Goal: Transaction & Acquisition: Obtain resource

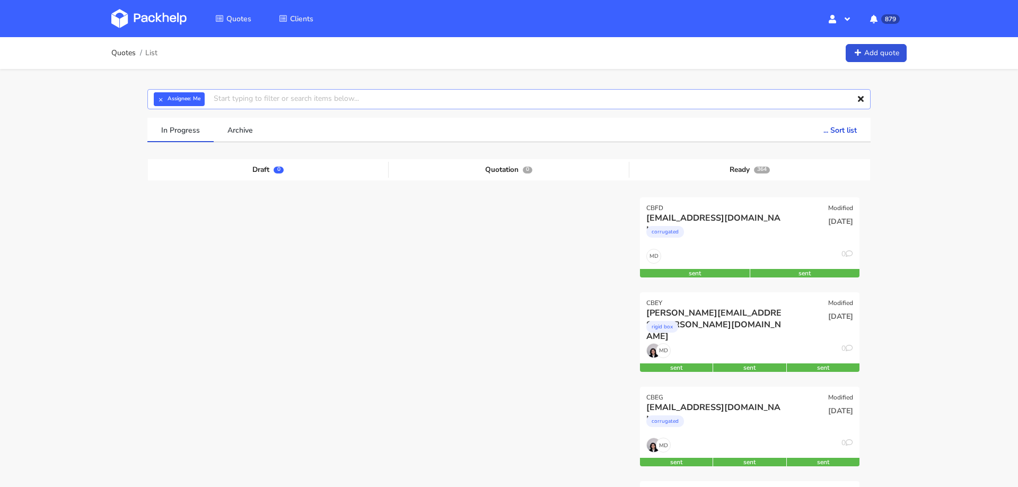
click at [393, 99] on input "text" at bounding box center [508, 99] width 723 height 20
paste input "[EMAIL_ADDRESS][DOMAIN_NAME]"
type input "[EMAIL_ADDRESS][DOMAIN_NAME]"
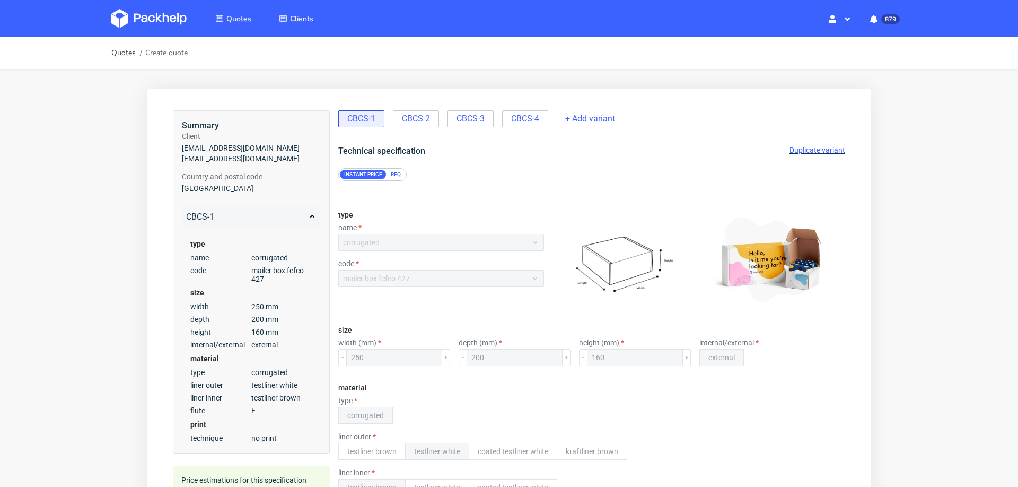
click at [803, 146] on span "Duplicate variant" at bounding box center [818, 150] width 56 height 8
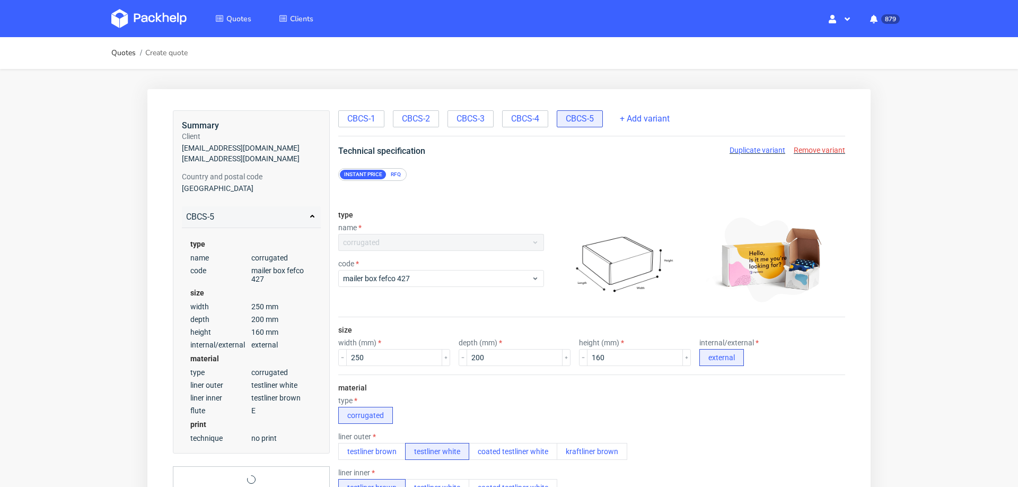
scroll to position [4, 0]
click at [590, 351] on input "160" at bounding box center [635, 357] width 96 height 17
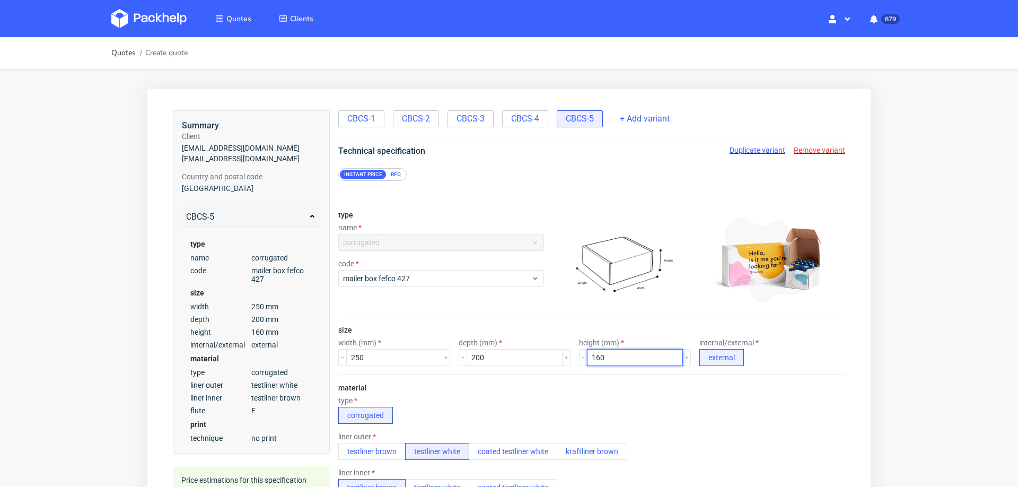
click at [590, 351] on input "160" at bounding box center [635, 357] width 96 height 17
type input "180"
click at [722, 419] on div "material type corrugated liner outer testliner brown testliner white coated tes…" at bounding box center [591, 476] width 507 height 204
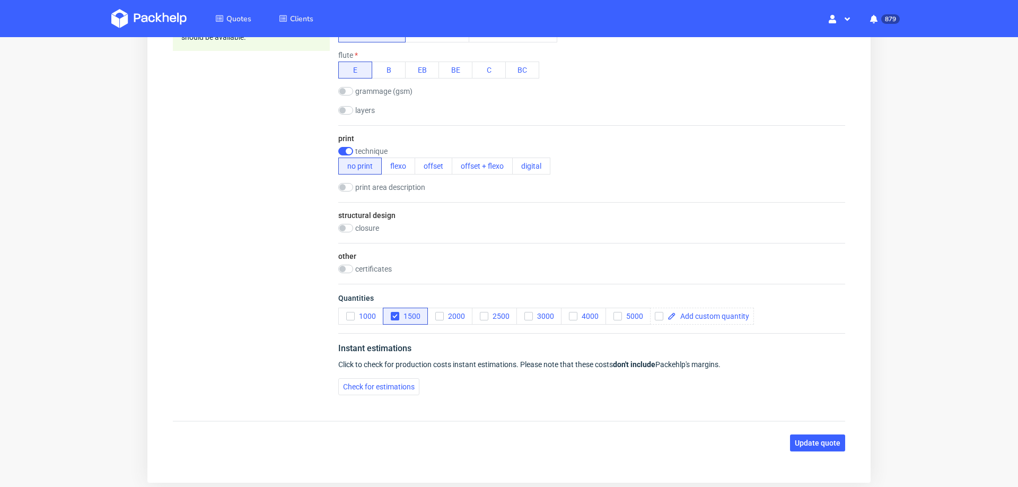
scroll to position [460, 0]
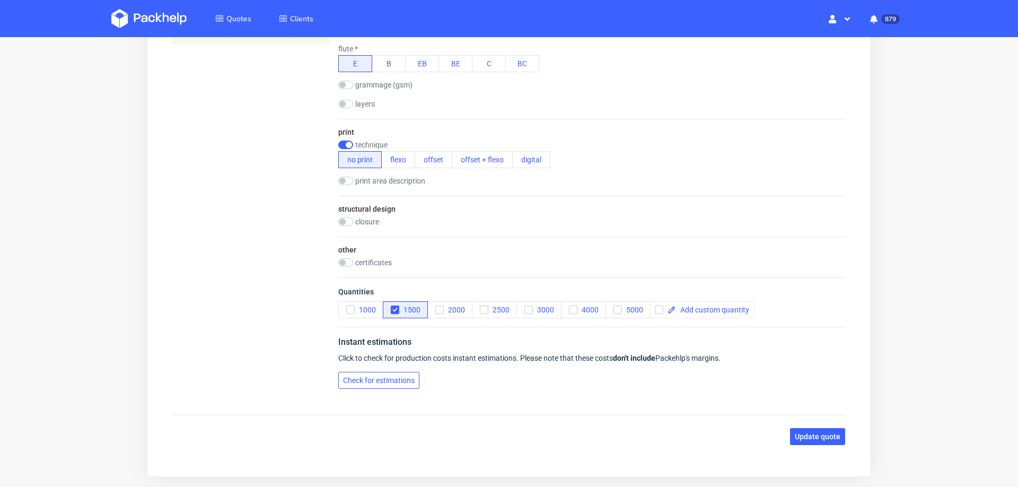
click at [400, 381] on button "Check for estimations" at bounding box center [378, 380] width 81 height 17
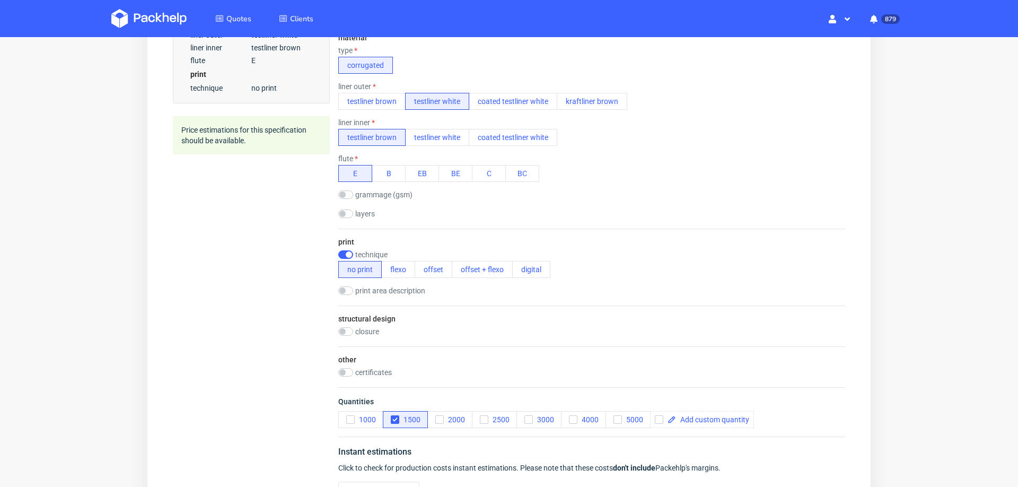
scroll to position [0, 0]
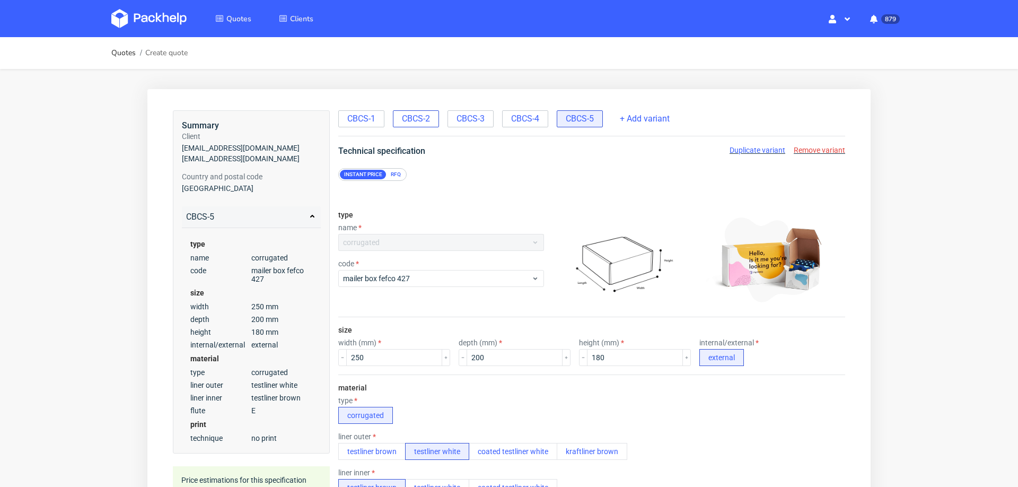
click at [410, 121] on span "CBCS-2" at bounding box center [416, 119] width 28 height 12
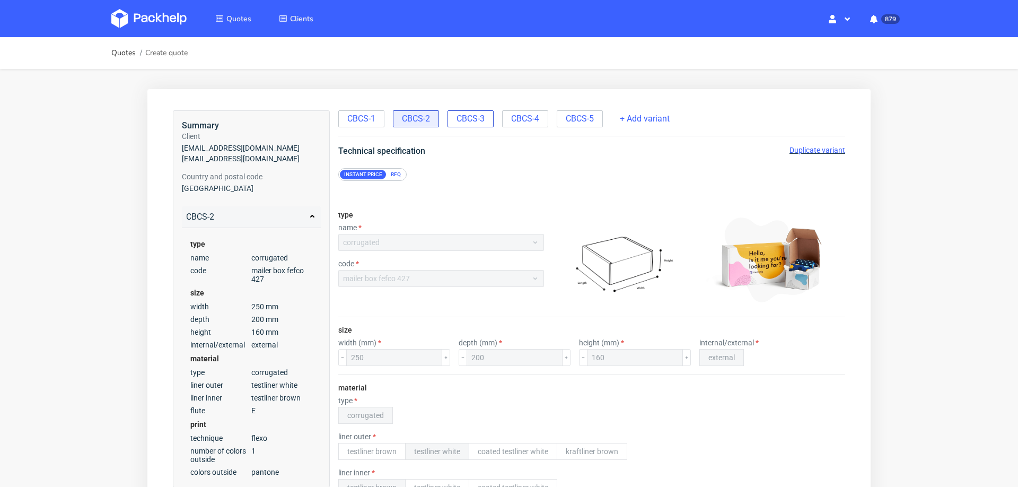
click at [488, 118] on div "CBCS-3" at bounding box center [471, 118] width 46 height 17
click at [806, 150] on span "Duplicate variant" at bounding box center [818, 150] width 56 height 8
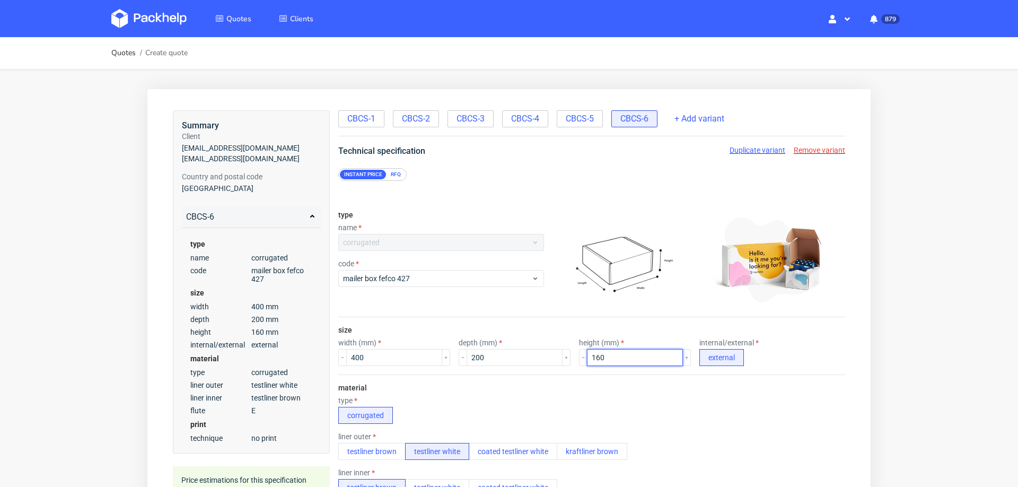
click at [587, 356] on input "160" at bounding box center [635, 357] width 96 height 17
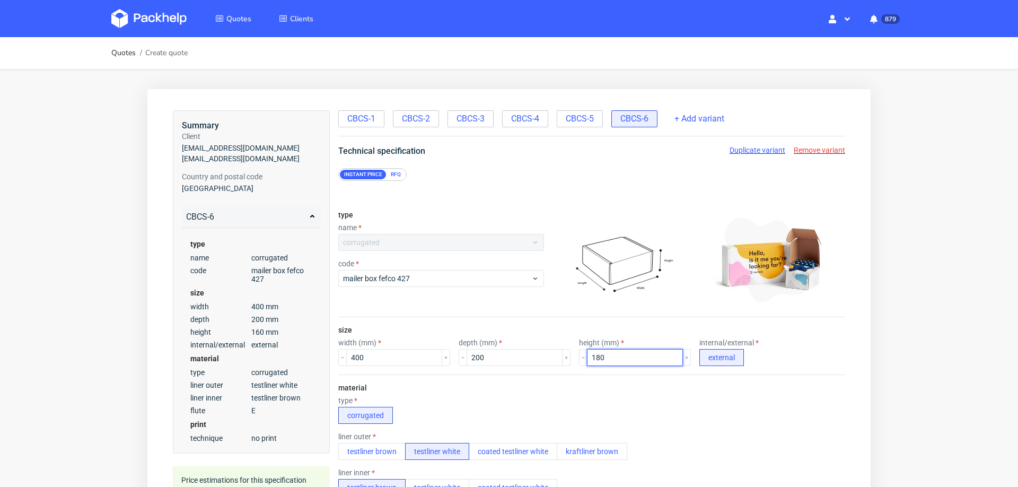
type input "180"
click at [666, 383] on div "material type corrugated liner outer testliner brown testliner white coated tes…" at bounding box center [591, 476] width 507 height 204
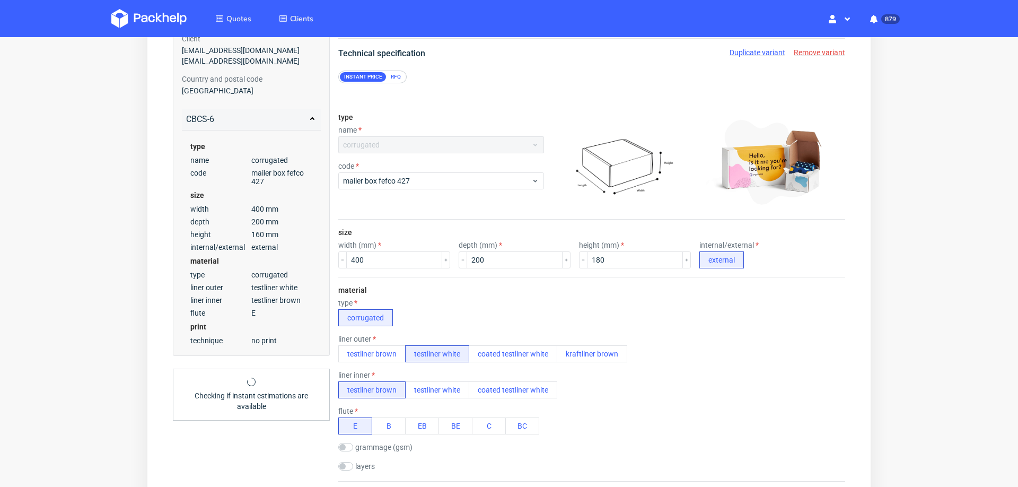
scroll to position [121, 0]
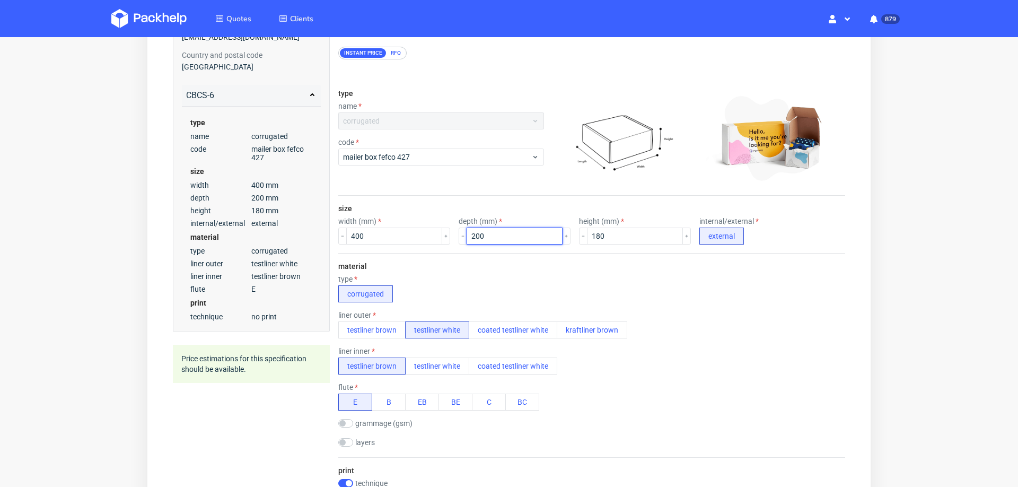
click at [493, 236] on input "200" at bounding box center [515, 236] width 96 height 17
type input "250"
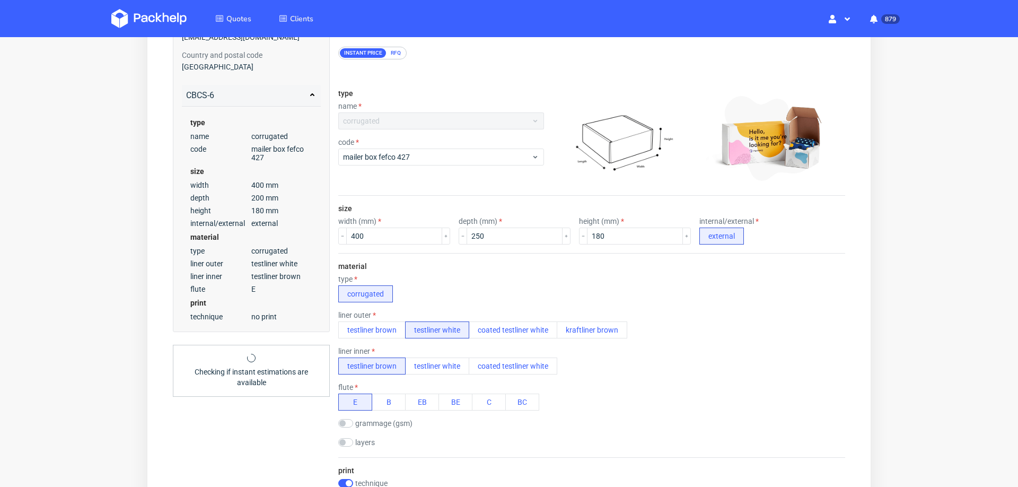
click at [756, 347] on div "liner inner testliner brown testliner white coated testliner white" at bounding box center [591, 361] width 507 height 28
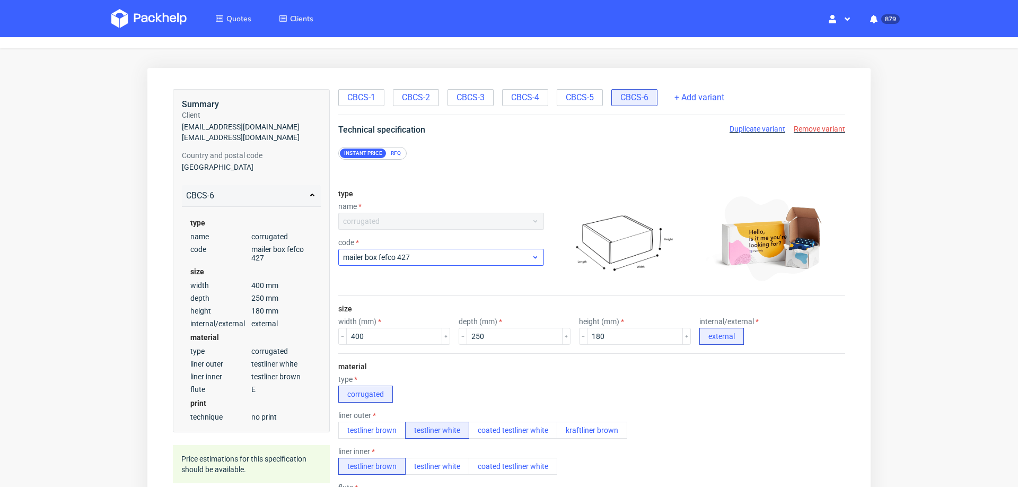
scroll to position [0, 0]
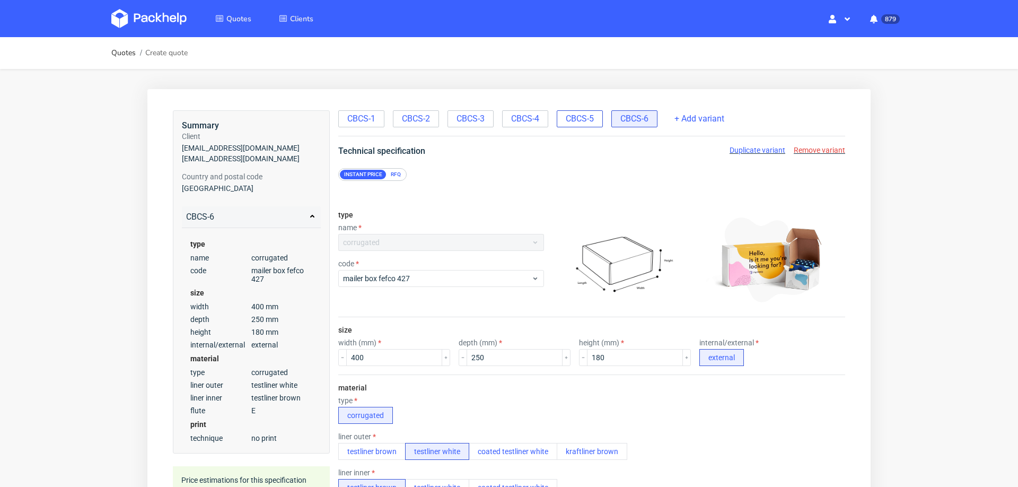
click at [575, 126] on div "CBCS-5" at bounding box center [580, 118] width 46 height 17
radio input "false"
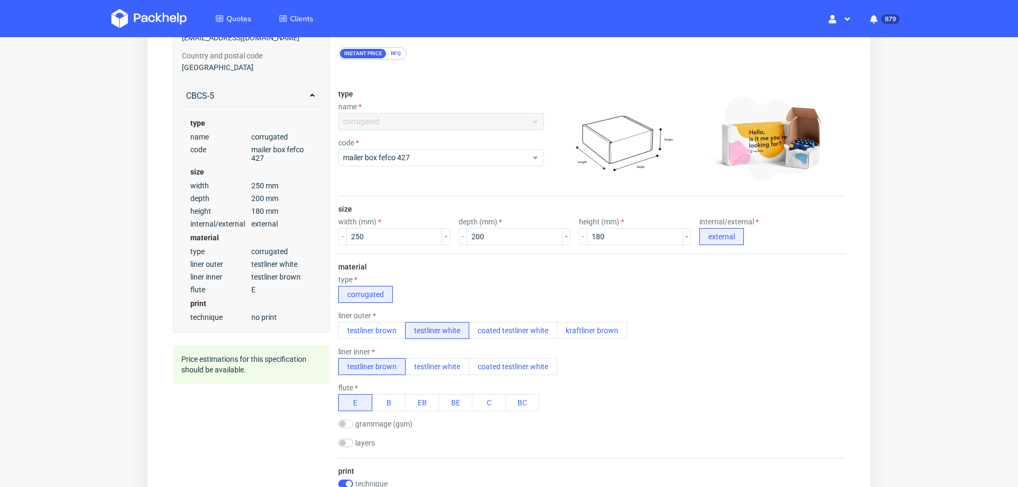
scroll to position [0, 0]
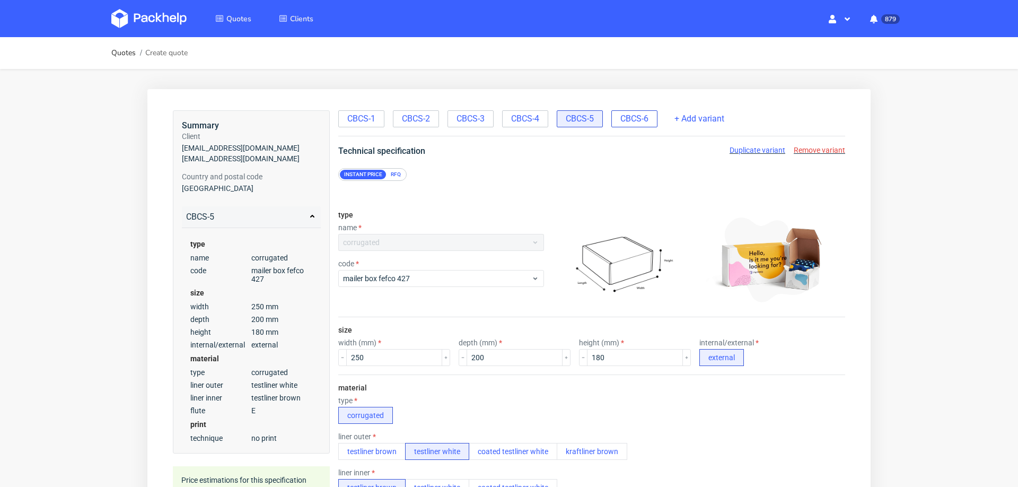
click at [625, 110] on div "CBCS-6" at bounding box center [634, 118] width 46 height 17
click at [624, 120] on span "CBCS-6" at bounding box center [634, 119] width 28 height 12
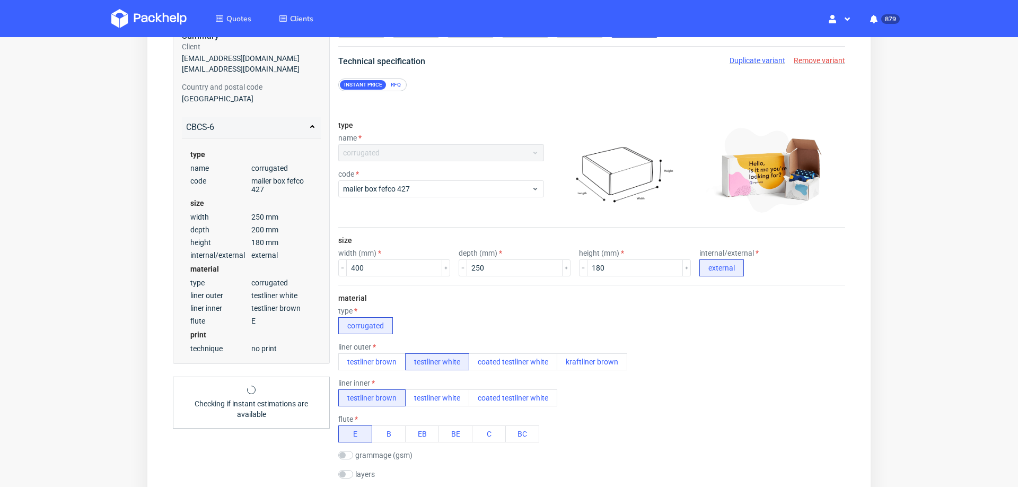
scroll to position [501, 0]
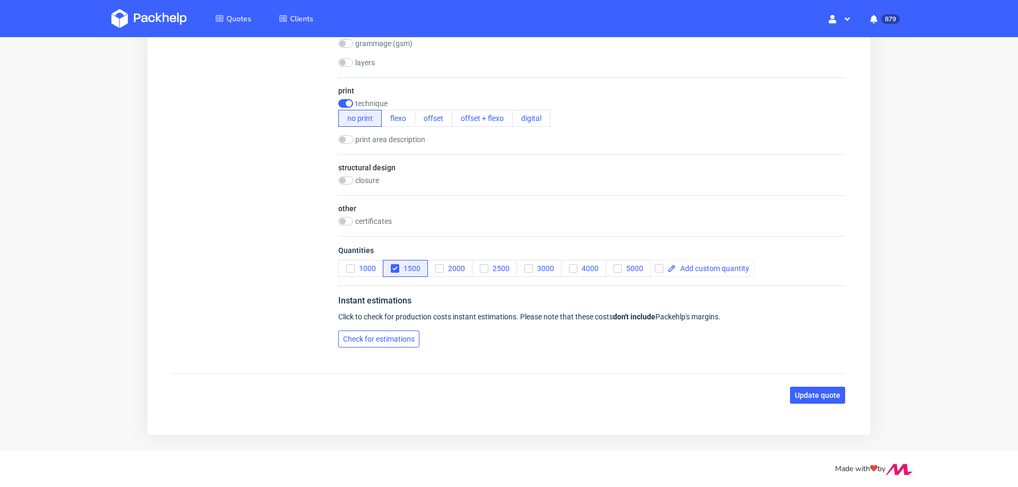
click at [399, 335] on span "Check for estimations" at bounding box center [379, 338] width 72 height 7
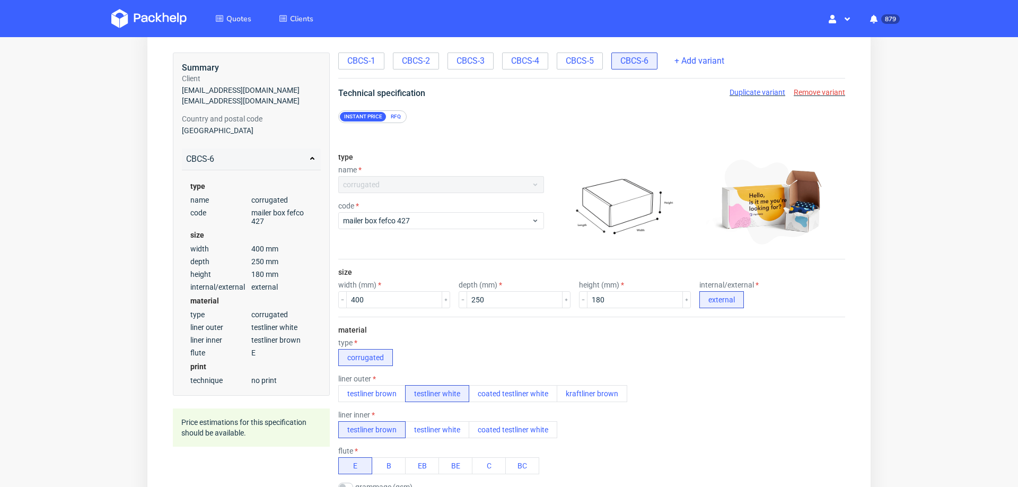
scroll to position [0, 0]
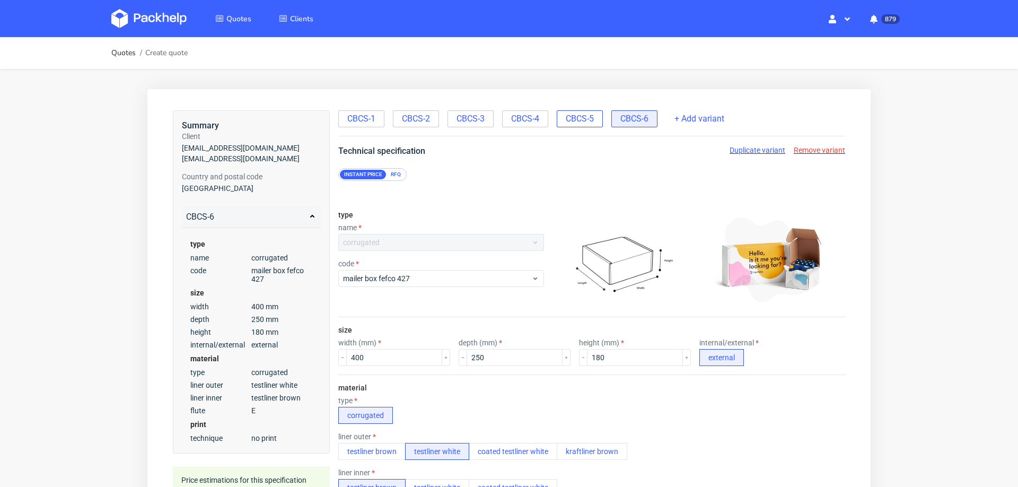
click at [587, 113] on span "CBCS-5" at bounding box center [580, 119] width 28 height 12
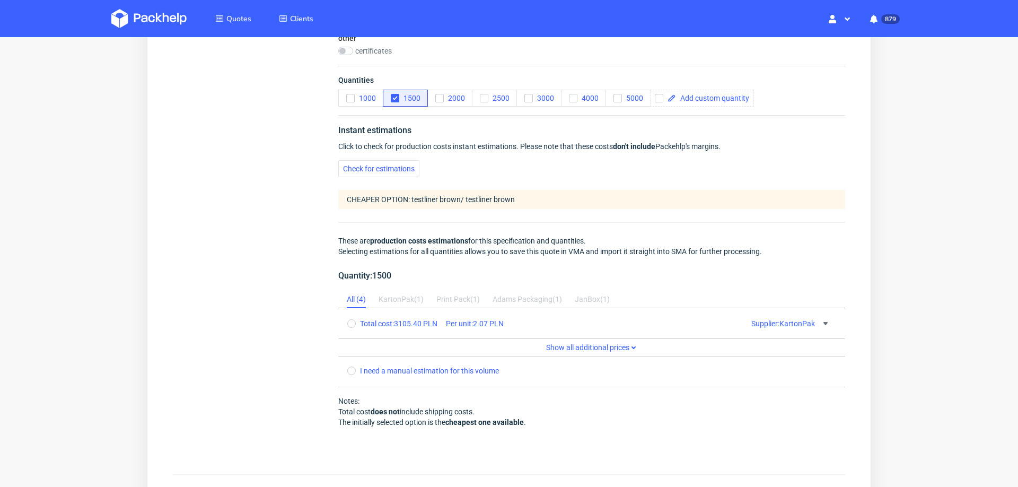
scroll to position [663, 0]
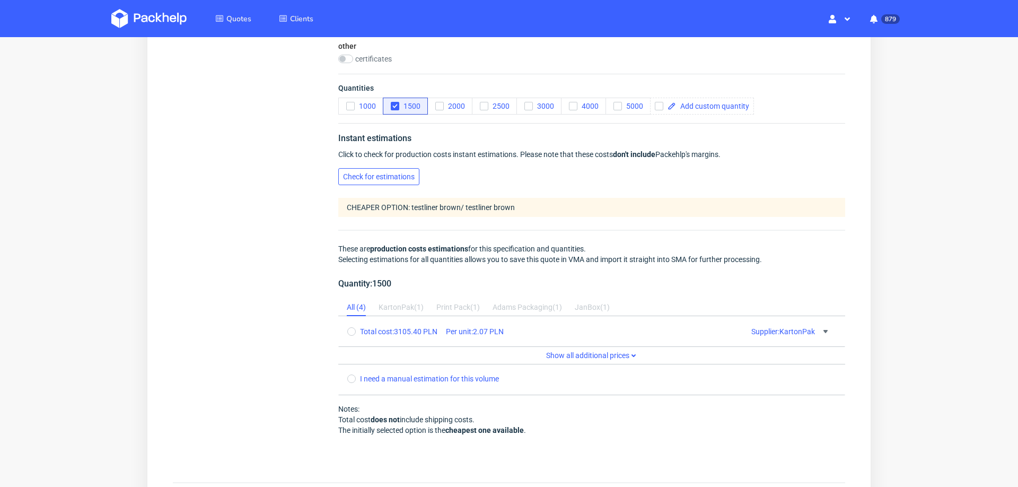
click at [383, 174] on span "Check for estimations" at bounding box center [379, 176] width 72 height 7
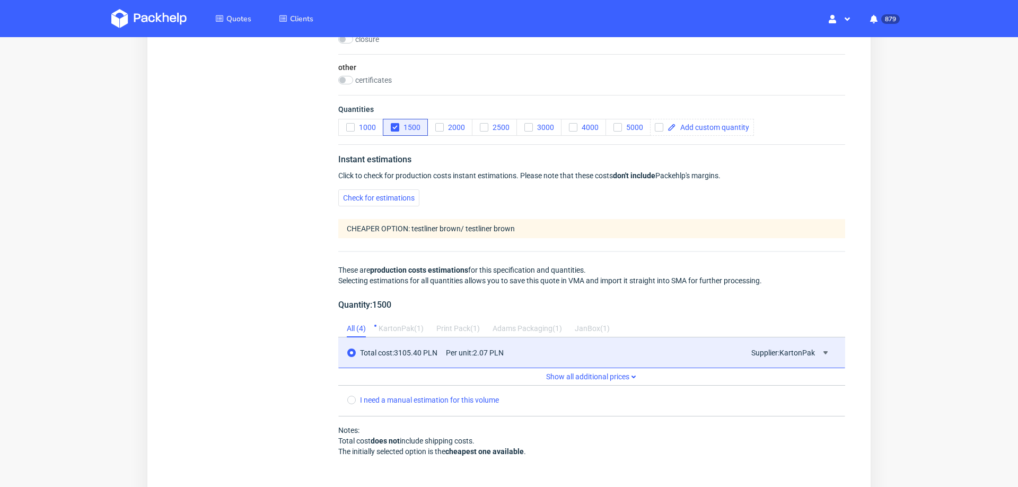
scroll to position [773, 0]
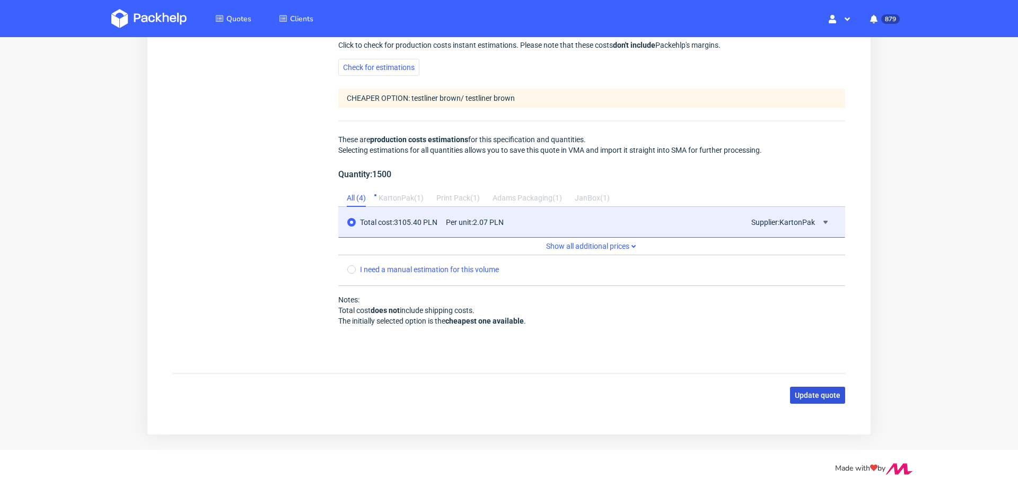
click at [818, 392] on span "Update quote" at bounding box center [818, 394] width 46 height 7
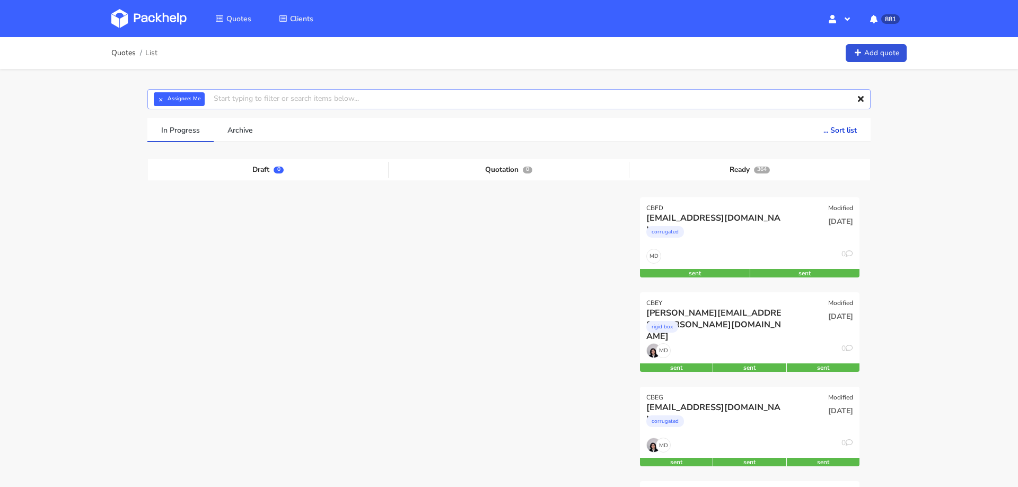
click at [274, 101] on input "text" at bounding box center [508, 99] width 723 height 20
click at [161, 98] on button "×" at bounding box center [161, 99] width 14 height 14
click at [235, 96] on input "text" at bounding box center [508, 99] width 723 height 20
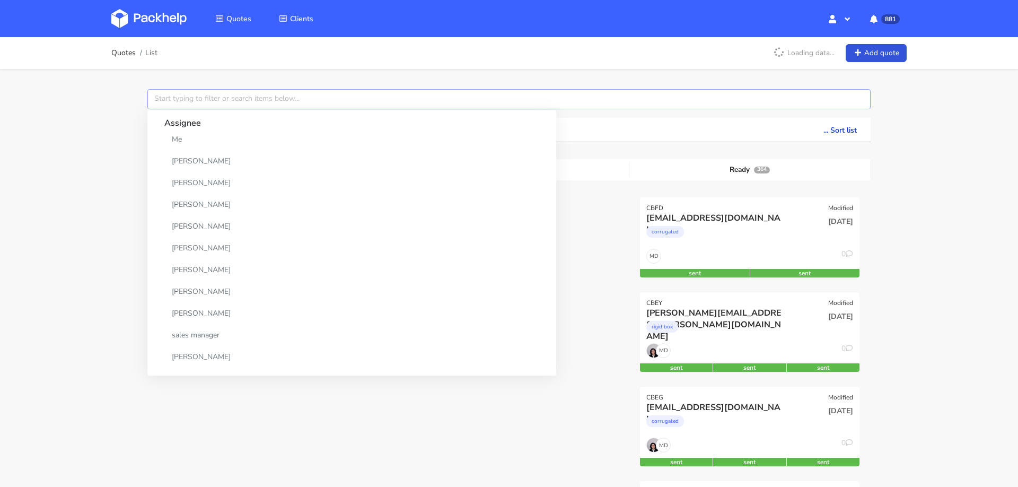
paste input "kmhelstrip@yahoo.com"
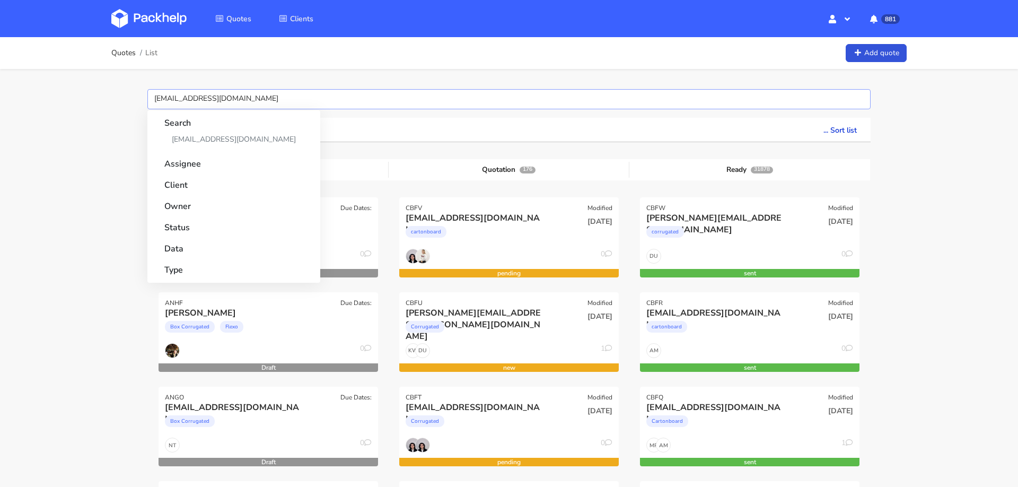
type input "kmhelstrip@yahoo.com"
click at [190, 183] on strong "Client" at bounding box center [233, 181] width 139 height 19
click at [176, 184] on strong "Client" at bounding box center [233, 181] width 139 height 19
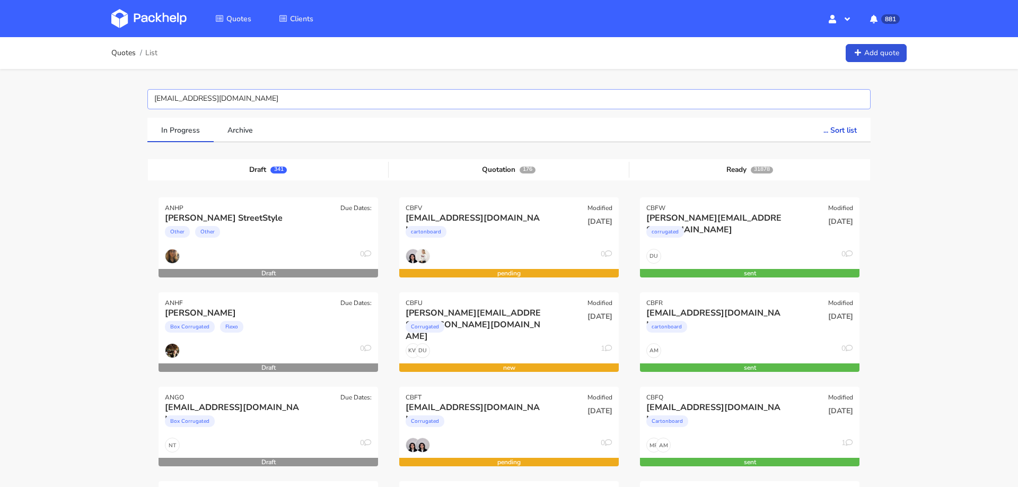
click at [345, 102] on input "kmhelstrip@yahoo.com" at bounding box center [508, 99] width 723 height 20
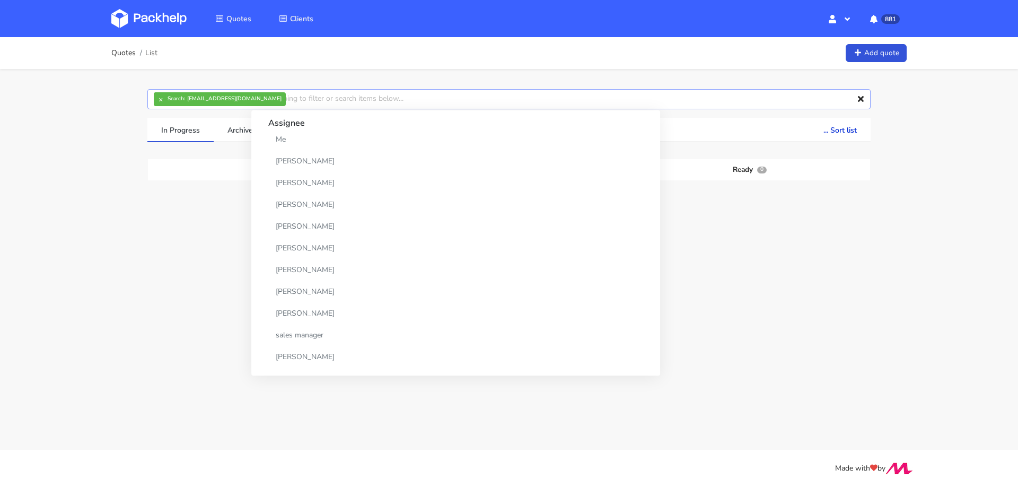
paste input "kmhelstrip@yahoo.com"
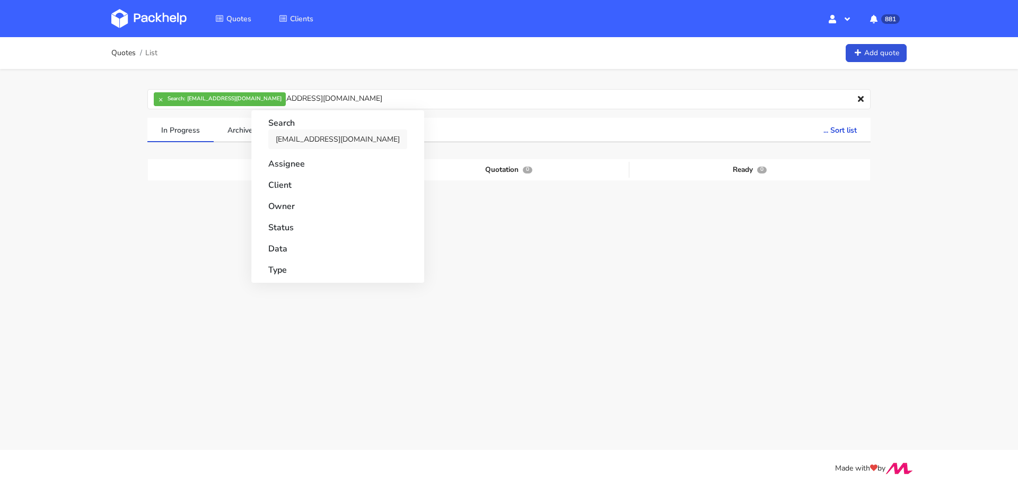
click at [313, 143] on link "kmhelstrip@yahoo.com" at bounding box center [337, 139] width 139 height 20
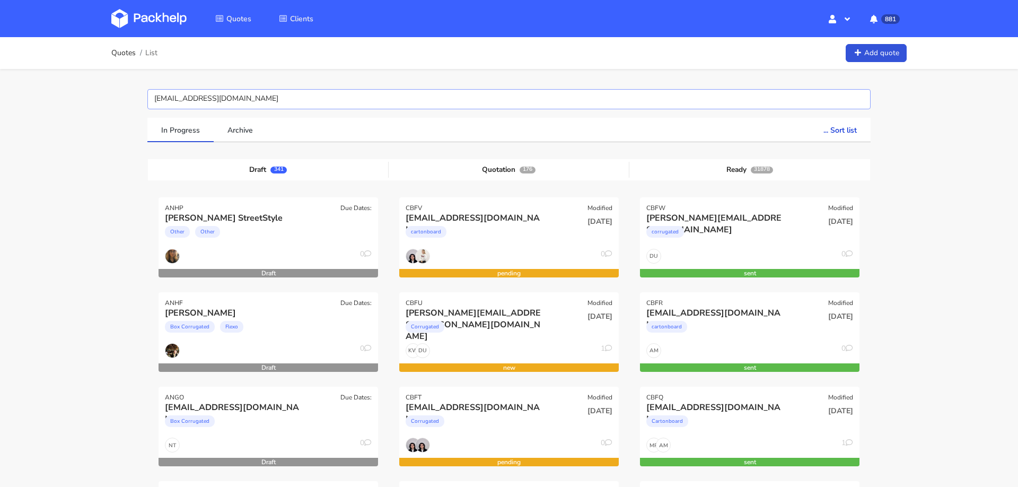
click at [243, 103] on input "kmhelstrip@yahoo.com" at bounding box center [508, 99] width 723 height 20
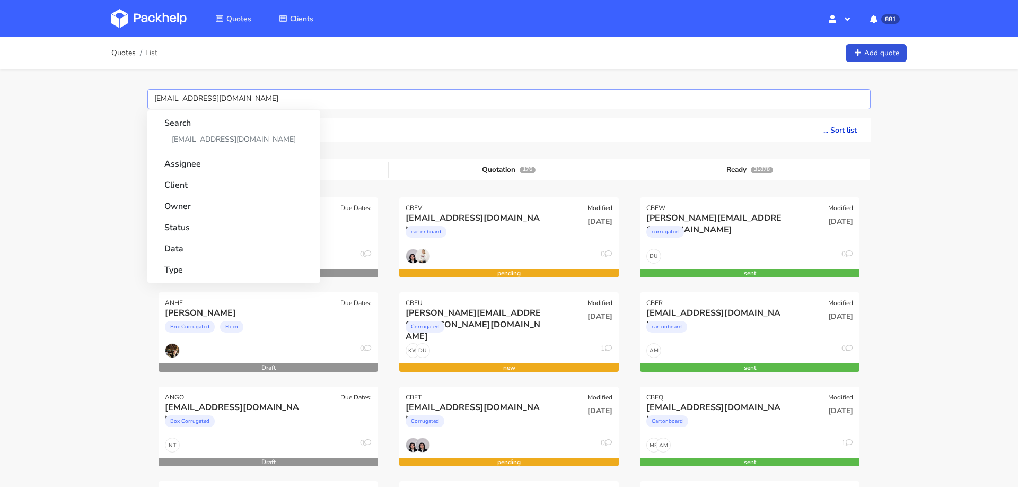
click at [243, 103] on input "kmhelstrip@yahoo.com" at bounding box center [508, 99] width 723 height 20
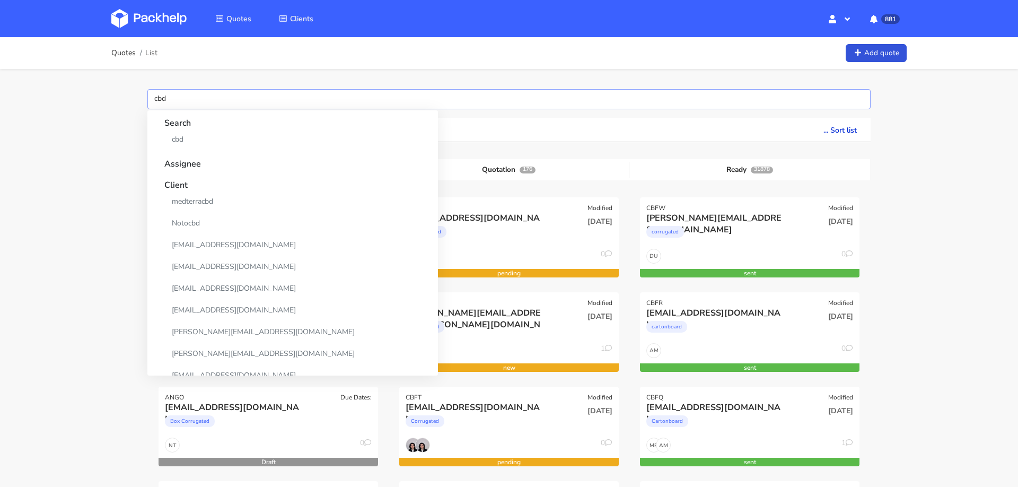
type input "cbdx"
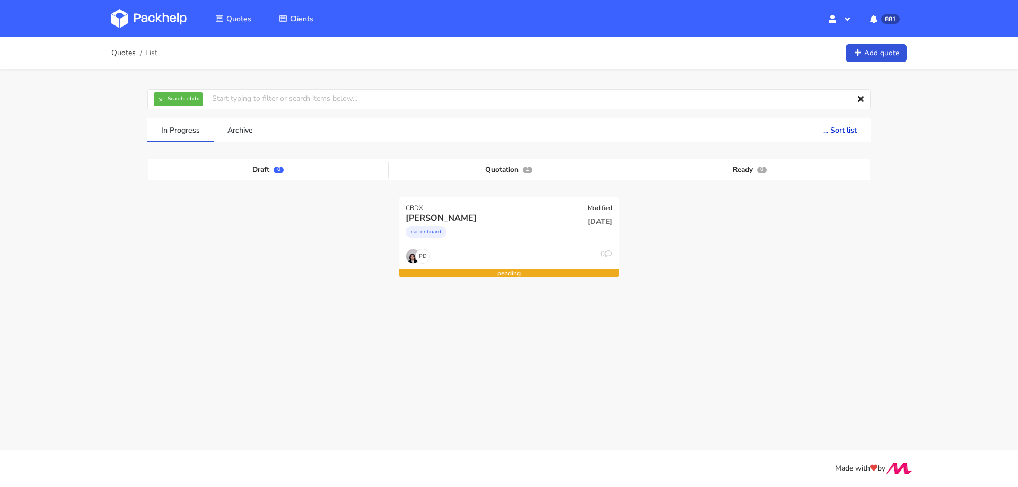
click at [104, 196] on div "Quotes List Add quote × Search: cbdx Assignee Me Dylan Dewit Natalia Misiewicz …" at bounding box center [509, 203] width 1018 height 332
click at [533, 237] on div "cartonboard" at bounding box center [476, 234] width 141 height 21
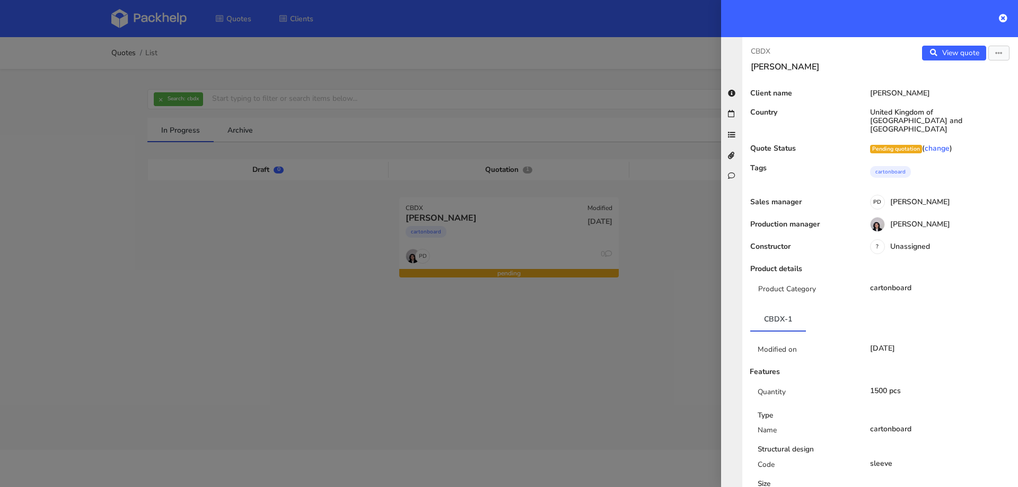
click at [764, 51] on p "CBDX" at bounding box center [811, 52] width 121 height 12
copy div "CBDX"
click at [390, 355] on div at bounding box center [509, 243] width 1018 height 487
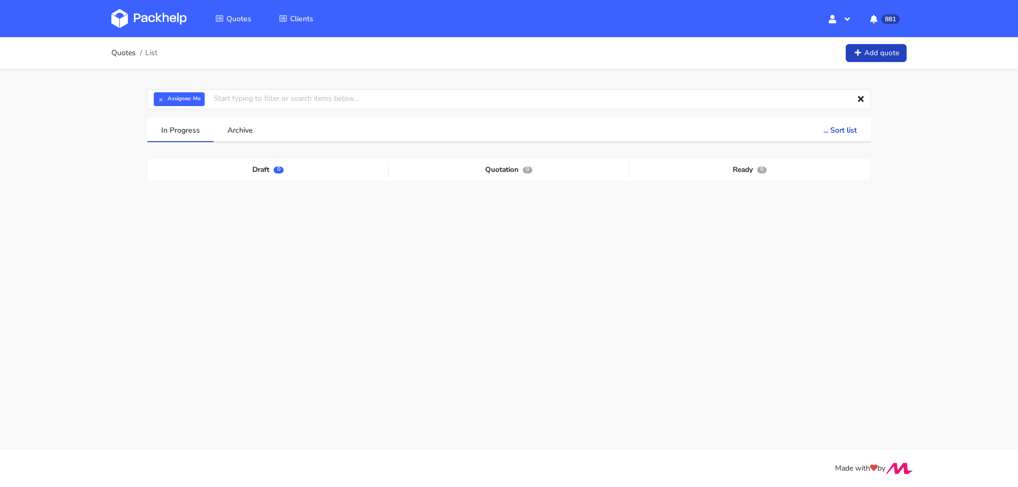
click at [870, 49] on link "Add quote" at bounding box center [876, 53] width 61 height 19
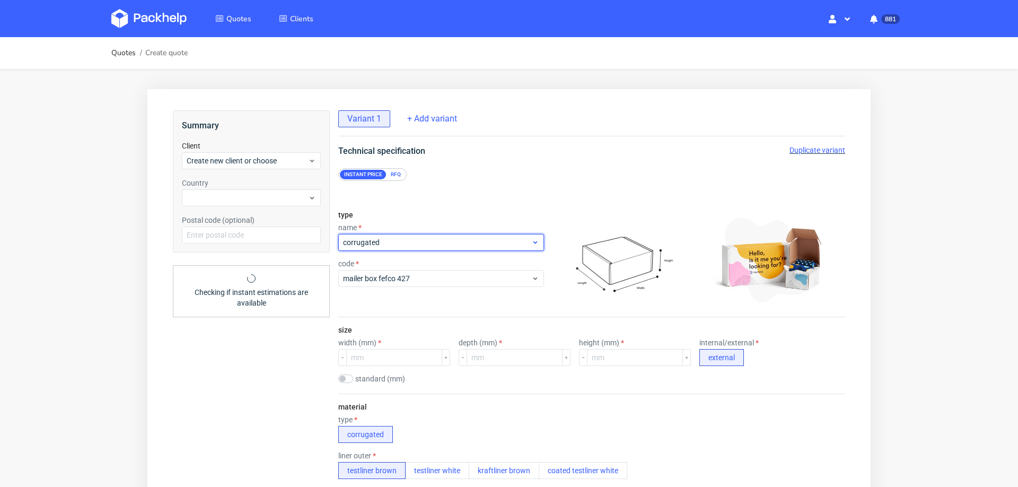
click at [403, 242] on span "corrugated" at bounding box center [437, 242] width 188 height 11
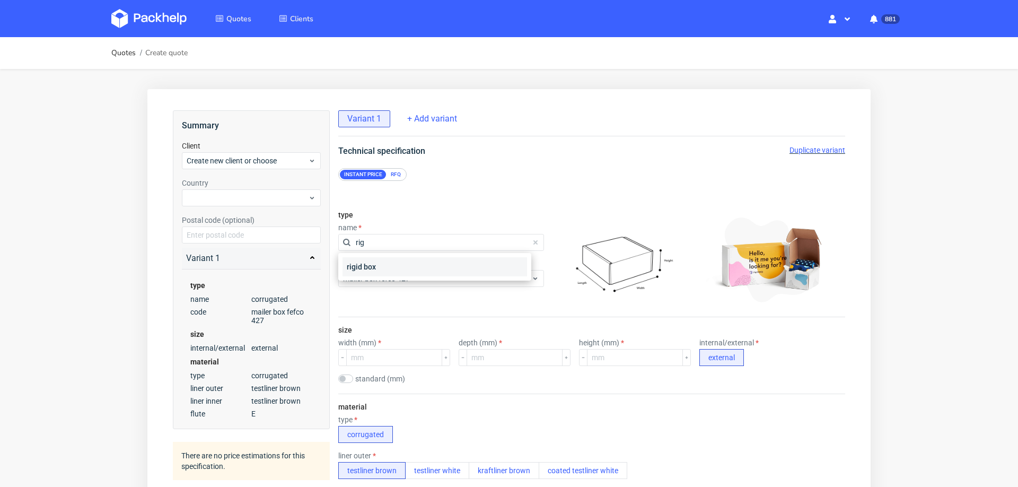
type input "rig"
click at [396, 264] on div "rigid box" at bounding box center [435, 266] width 185 height 19
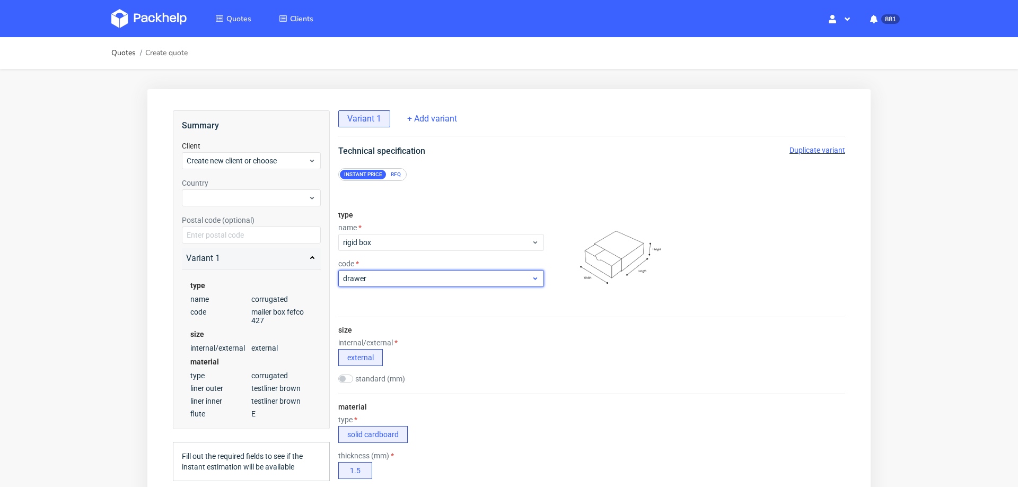
click at [397, 276] on span "drawer" at bounding box center [437, 278] width 188 height 11
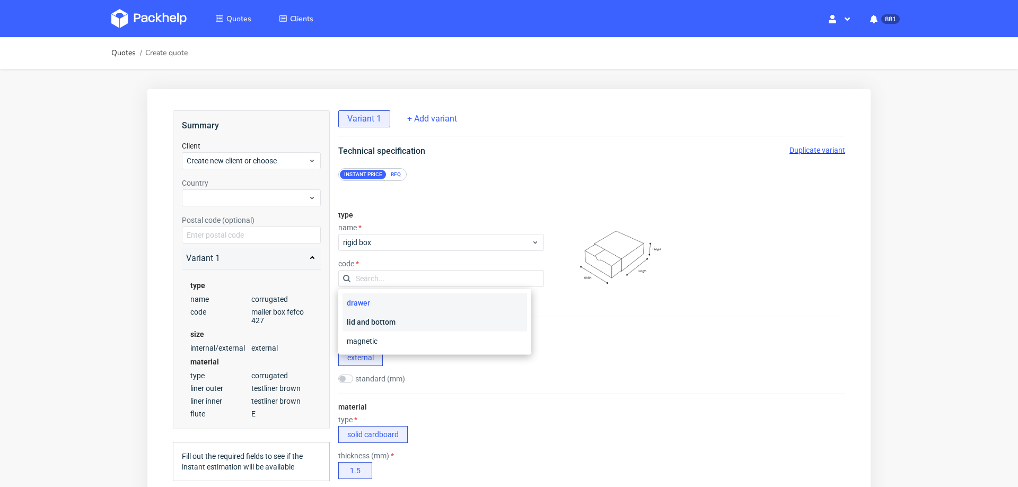
click at [395, 318] on div "lid and bottom" at bounding box center [435, 321] width 185 height 19
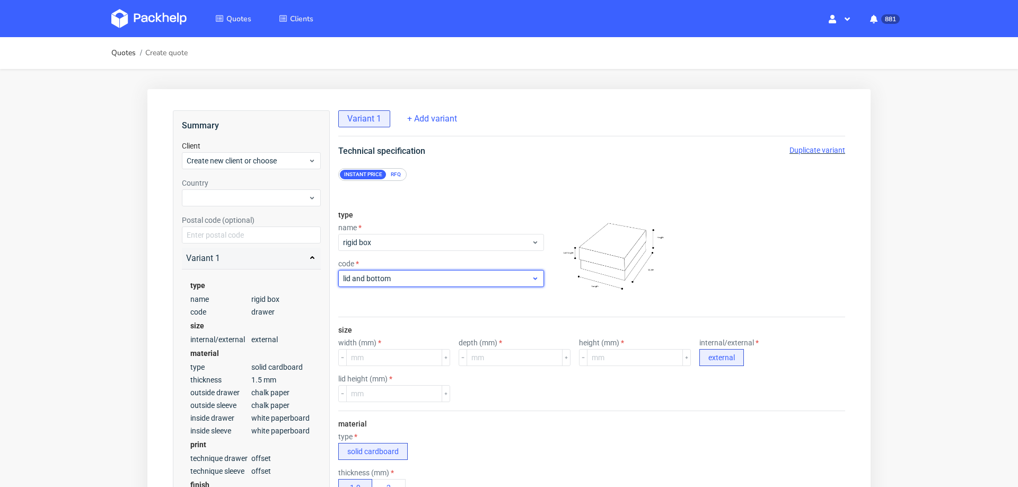
click at [457, 284] on div "lid and bottom" at bounding box center [441, 278] width 206 height 17
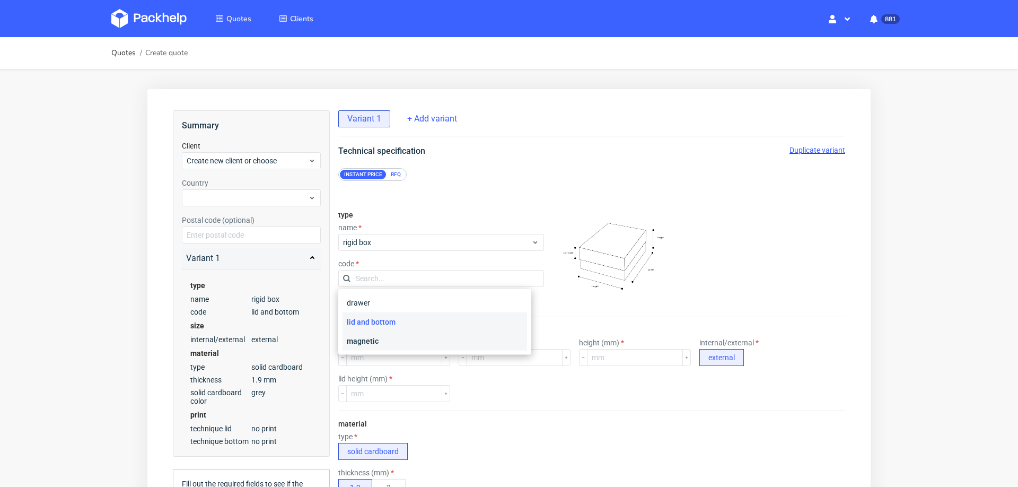
click at [424, 336] on div "magnetic" at bounding box center [435, 340] width 185 height 19
click at [424, 336] on div "size width (mm) depth (mm) height (mm) internal/external external lid height (m…" at bounding box center [591, 363] width 507 height 93
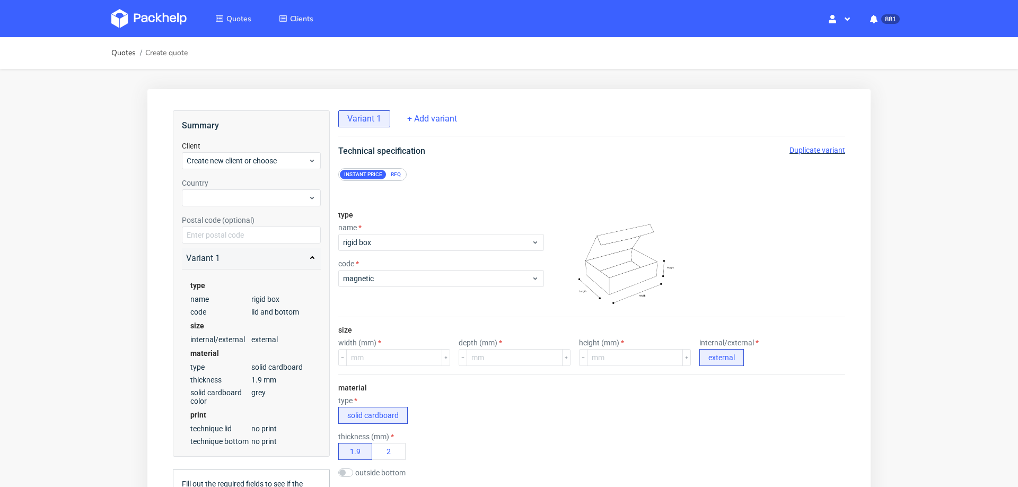
scroll to position [4, 0]
click at [386, 352] on input "number" at bounding box center [394, 357] width 96 height 17
type input "312"
click at [476, 356] on input "number" at bounding box center [515, 357] width 96 height 17
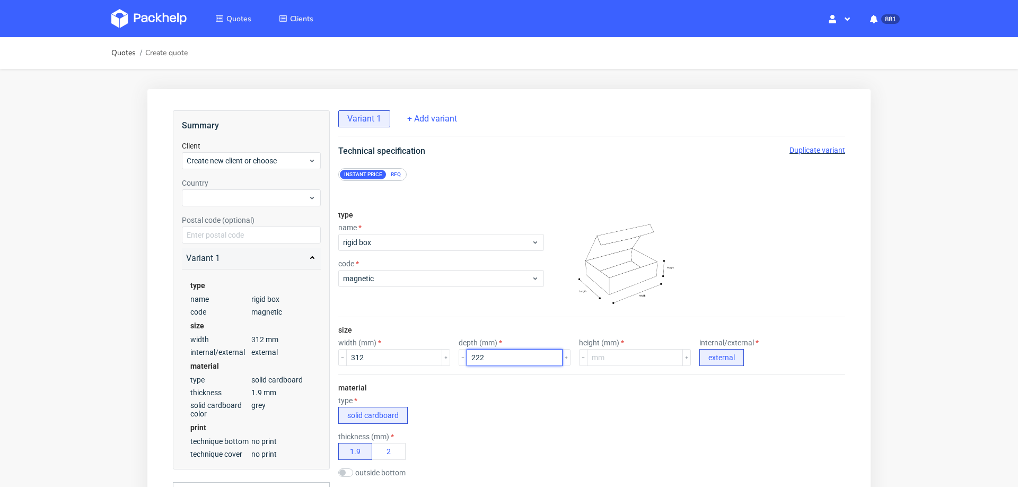
type input "222"
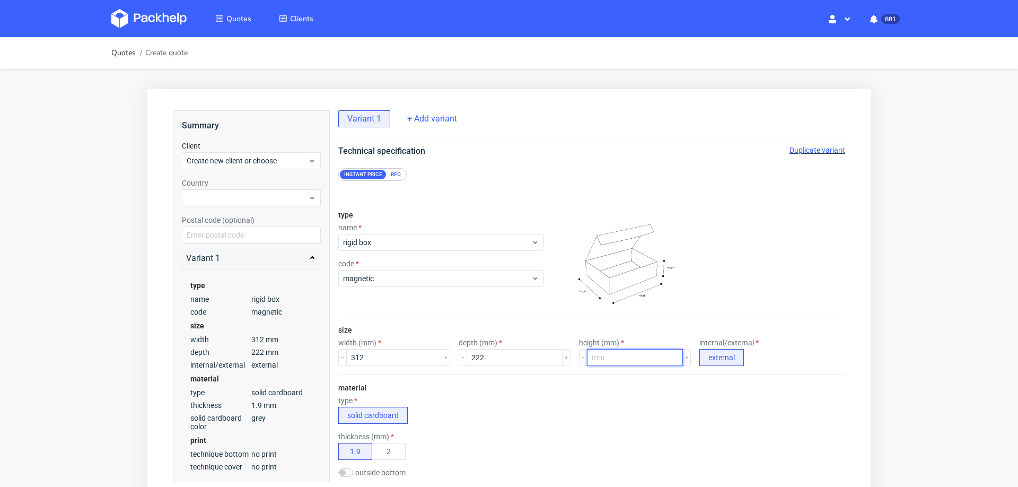
click at [588, 351] on input "number" at bounding box center [635, 357] width 96 height 17
type input "85"
click at [837, 309] on form "type name rigid box code magnetic size width (mm) 312 depth (mm) 222 height (mm…" at bounding box center [591, 468] width 549 height 575
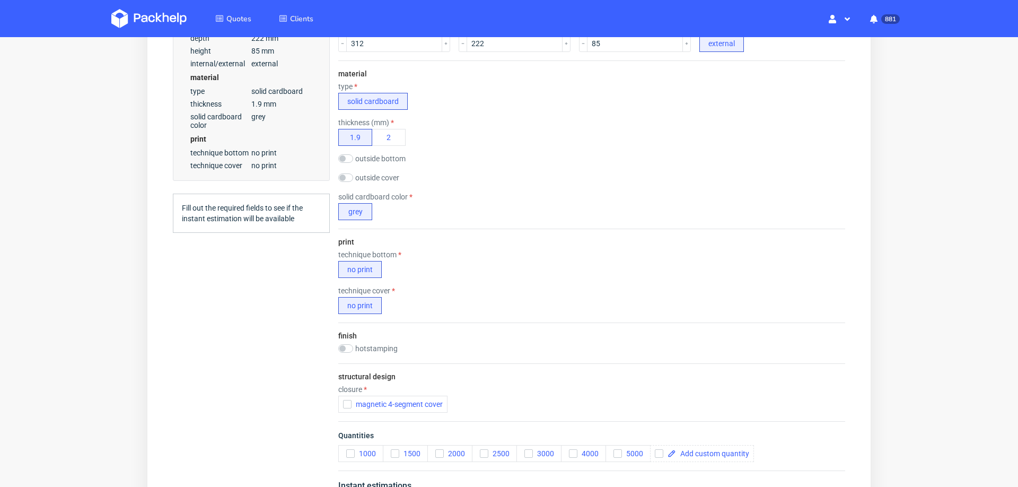
scroll to position [319, 0]
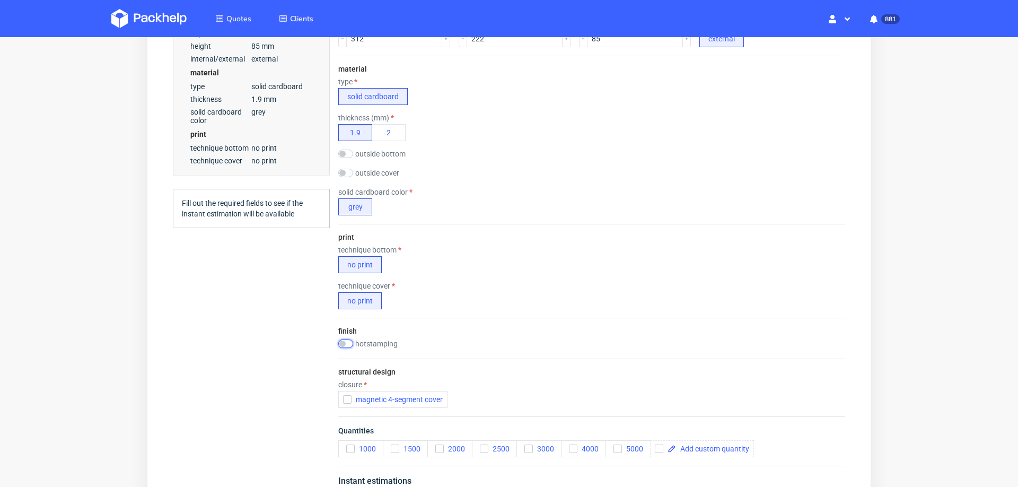
click at [346, 339] on input "checkbox" at bounding box center [345, 343] width 15 height 8
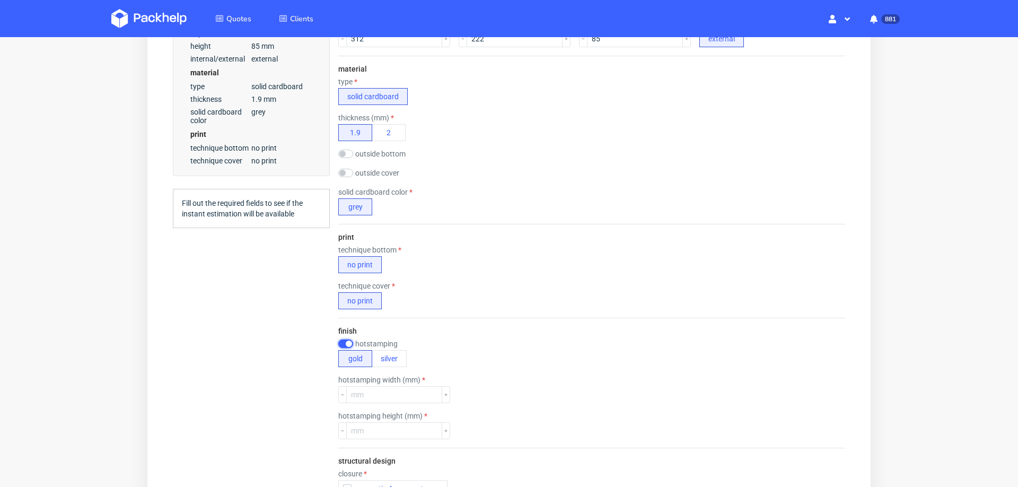
click at [339, 339] on input "checkbox" at bounding box center [345, 343] width 15 height 8
checkbox input "false"
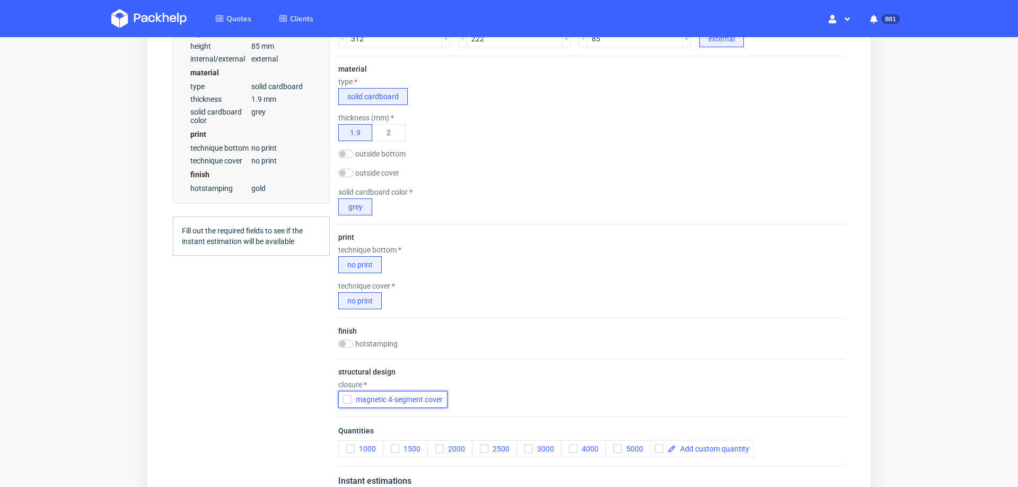
click at [349, 399] on icon "button" at bounding box center [347, 399] width 7 height 7
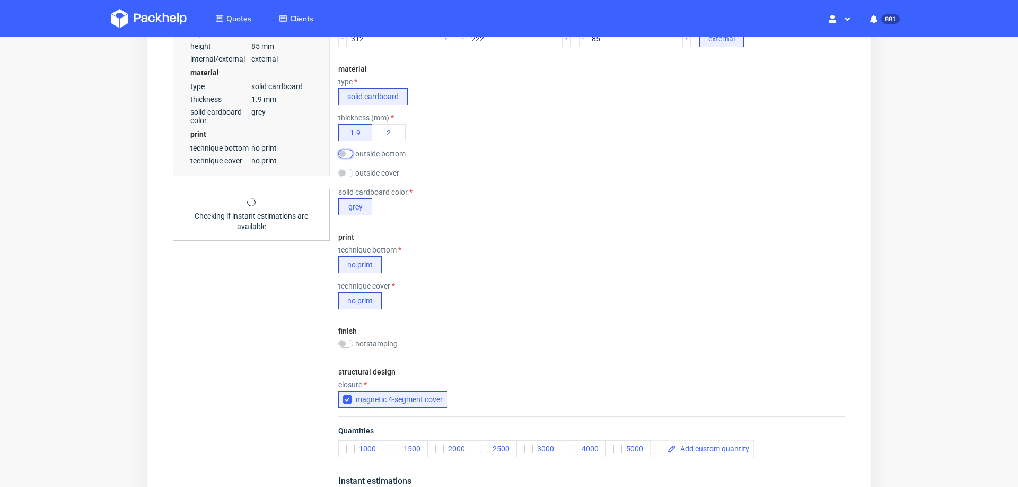
click at [349, 151] on input "checkbox" at bounding box center [345, 154] width 15 height 8
checkbox input "true"
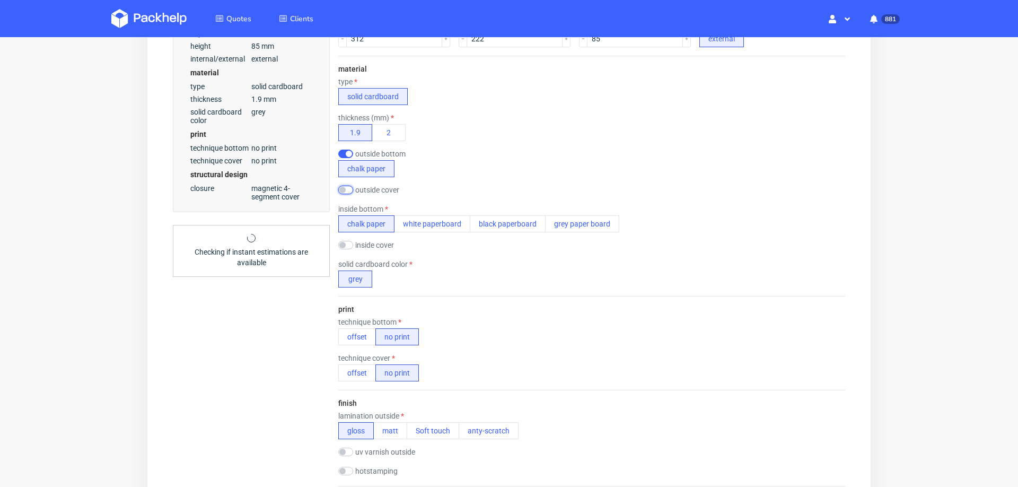
click at [347, 190] on input "checkbox" at bounding box center [345, 190] width 15 height 8
checkbox input "true"
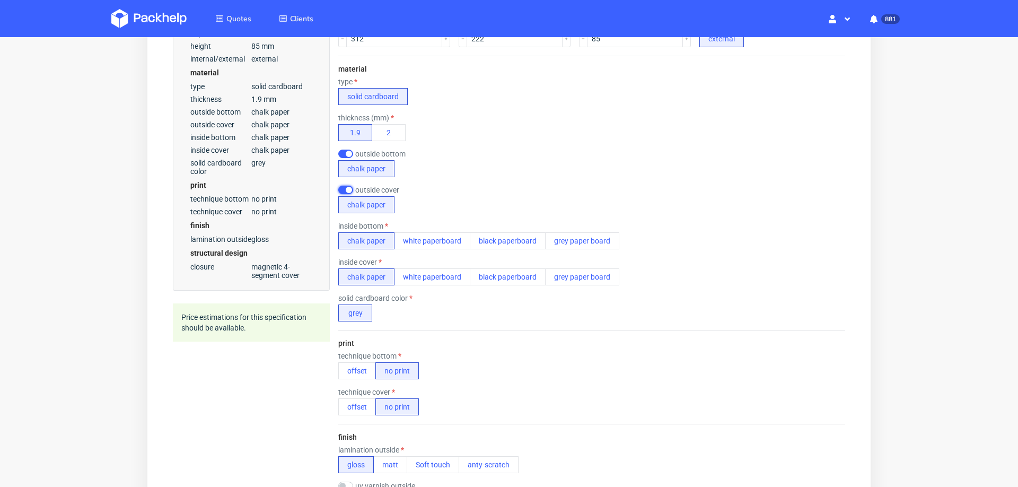
scroll to position [4, 0]
click at [360, 368] on button "offset" at bounding box center [357, 370] width 38 height 17
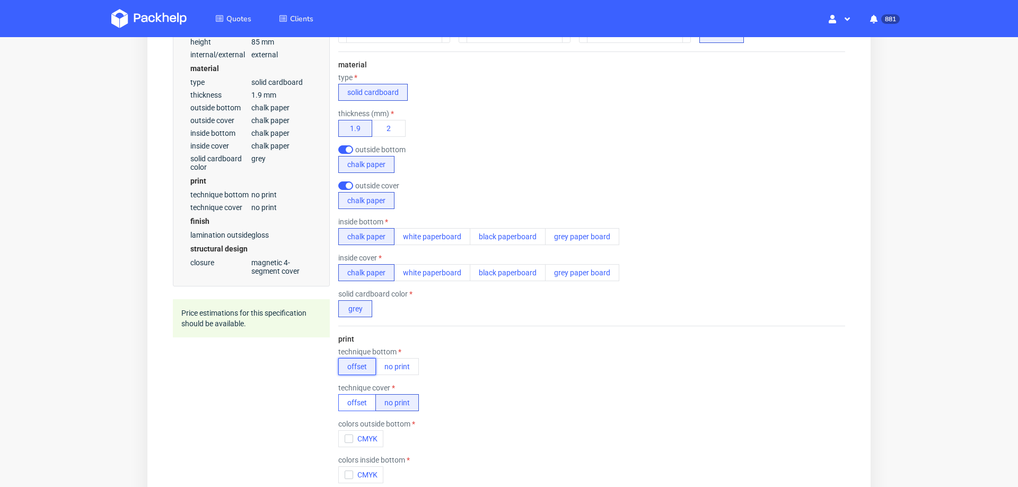
scroll to position [4, 0]
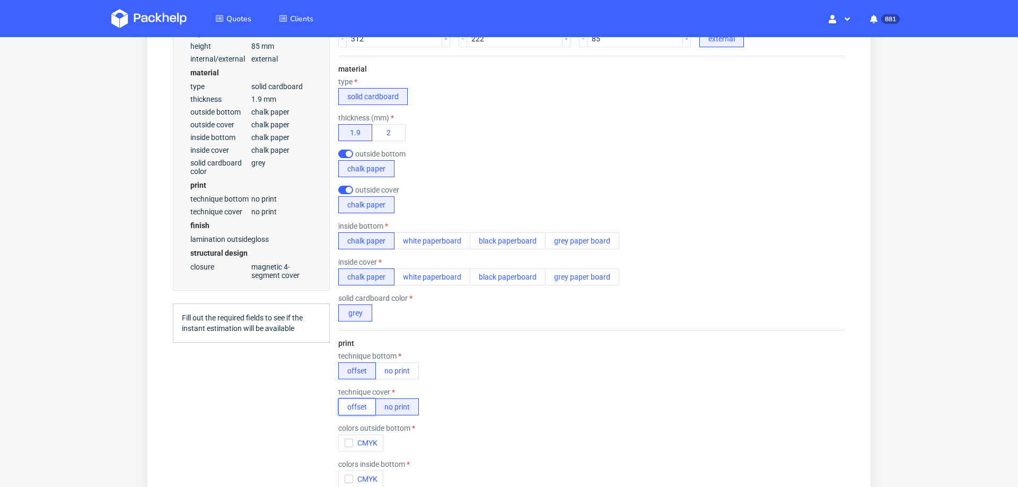
click at [356, 404] on button "offset" at bounding box center [357, 406] width 38 height 17
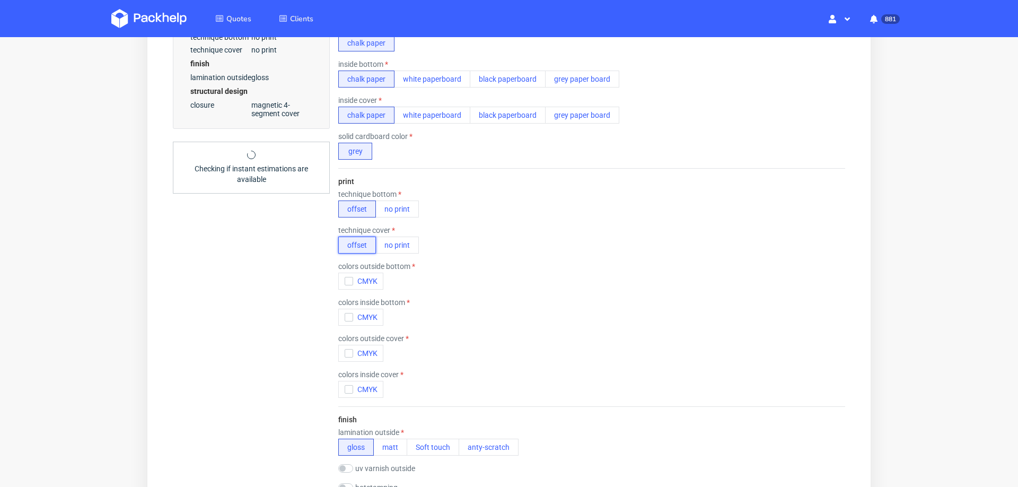
scroll to position [491, 0]
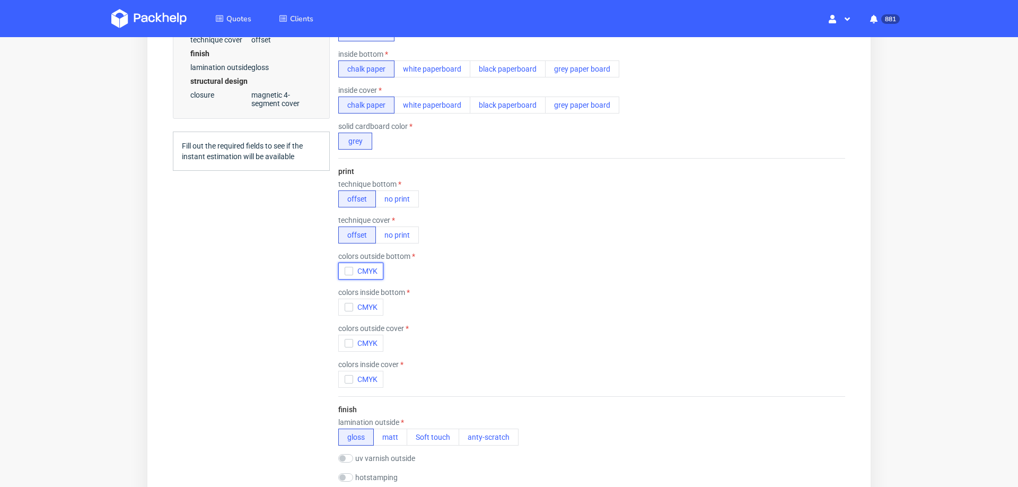
click at [346, 269] on icon "button" at bounding box center [348, 270] width 7 height 7
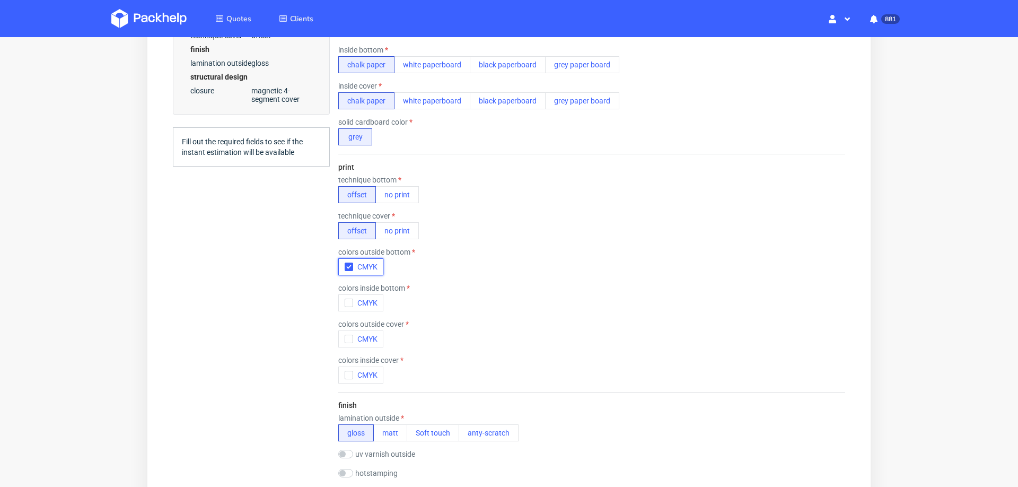
scroll to position [0, 0]
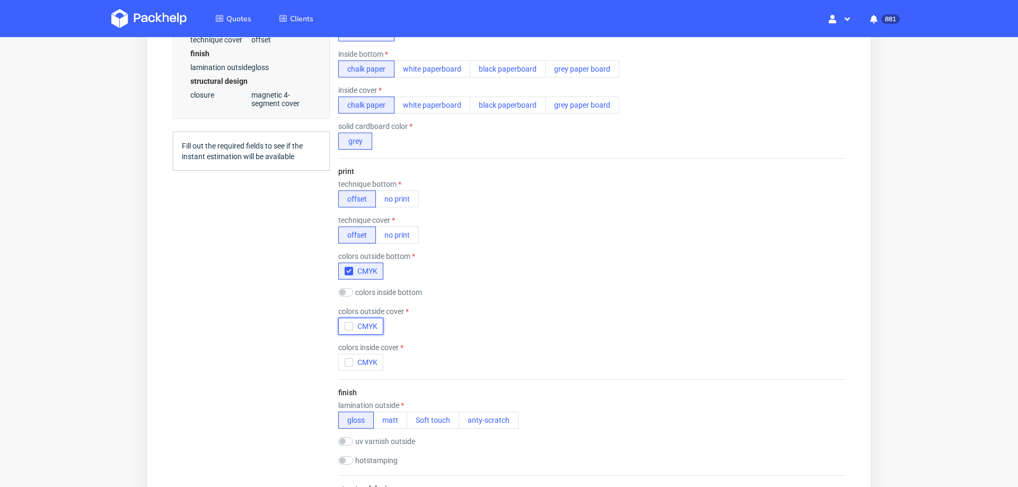
click at [347, 326] on use "button" at bounding box center [348, 327] width 5 height 4
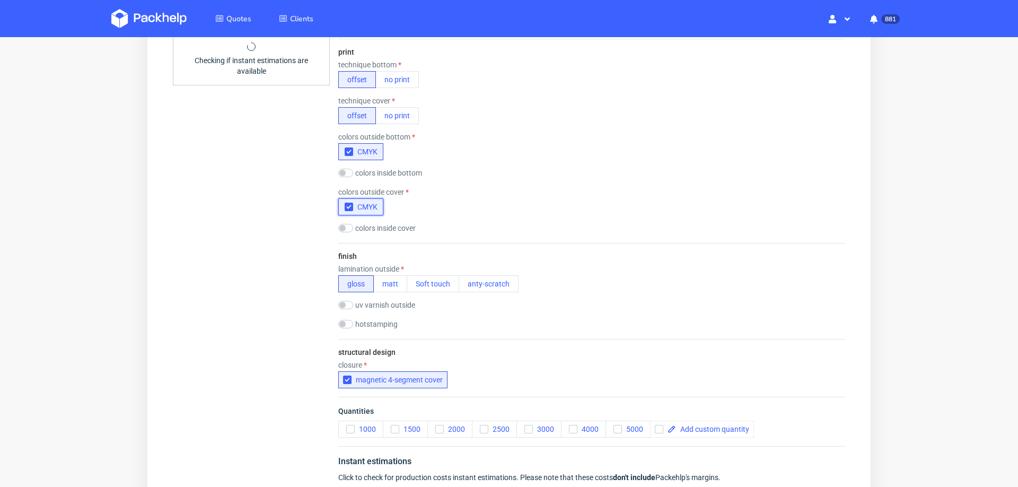
scroll to position [611, 0]
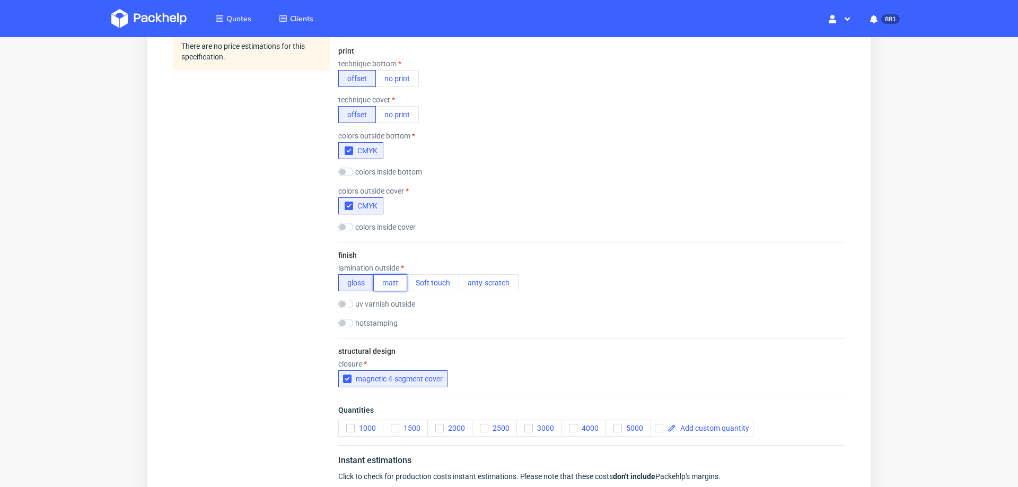
click at [399, 275] on button "matt" at bounding box center [390, 282] width 34 height 17
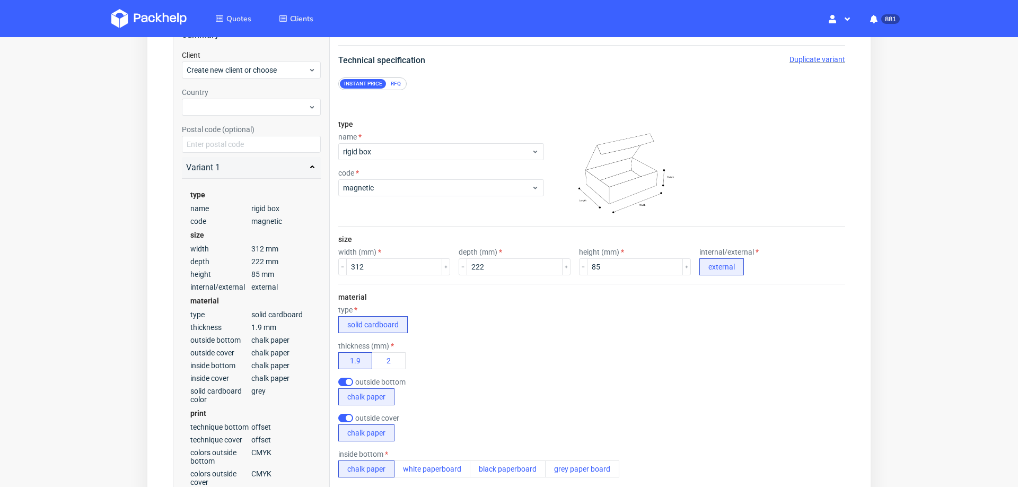
scroll to position [63, 0]
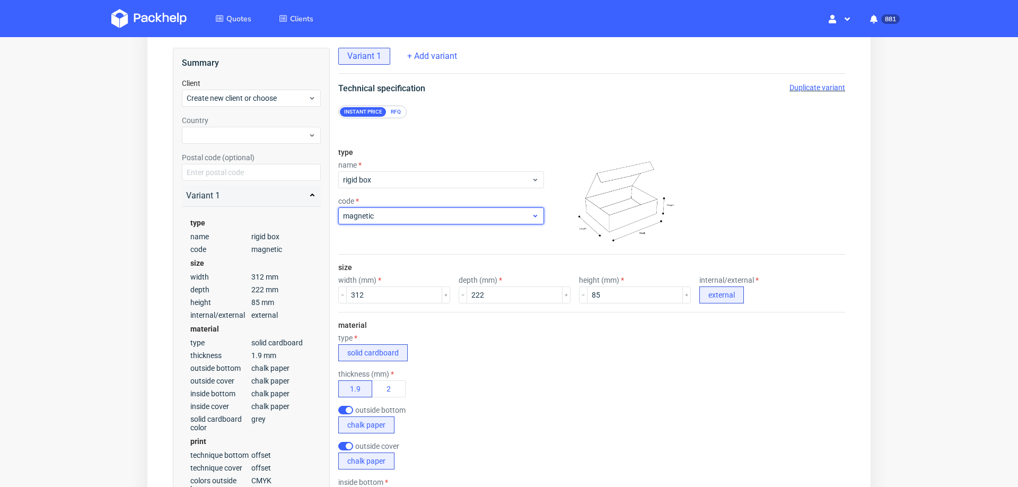
click at [464, 215] on span "magnetic" at bounding box center [437, 216] width 188 height 11
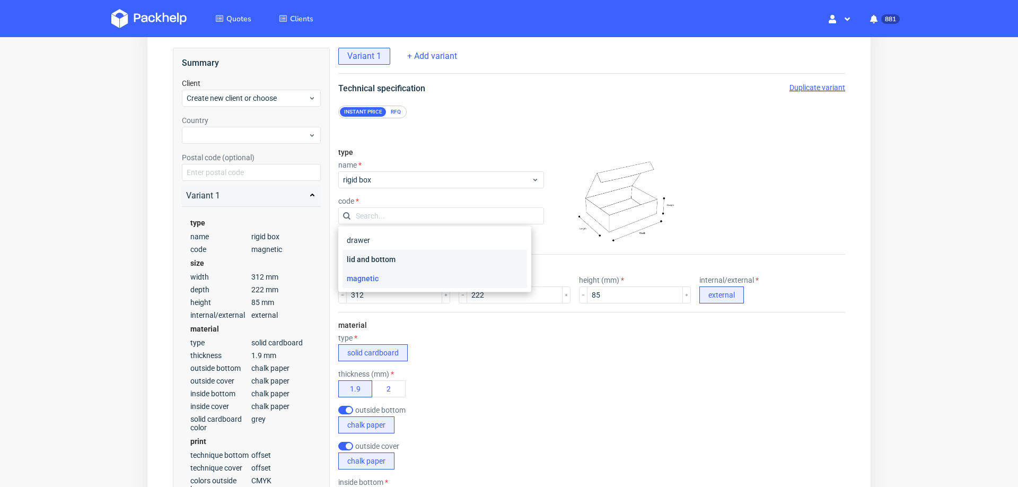
click at [432, 258] on div "lid and bottom" at bounding box center [435, 259] width 185 height 19
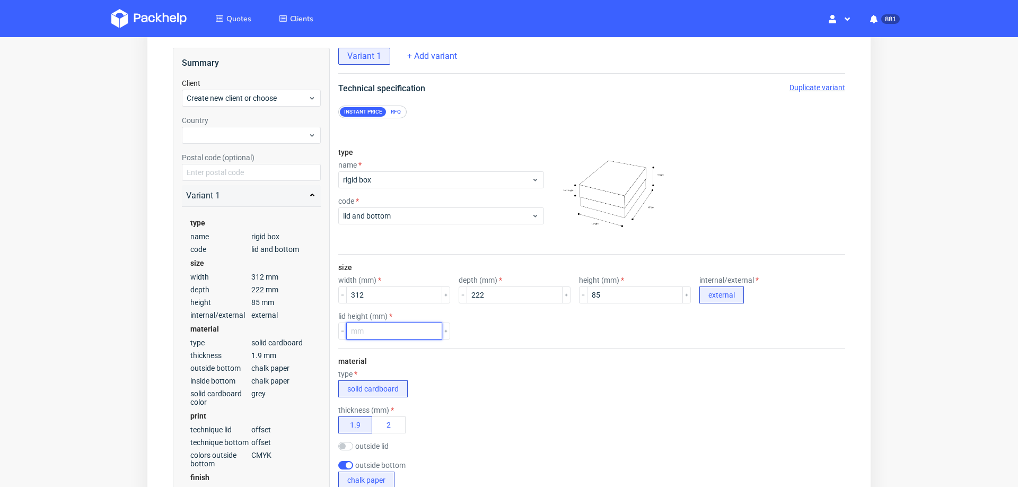
click at [384, 331] on input "number" at bounding box center [394, 330] width 96 height 17
type input "85"
click at [517, 350] on div "material type solid cardboard thickness (mm) 1.9 2 outside lid chalk paper outs…" at bounding box center [591, 468] width 507 height 240
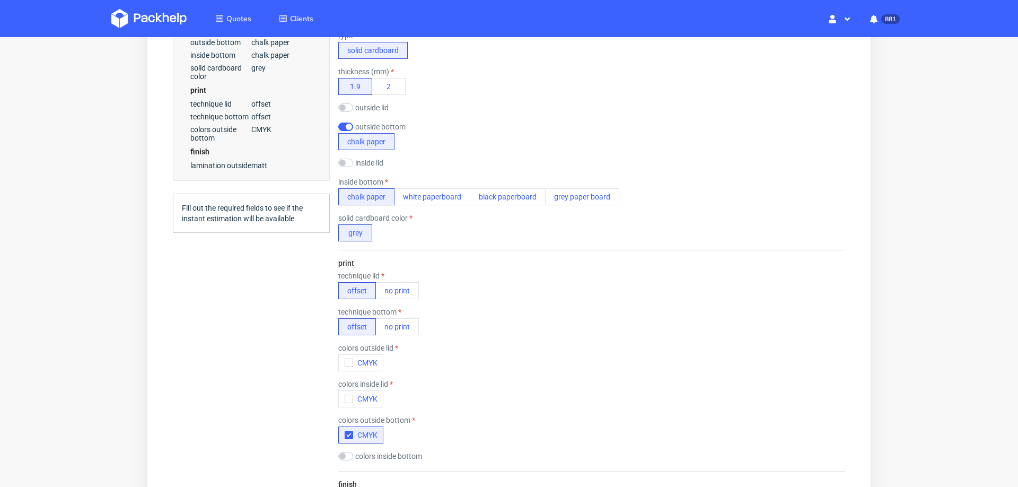
scroll to position [417, 0]
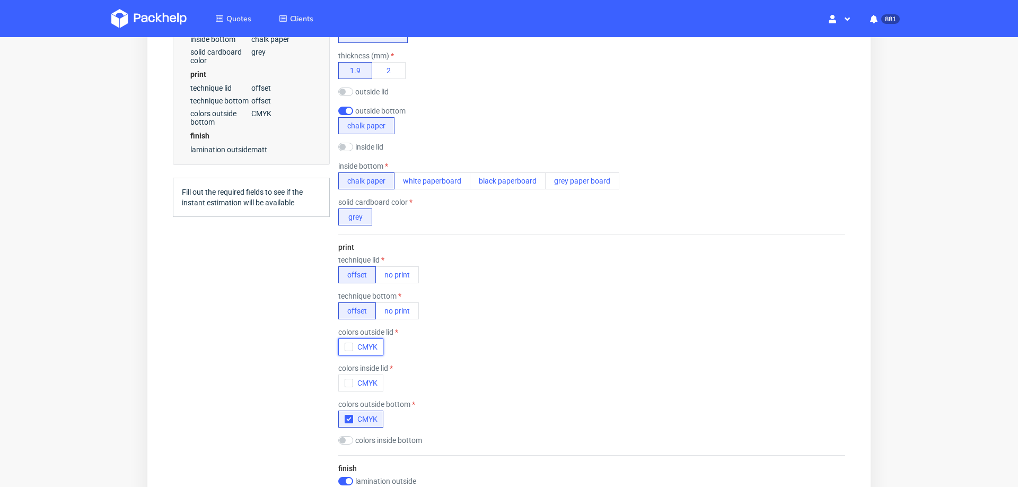
click at [343, 338] on button "CMYK" at bounding box center [360, 346] width 45 height 17
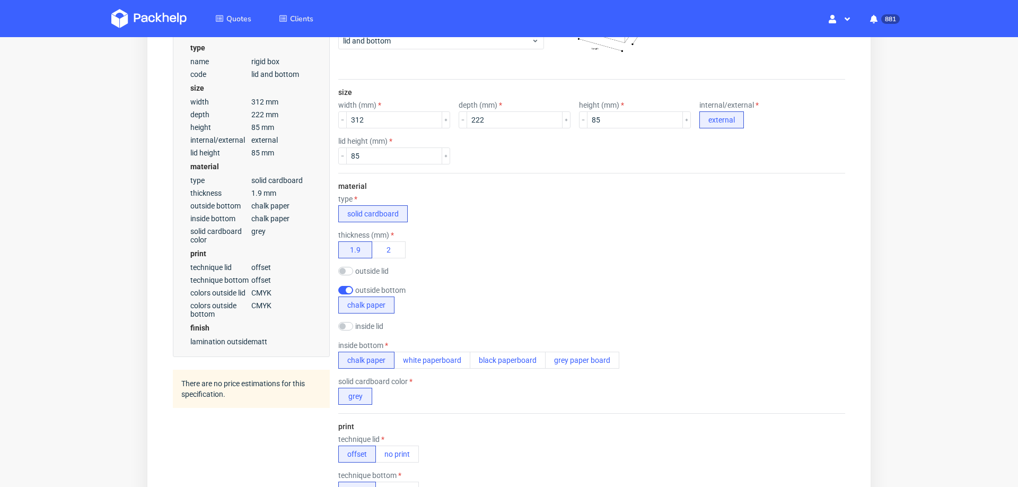
scroll to position [206, 0]
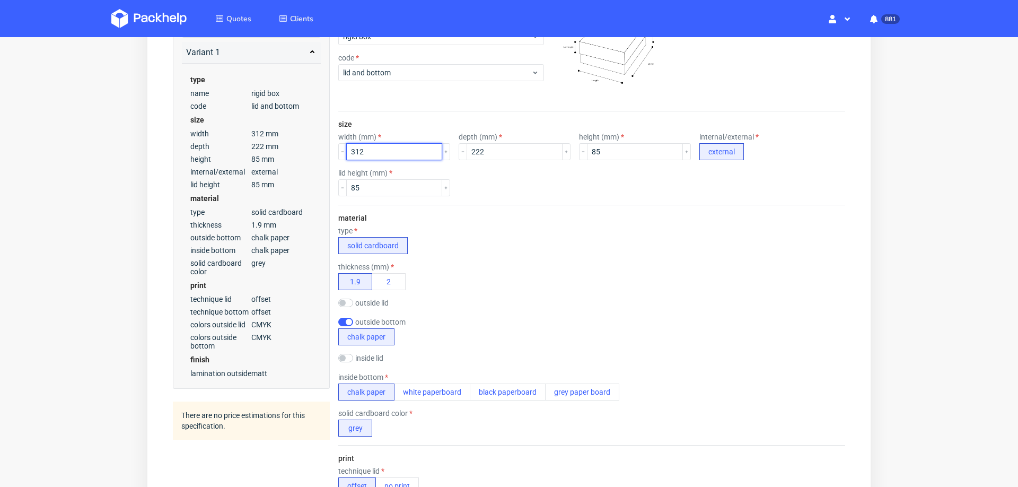
click at [373, 153] on input "312" at bounding box center [394, 151] width 96 height 17
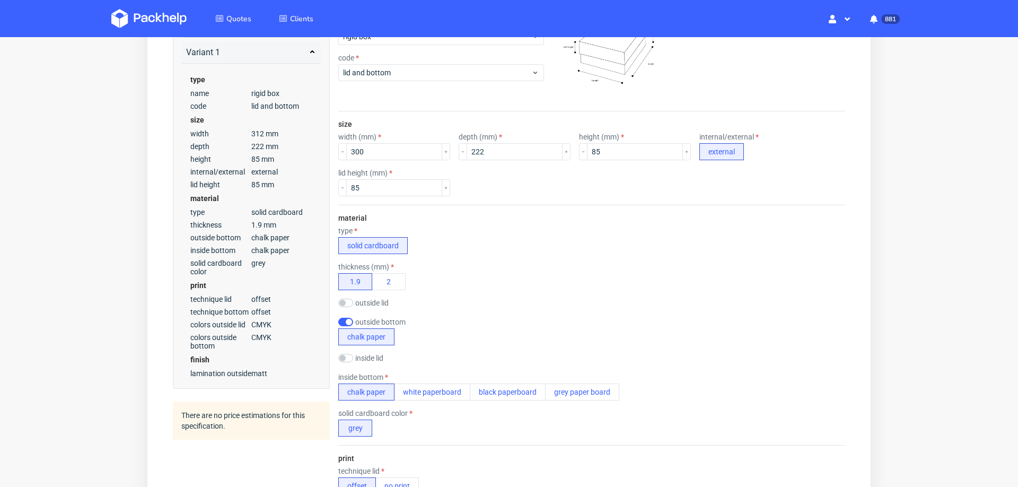
click at [636, 249] on div "type solid cardboard" at bounding box center [591, 240] width 507 height 28
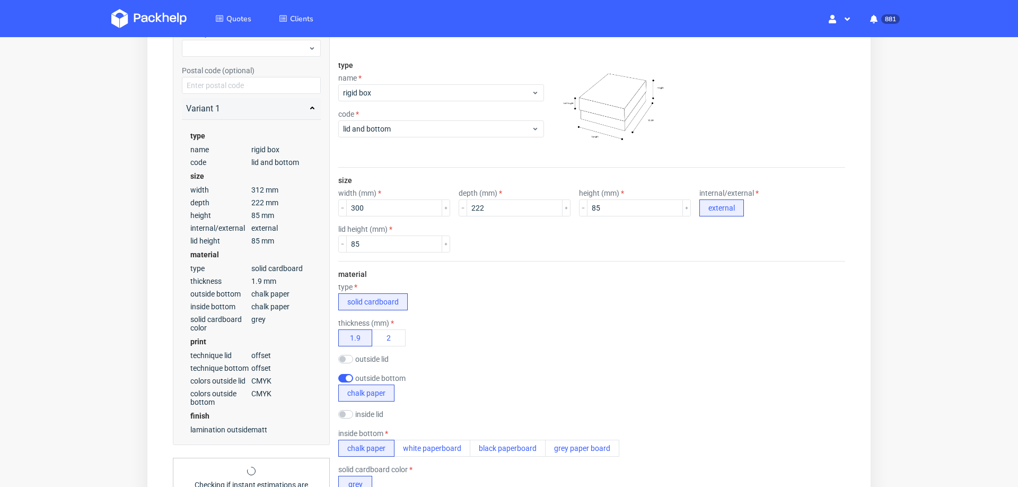
scroll to position [144, 0]
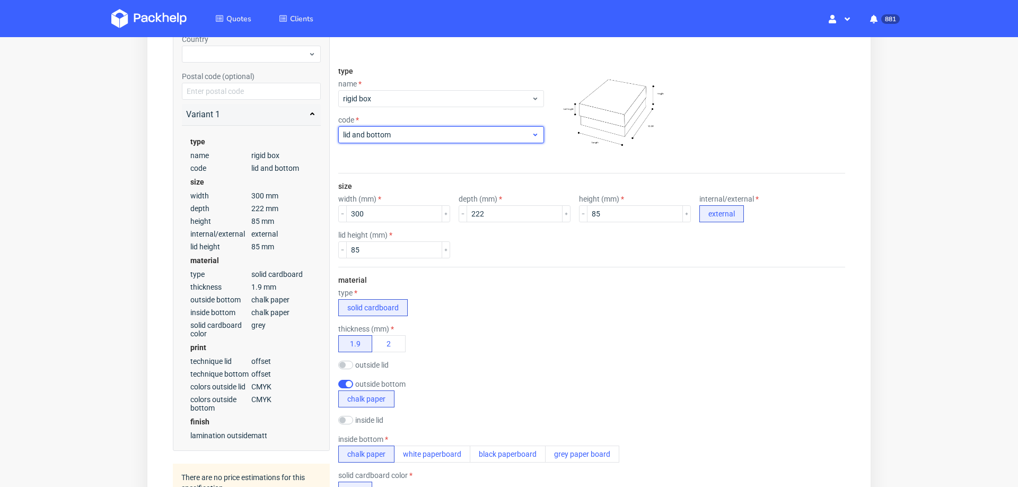
click at [499, 140] on div "lid and bottom" at bounding box center [441, 134] width 206 height 17
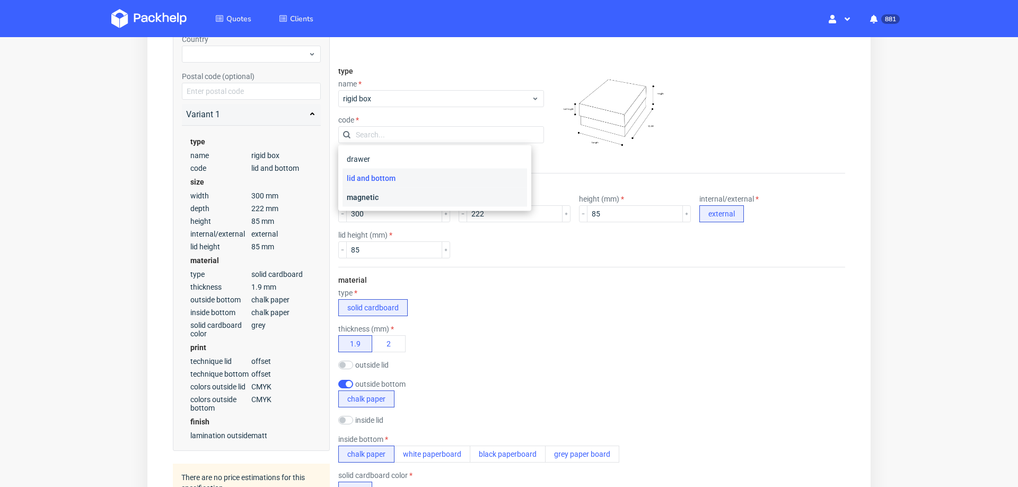
click at [440, 196] on div "magnetic" at bounding box center [435, 197] width 185 height 19
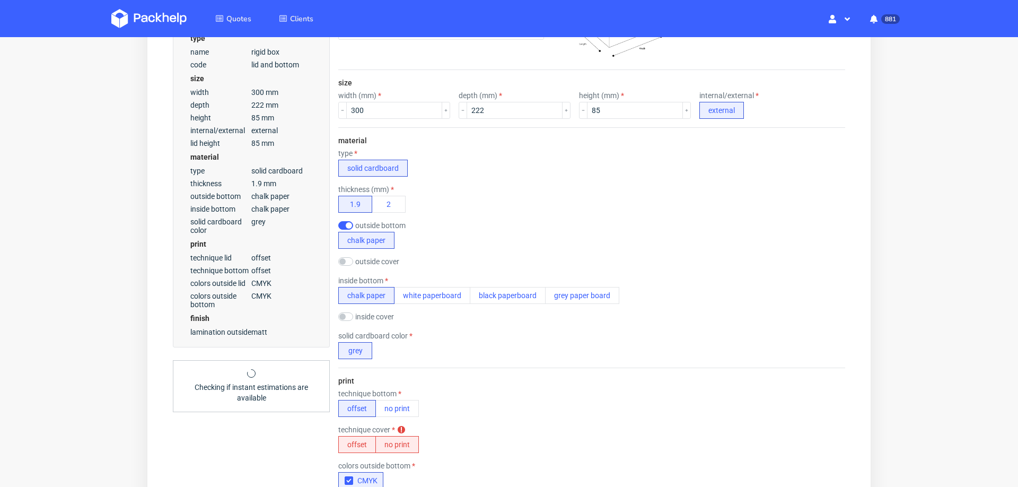
scroll to position [249, 0]
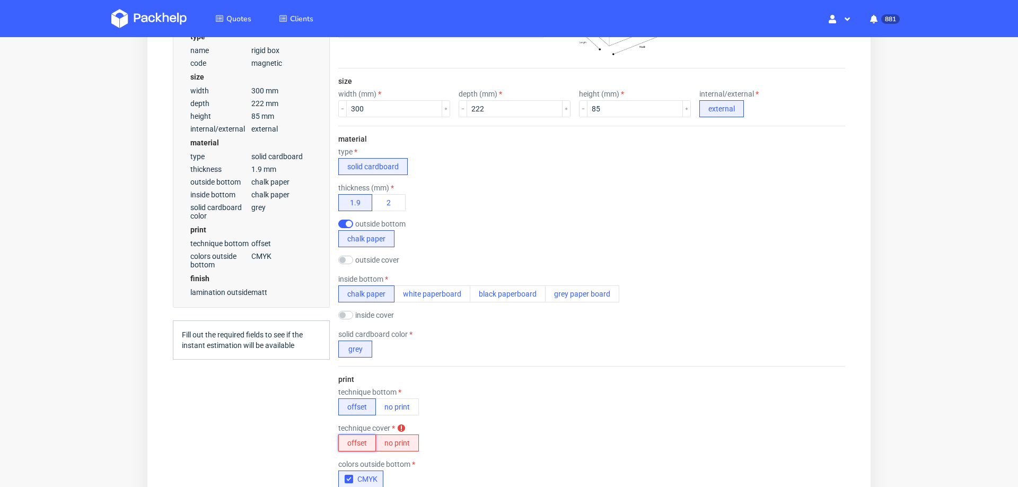
click at [347, 442] on button "offset" at bounding box center [357, 442] width 38 height 17
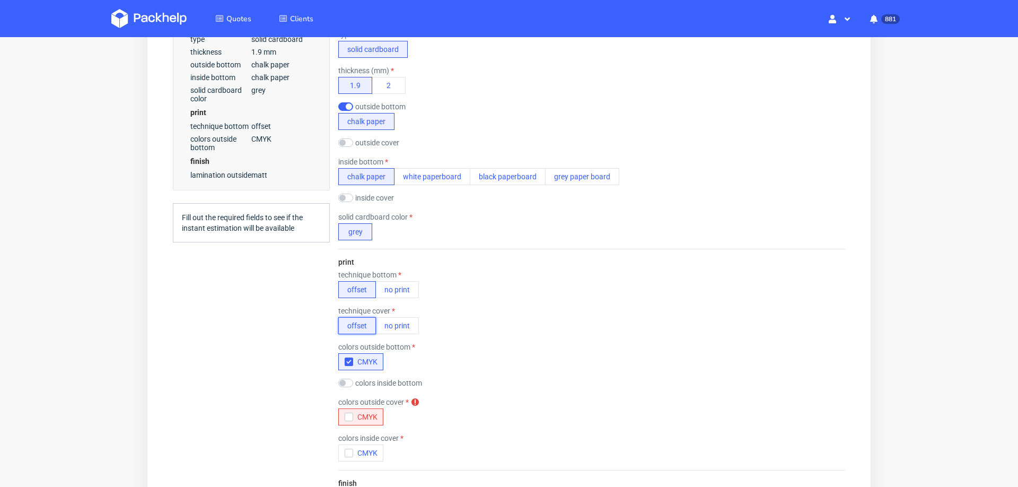
scroll to position [368, 0]
click at [340, 410] on button "CMYK" at bounding box center [360, 415] width 45 height 17
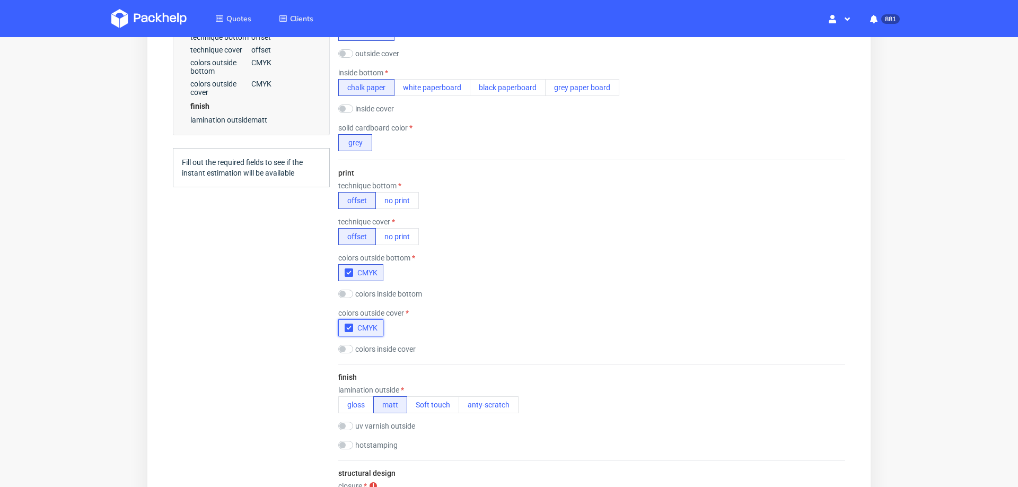
scroll to position [737, 0]
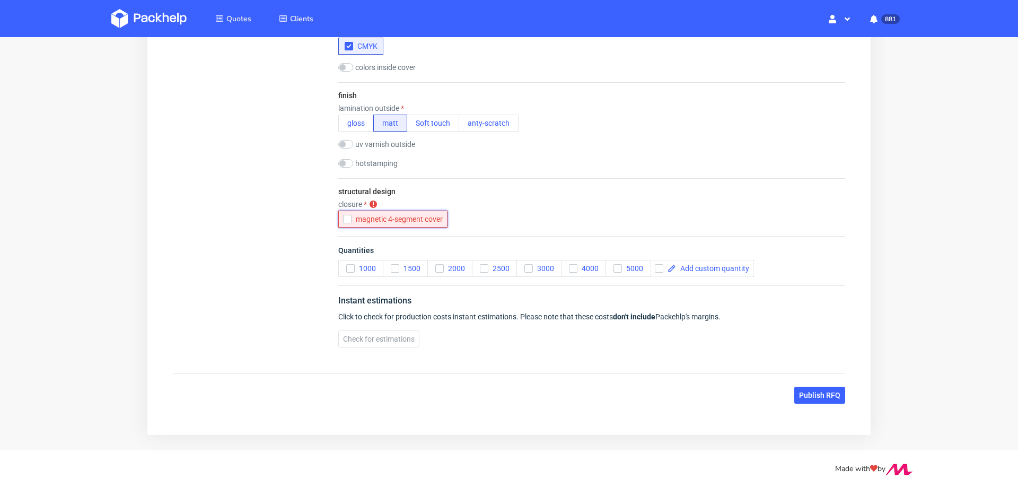
click at [344, 215] on icon "button" at bounding box center [347, 218] width 7 height 7
click at [349, 265] on icon "button" at bounding box center [350, 268] width 7 height 7
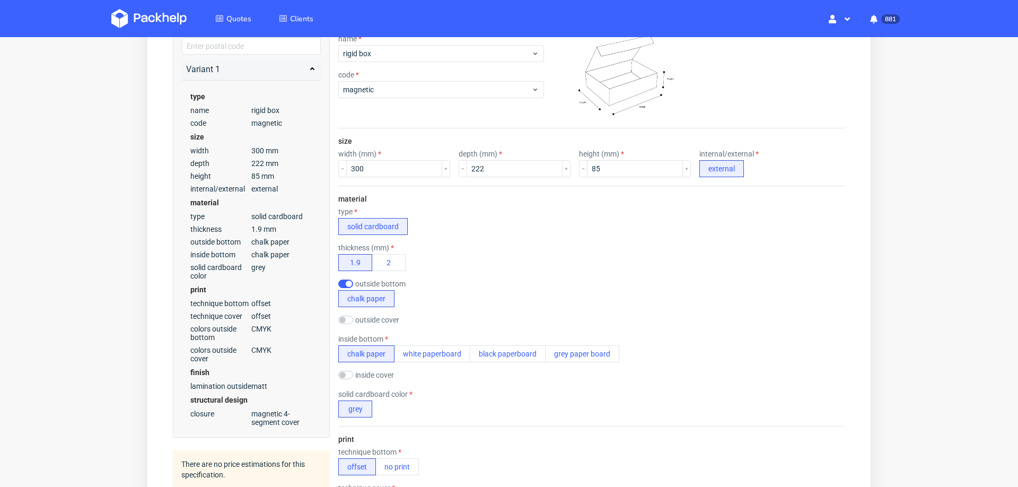
scroll to position [187, 0]
click at [393, 167] on input "300" at bounding box center [394, 170] width 96 height 17
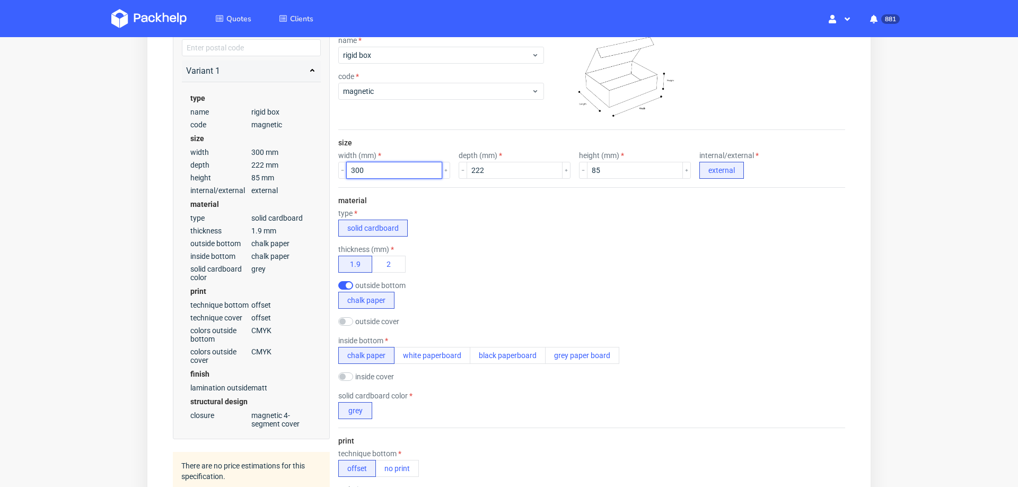
click at [393, 167] on input "300" at bounding box center [394, 170] width 96 height 17
type input "280"
click at [515, 246] on div "thickness (mm) 1.9 2" at bounding box center [591, 259] width 507 height 28
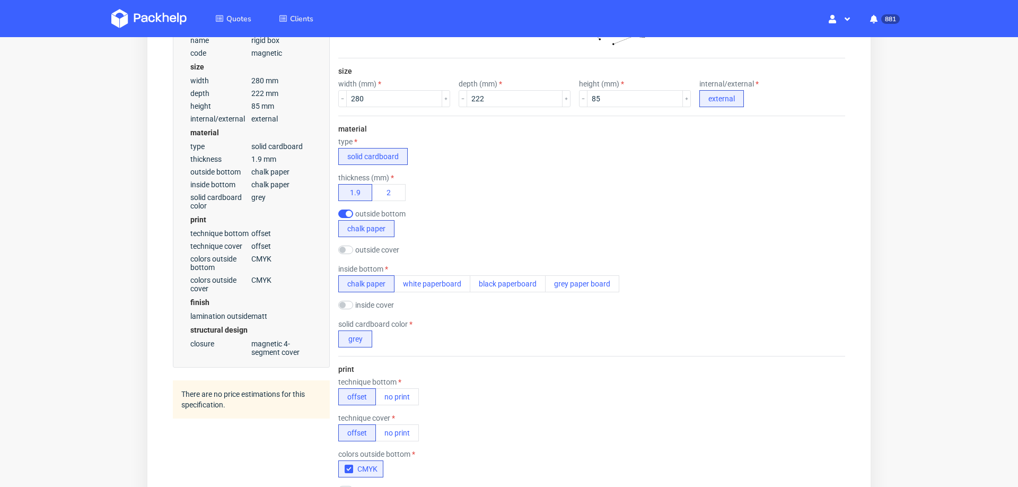
scroll to position [0, 0]
click at [493, 100] on input "222" at bounding box center [515, 98] width 96 height 17
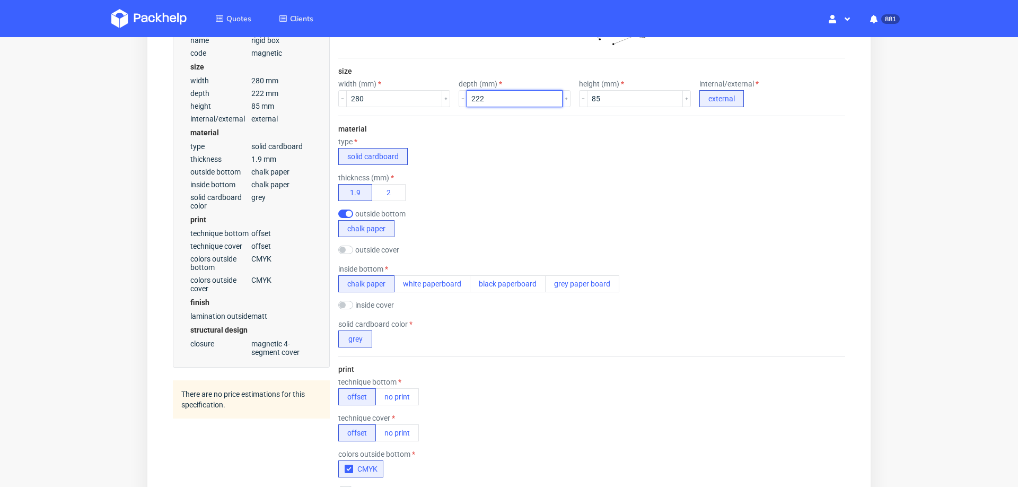
click at [493, 100] on input "222" at bounding box center [515, 98] width 96 height 17
type input "200"
click at [397, 103] on input "280" at bounding box center [394, 98] width 96 height 17
type input "2"
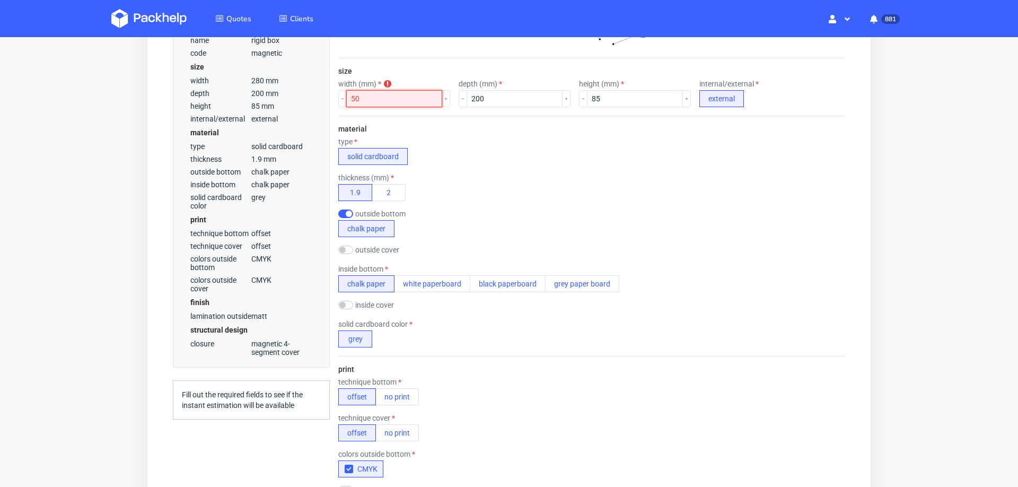
type input "5"
type input "250"
click at [486, 182] on div "thickness (mm) 1.9 2" at bounding box center [591, 187] width 507 height 28
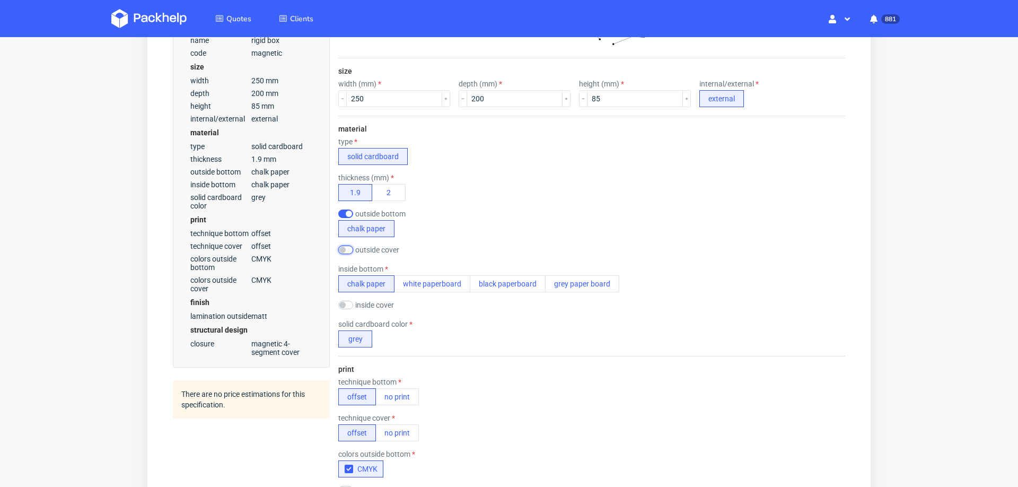
click at [348, 248] on input "checkbox" at bounding box center [345, 250] width 15 height 8
checkbox input "true"
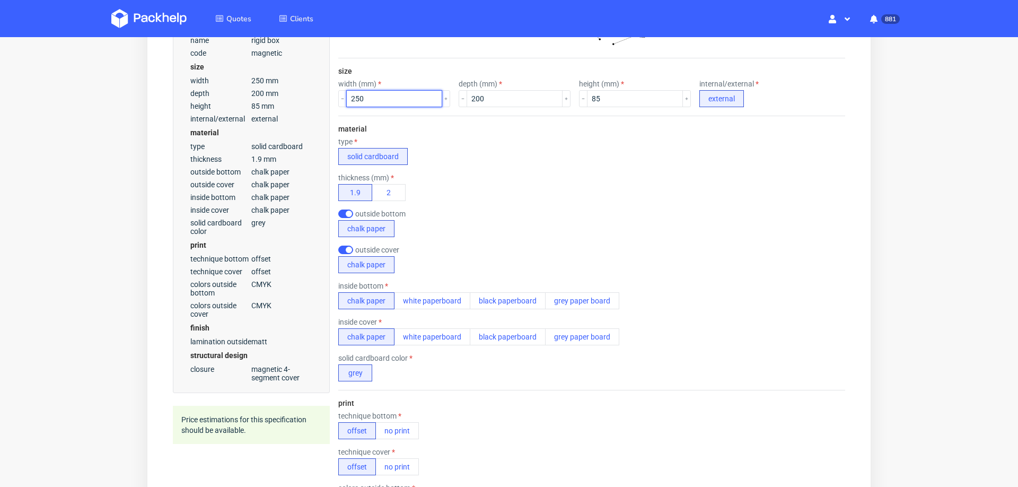
click at [385, 100] on input "250" at bounding box center [394, 98] width 96 height 17
type input "300"
click at [558, 188] on div "thickness (mm) 1.9 2" at bounding box center [591, 187] width 507 height 28
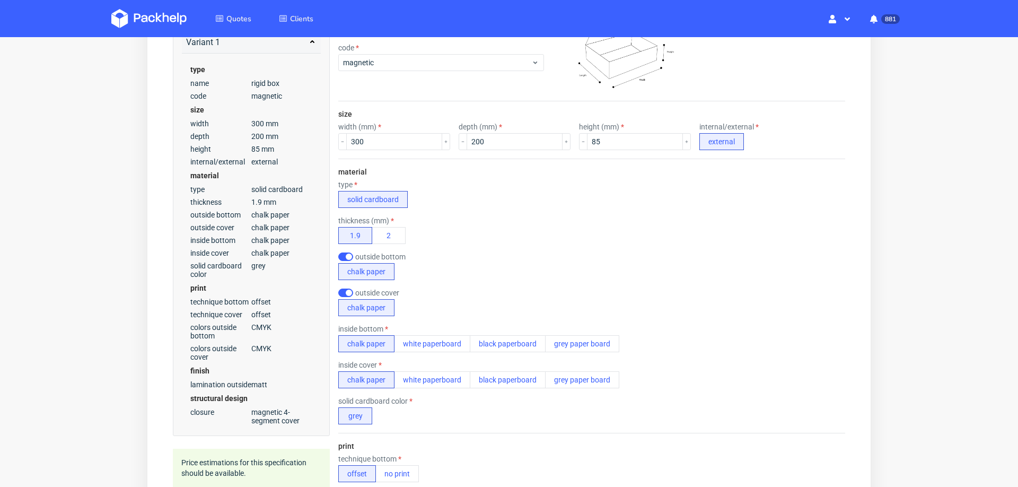
scroll to position [213, 0]
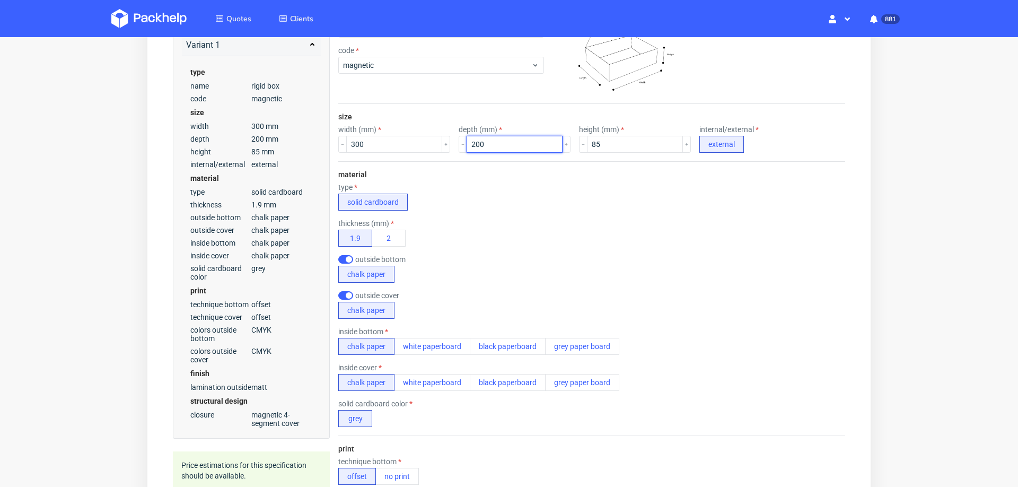
click at [489, 145] on input "200" at bounding box center [515, 144] width 96 height 17
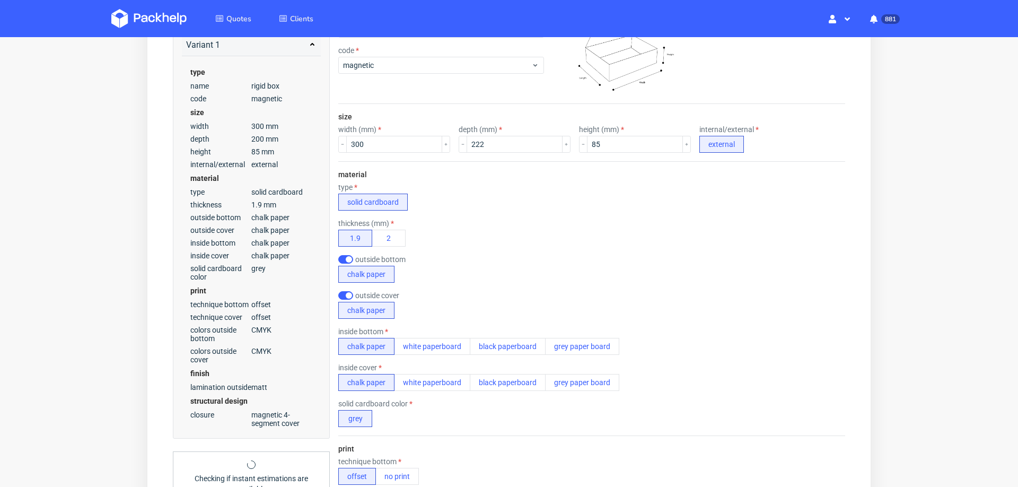
click at [524, 279] on div "outside bottom chalk paper" at bounding box center [591, 269] width 507 height 28
click at [493, 143] on input "222" at bounding box center [515, 144] width 96 height 17
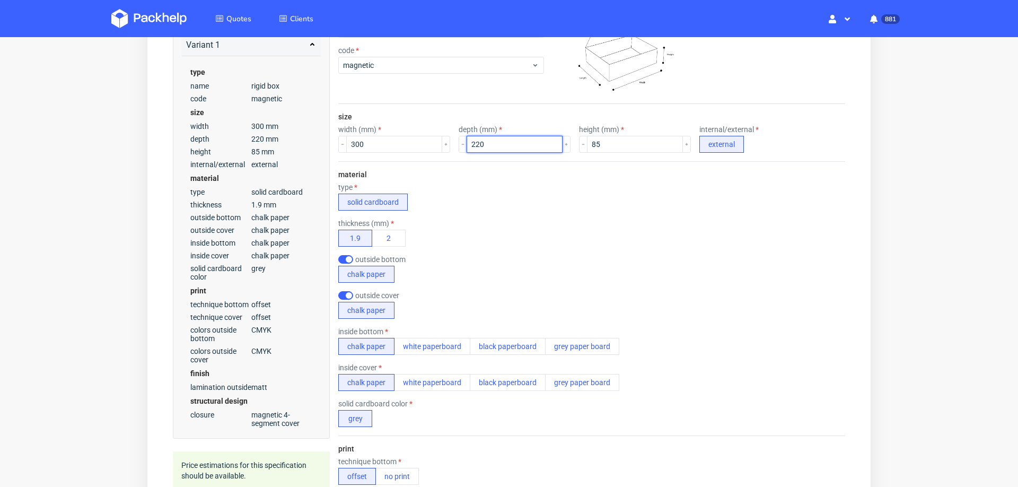
type input "220"
click at [376, 142] on input "300" at bounding box center [394, 144] width 96 height 17
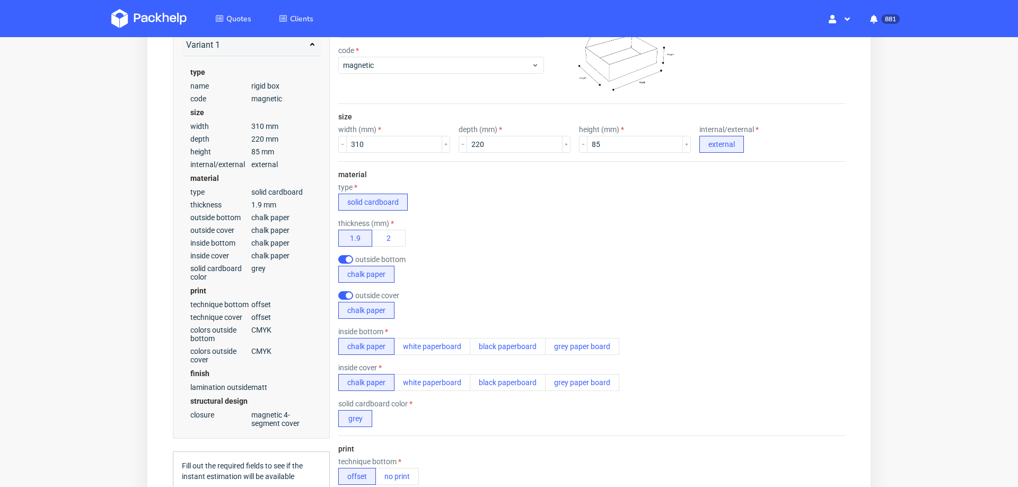
click at [409, 261] on div "outside bottom" at bounding box center [380, 259] width 85 height 8
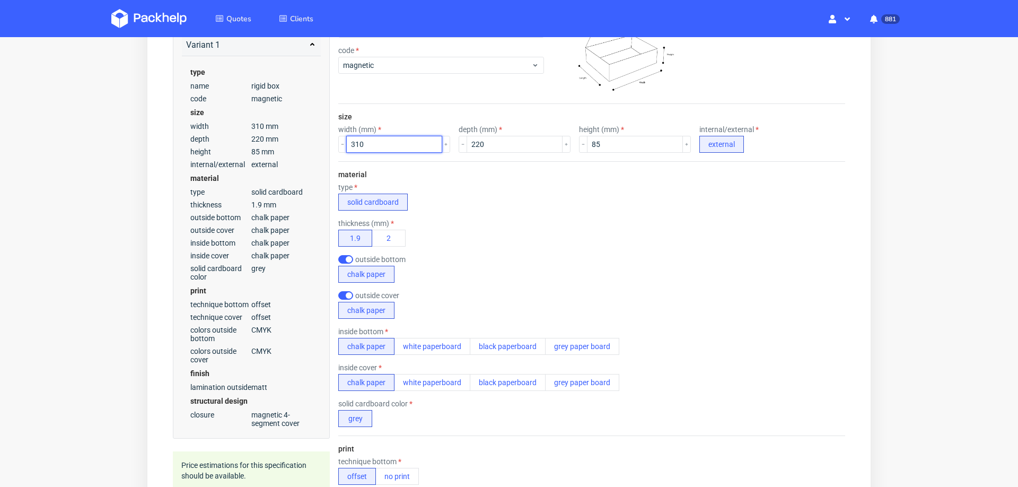
click at [392, 143] on input "310" at bounding box center [394, 144] width 96 height 17
type input "312"
click at [618, 235] on div "thickness (mm) 1.9 2" at bounding box center [591, 233] width 507 height 28
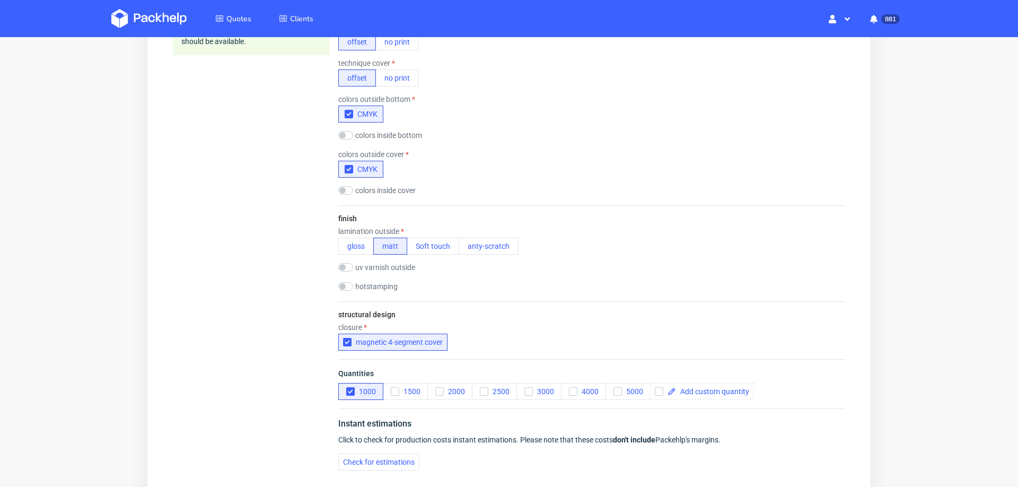
scroll to position [718, 0]
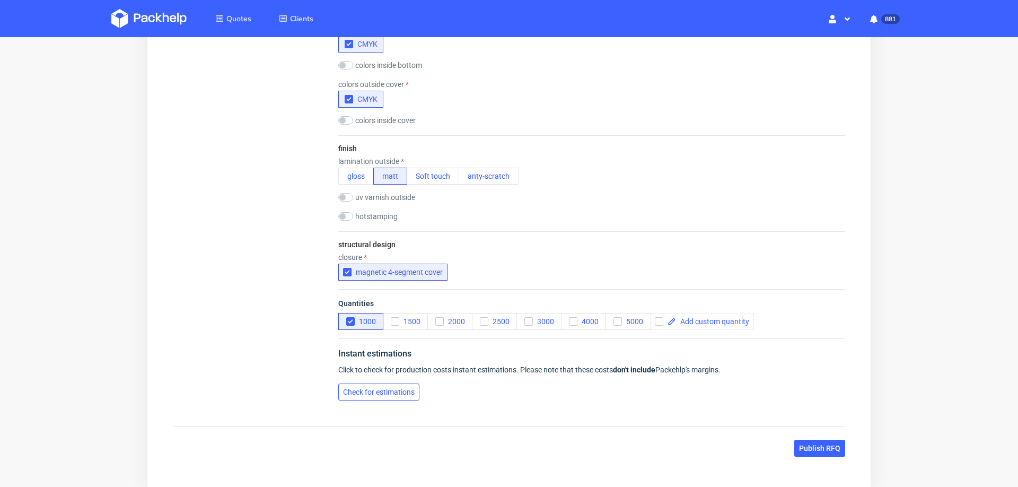
click at [365, 393] on button "Check for estimations" at bounding box center [378, 391] width 81 height 17
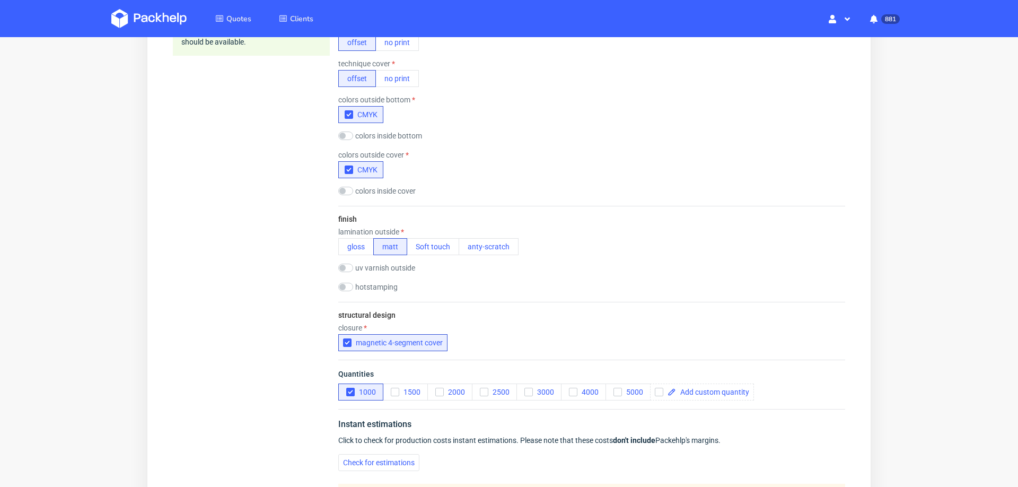
scroll to position [620, 0]
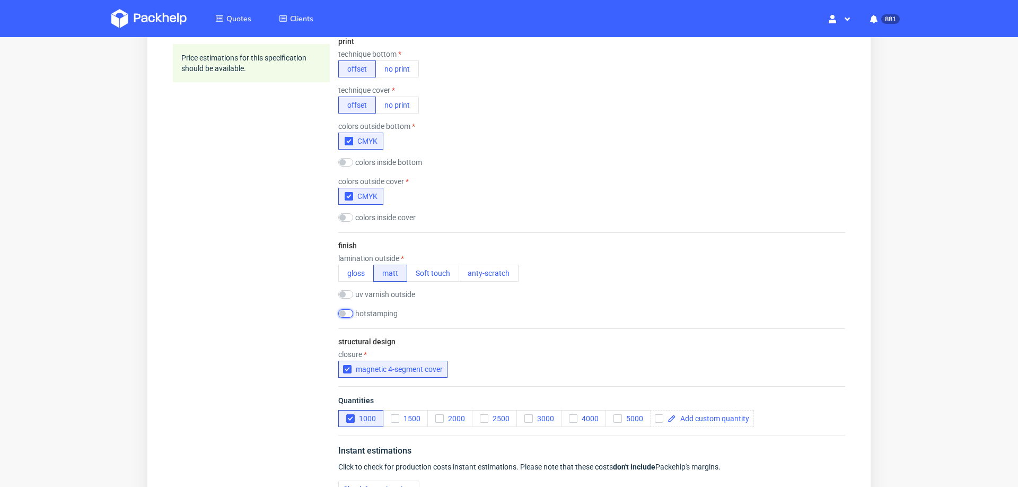
click at [350, 313] on input "checkbox" at bounding box center [345, 313] width 15 height 8
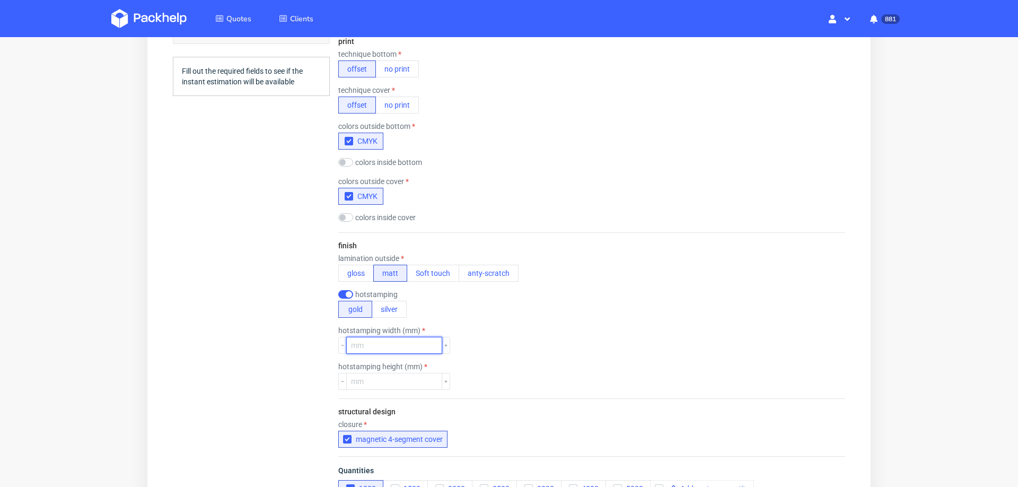
click at [360, 341] on input "number" at bounding box center [394, 345] width 96 height 17
type input "100"
click at [377, 378] on input "number" at bounding box center [394, 381] width 96 height 17
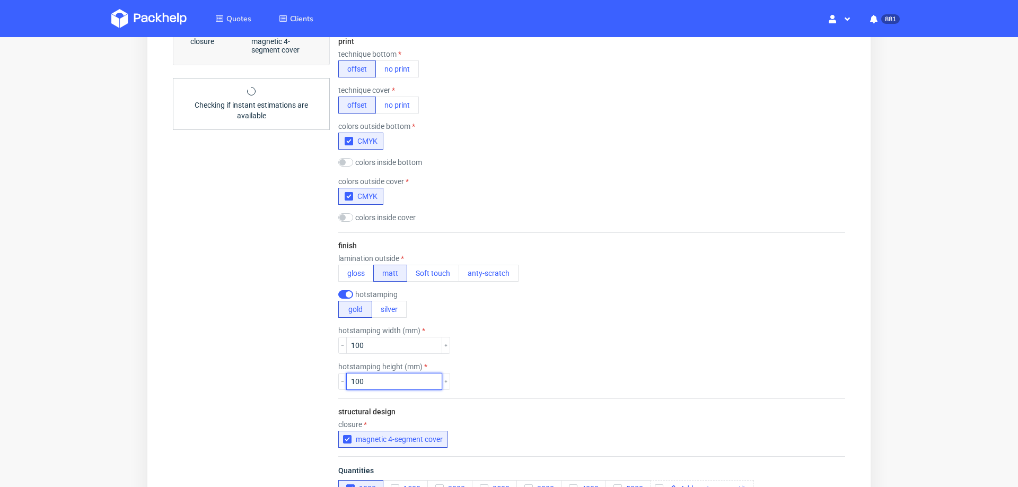
type input "100"
click at [681, 310] on div "hotstamping gold silver" at bounding box center [591, 304] width 507 height 28
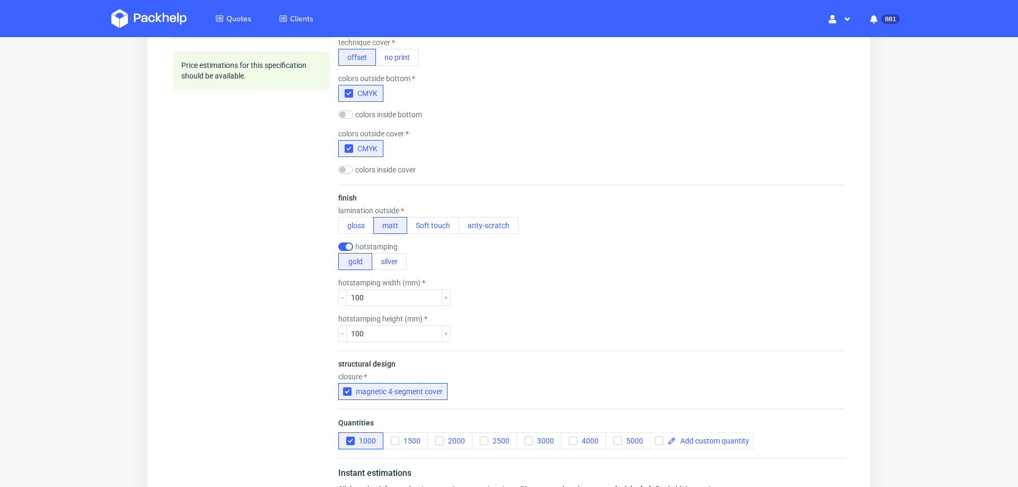
scroll to position [841, 0]
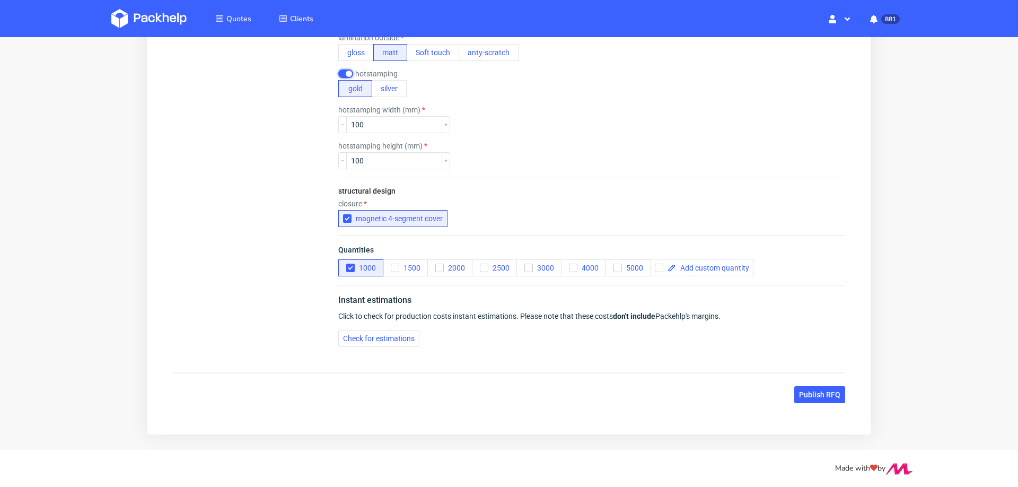
click at [343, 71] on input "checkbox" at bounding box center [345, 73] width 15 height 8
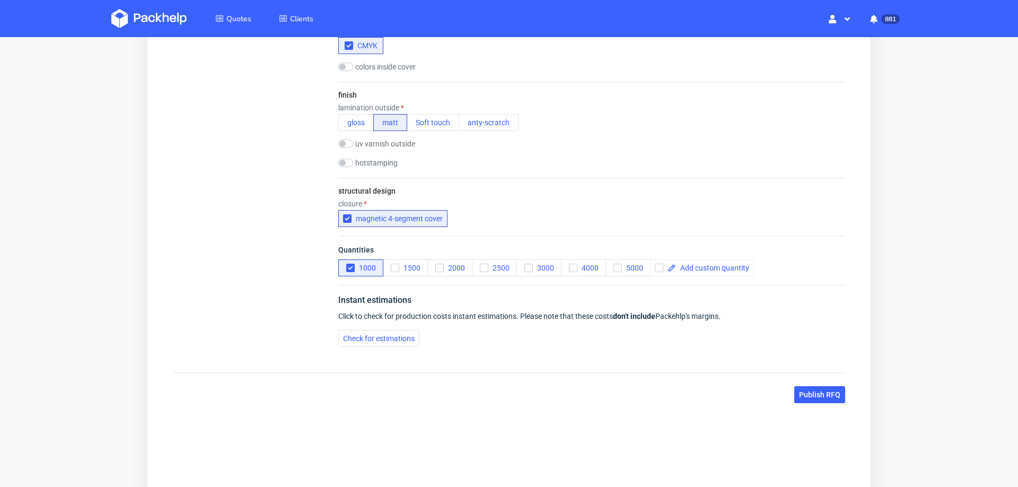
scroll to position [0, 0]
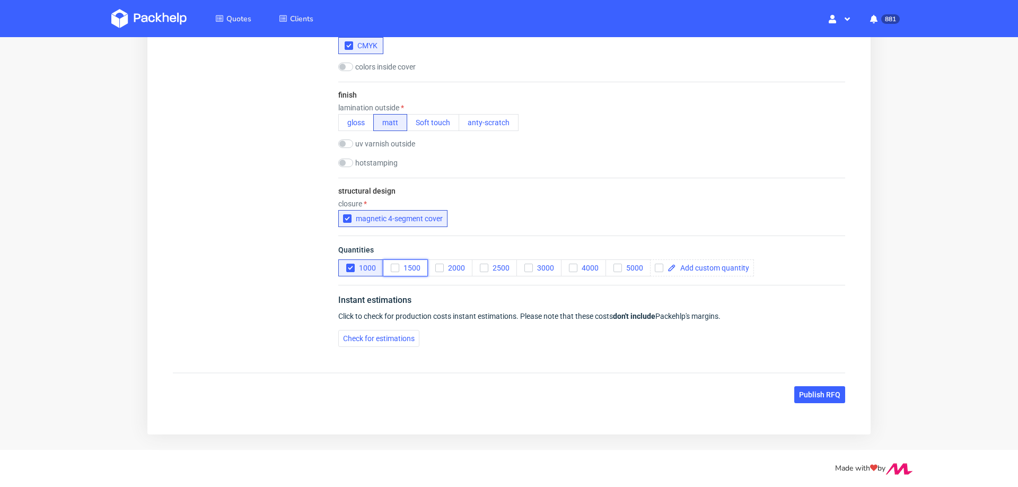
drag, startPoint x: 399, startPoint y: 264, endPoint x: 395, endPoint y: 286, distance: 23.3
click at [399, 264] on span "1500" at bounding box center [409, 268] width 21 height 8
click at [387, 341] on span "Check for estimations" at bounding box center [379, 338] width 72 height 7
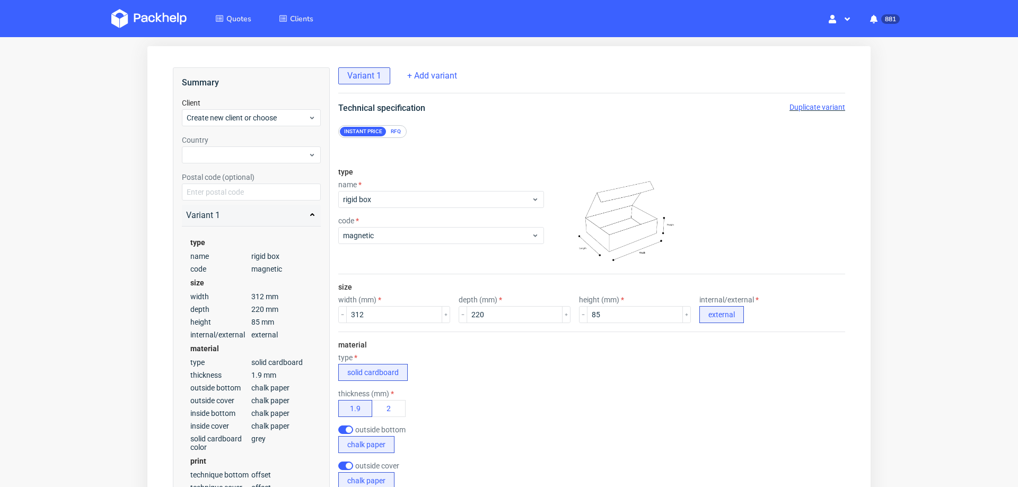
scroll to position [42, 0]
click at [244, 121] on span "Create new client or choose" at bounding box center [247, 118] width 121 height 11
paste input "[PERSON_NAME][EMAIL_ADDRESS][DOMAIN_NAME]"
type input "[PERSON_NAME][EMAIL_ADDRESS][DOMAIN_NAME]"
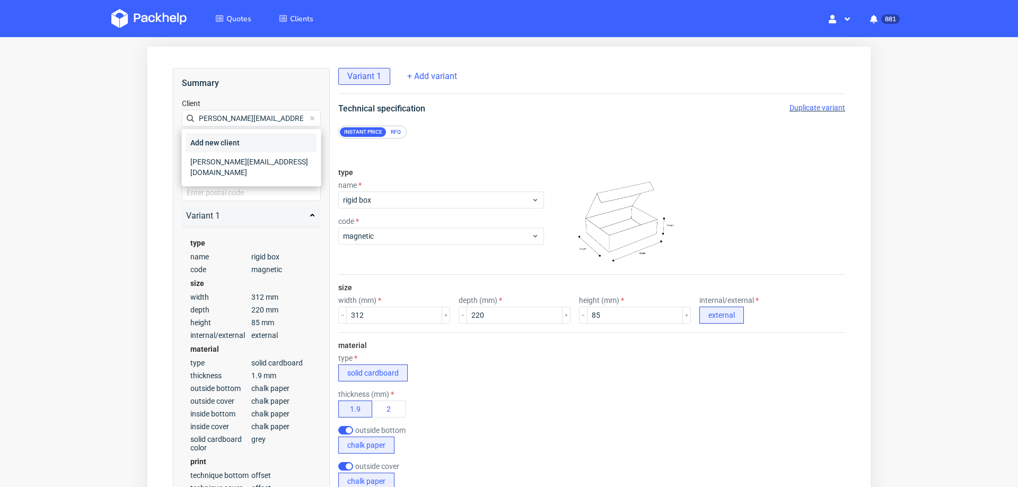
click at [244, 143] on div "Add new client" at bounding box center [251, 142] width 131 height 19
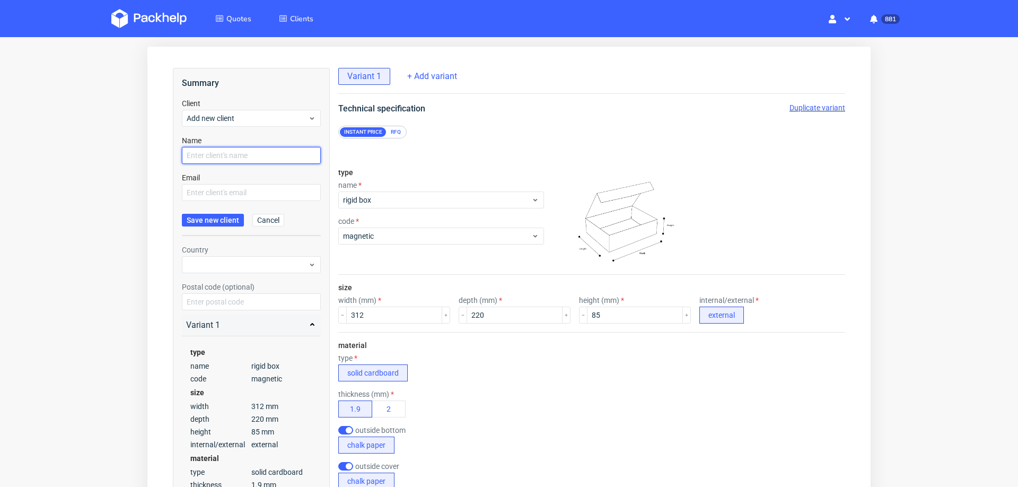
click at [242, 155] on input "text" at bounding box center [251, 155] width 139 height 17
paste input "[PERSON_NAME][EMAIL_ADDRESS][DOMAIN_NAME]"
type input "[PERSON_NAME][EMAIL_ADDRESS][DOMAIN_NAME]"
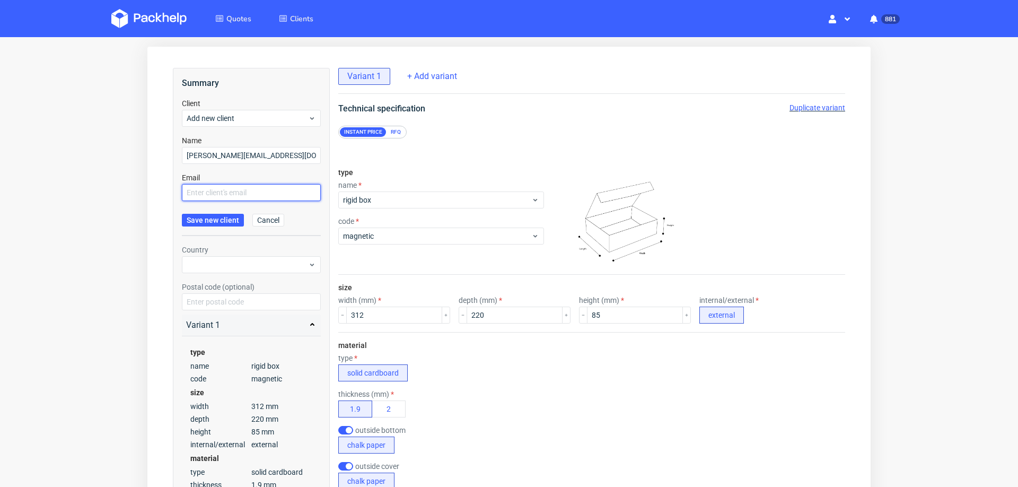
click at [243, 189] on input "text" at bounding box center [251, 192] width 139 height 17
paste input "[PERSON_NAME][EMAIL_ADDRESS][DOMAIN_NAME]"
type input "[PERSON_NAME][EMAIL_ADDRESS][DOMAIN_NAME]"
click at [224, 218] on span "Save new client" at bounding box center [213, 219] width 53 height 7
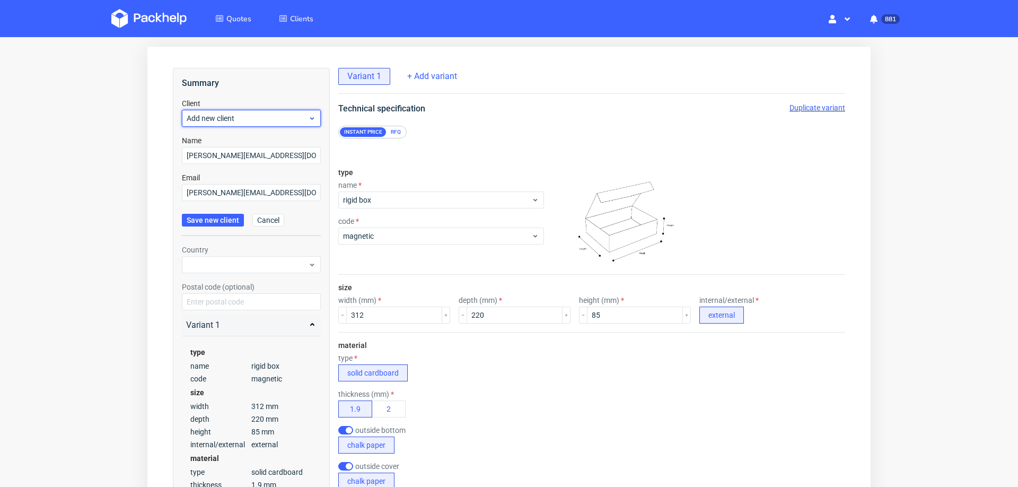
click at [243, 121] on span "Add new client" at bounding box center [247, 118] width 121 height 11
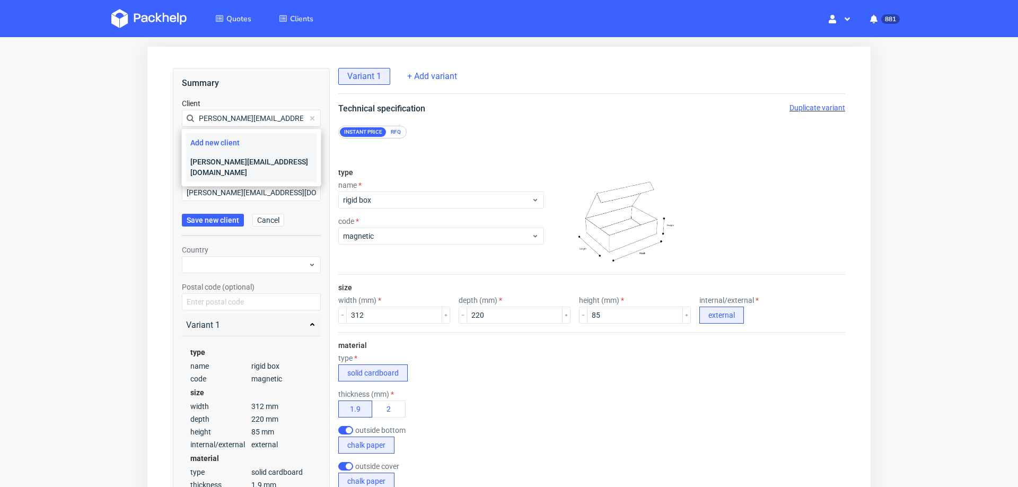
type input "[PERSON_NAME][EMAIL_ADDRESS][DOMAIN_NAME]"
click at [243, 161] on div "[PERSON_NAME][EMAIL_ADDRESS][DOMAIN_NAME]" at bounding box center [251, 167] width 131 height 30
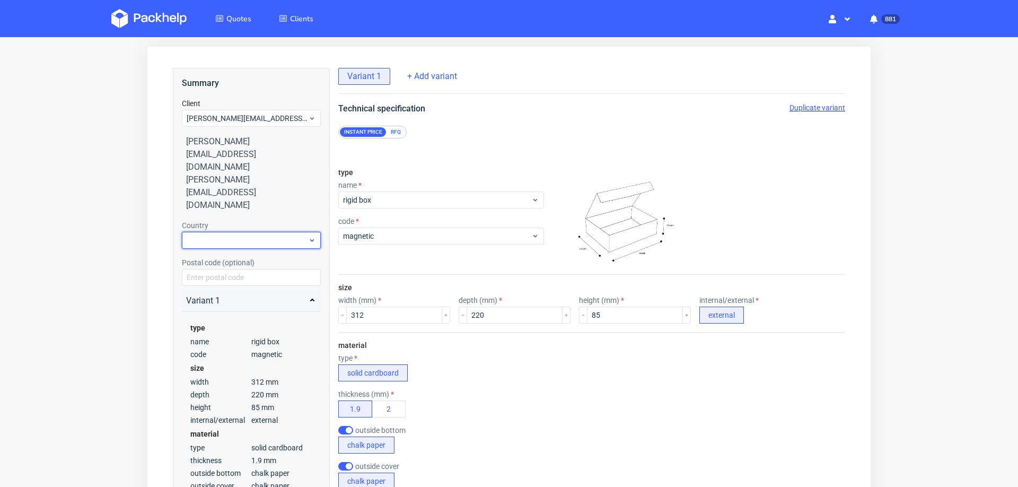
click at [269, 232] on div at bounding box center [251, 240] width 139 height 17
type input "sp"
click at [269, 217] on div "Spain" at bounding box center [251, 214] width 131 height 19
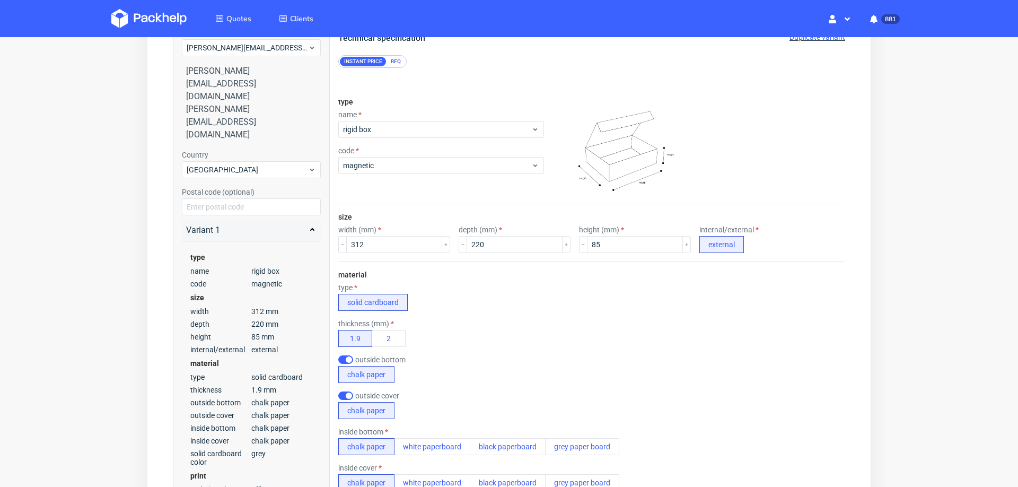
scroll to position [771, 0]
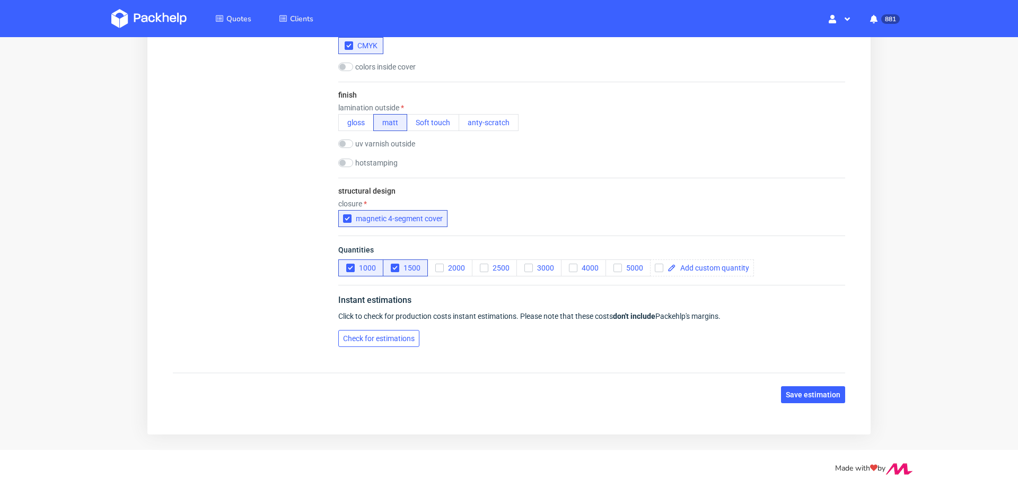
drag, startPoint x: 380, startPoint y: 342, endPoint x: 205, endPoint y: 309, distance: 178.1
click at [380, 342] on button "Check for estimations" at bounding box center [378, 338] width 81 height 17
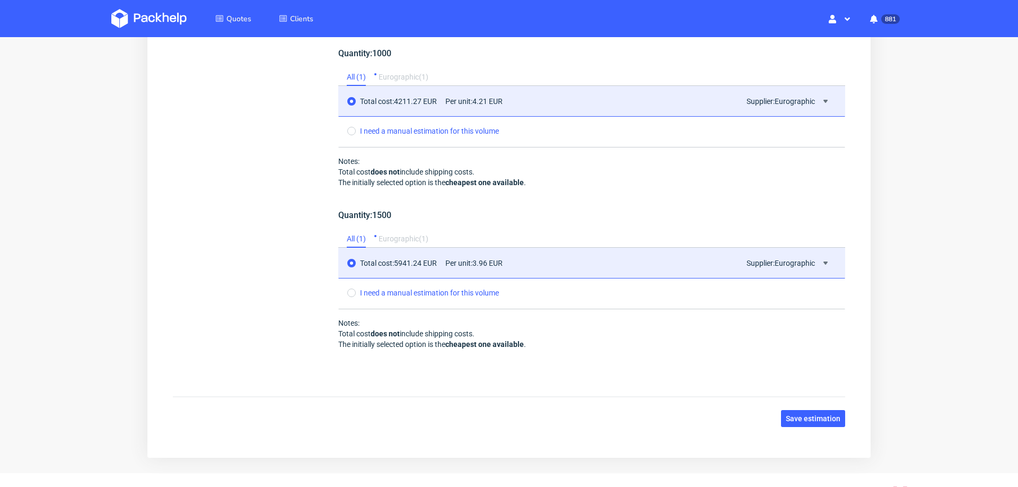
scroll to position [1186, 0]
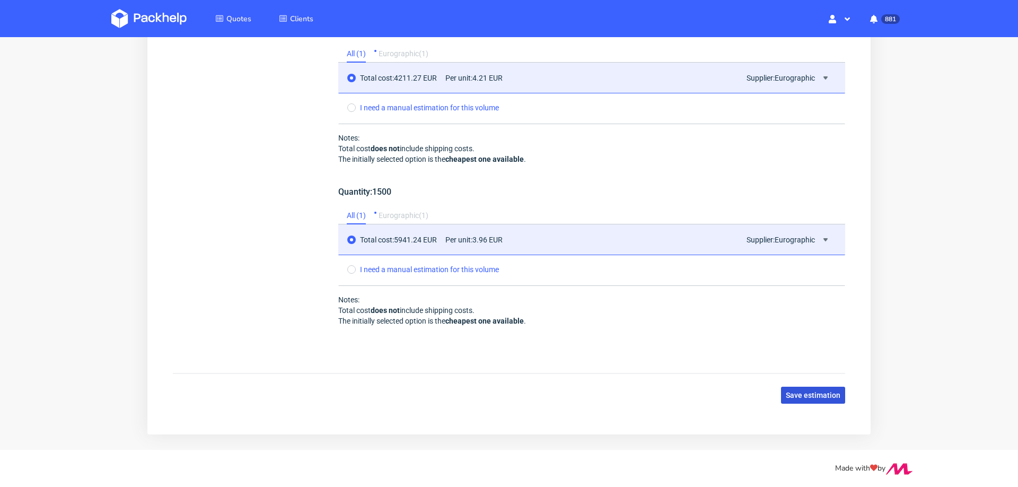
click at [809, 391] on span "Save estimation" at bounding box center [813, 394] width 55 height 7
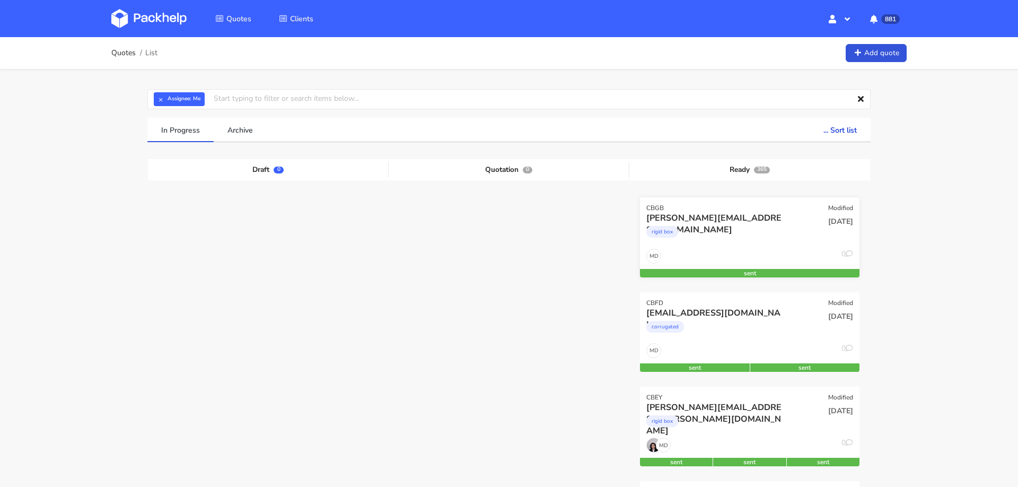
click at [783, 243] on div "rigid box" at bounding box center [716, 234] width 141 height 21
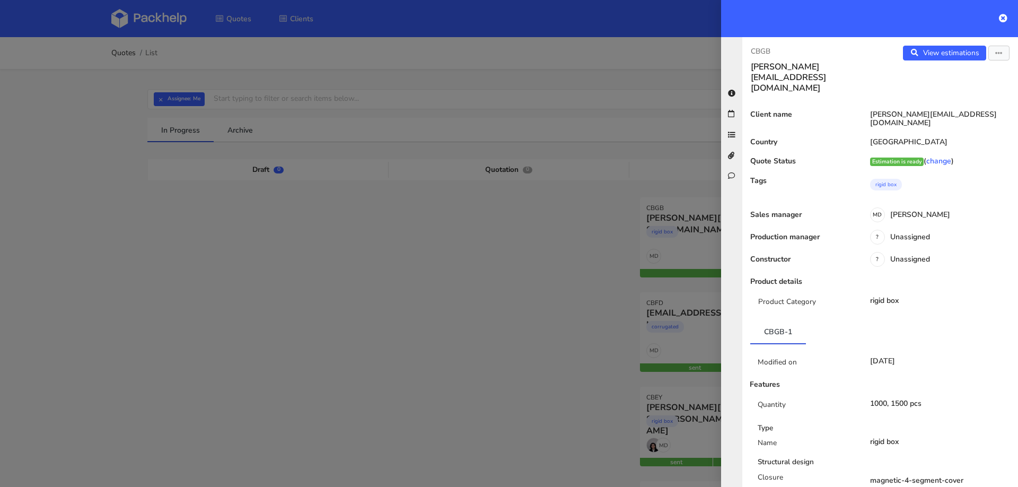
click at [538, 178] on div at bounding box center [509, 243] width 1018 height 487
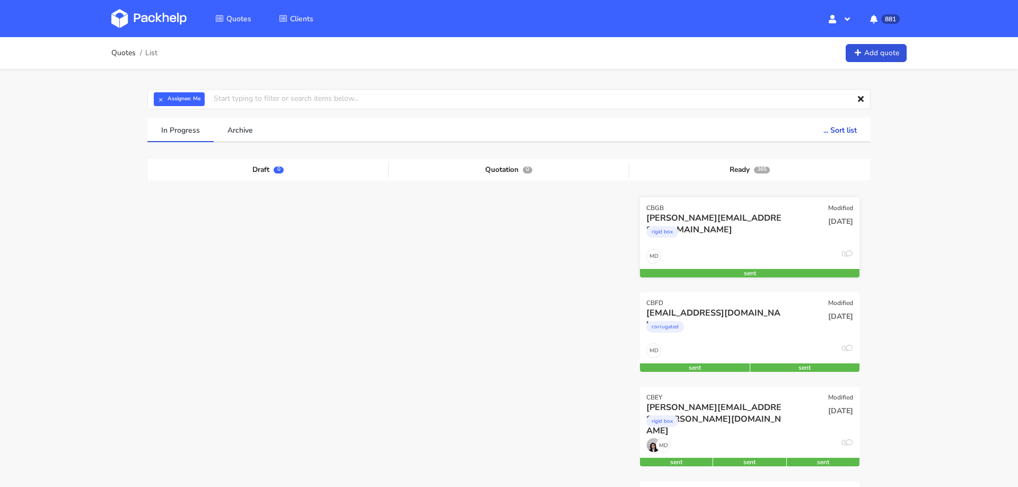
click at [697, 237] on div "rigid box" at bounding box center [716, 234] width 141 height 21
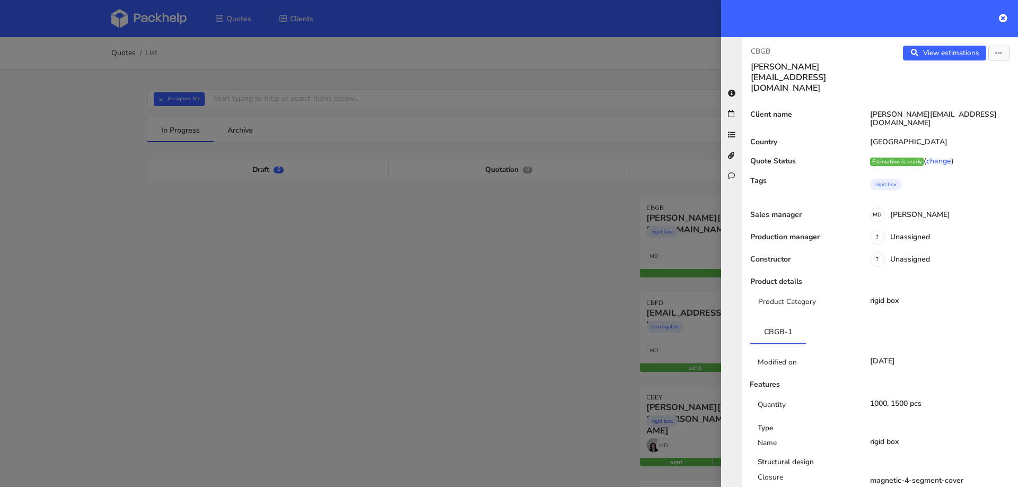
click at [791, 63] on h3 "[PERSON_NAME][EMAIL_ADDRESS][DOMAIN_NAME]" at bounding box center [811, 78] width 121 height 32
copy div "a.candamio@yoycosmetics.com View estimations"
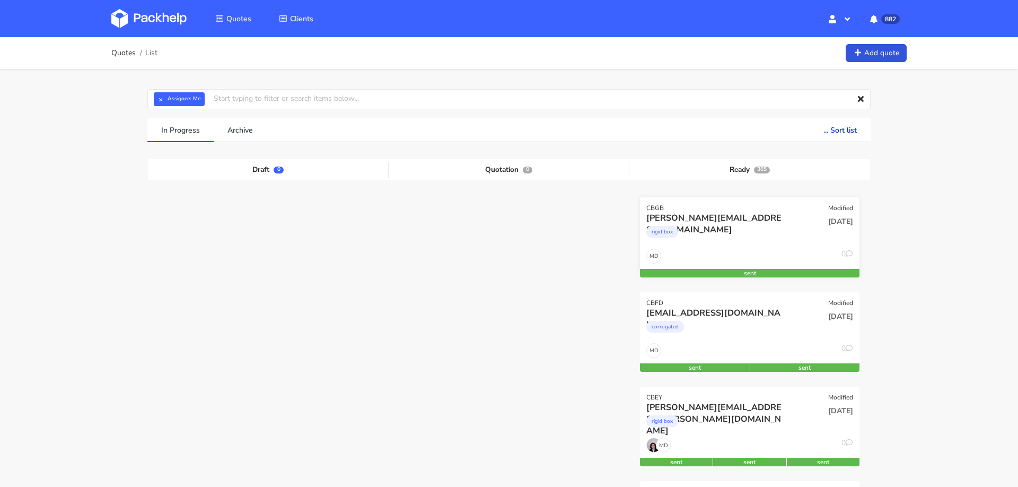
click at [729, 221] on div "[PERSON_NAME][EMAIL_ADDRESS][DOMAIN_NAME]" at bounding box center [716, 218] width 141 height 12
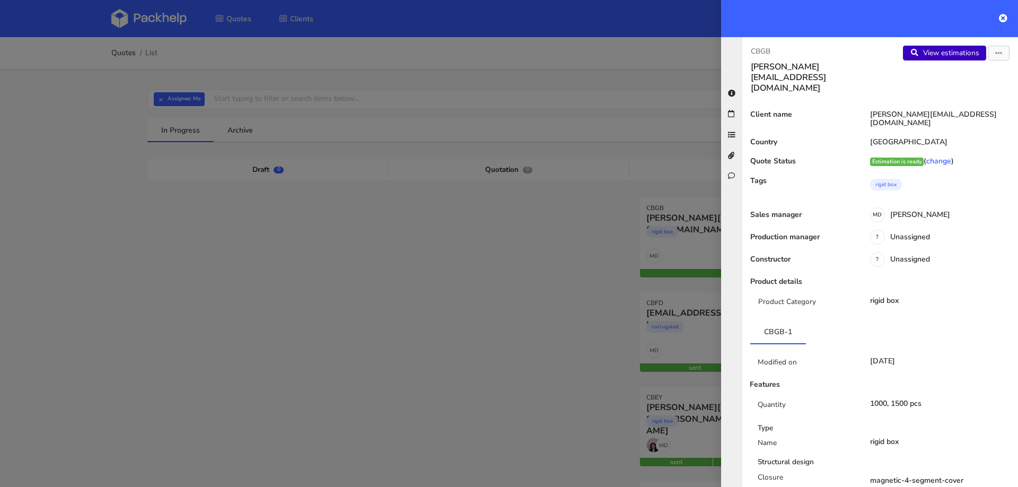
click at [944, 54] on link "View estimations" at bounding box center [944, 53] width 83 height 15
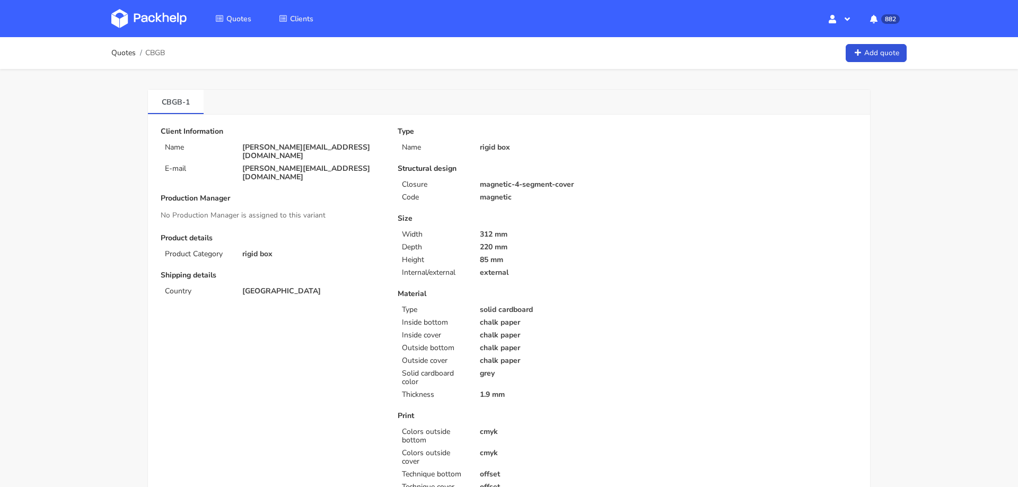
click at [276, 143] on p "[PERSON_NAME][EMAIL_ADDRESS][DOMAIN_NAME]" at bounding box center [312, 151] width 141 height 17
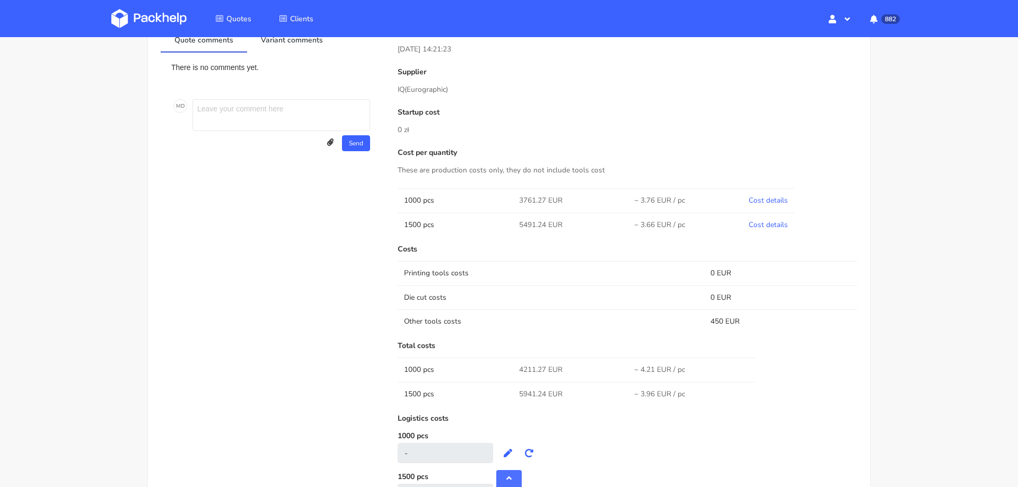
scroll to position [609, 0]
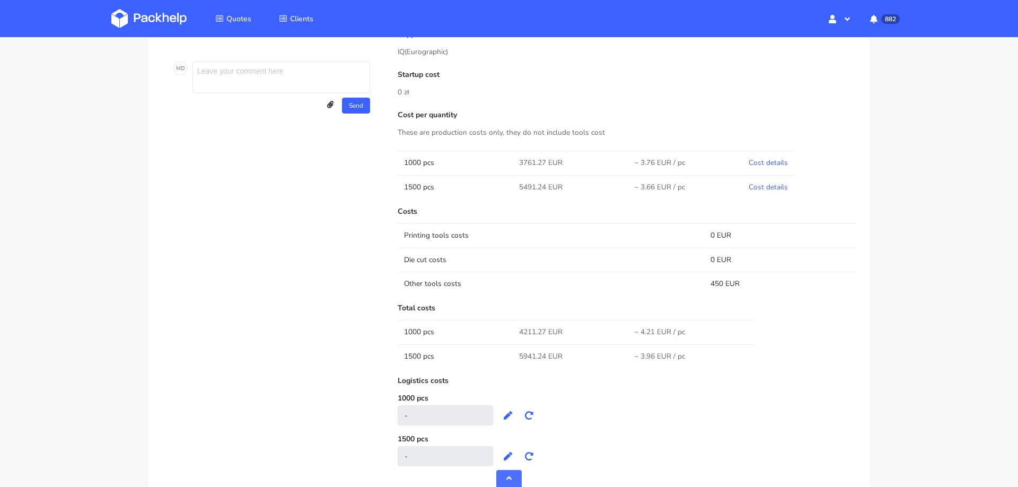
click at [540, 337] on td "4211.27 EUR" at bounding box center [570, 332] width 115 height 24
click at [761, 161] on link "Cost details" at bounding box center [768, 163] width 39 height 10
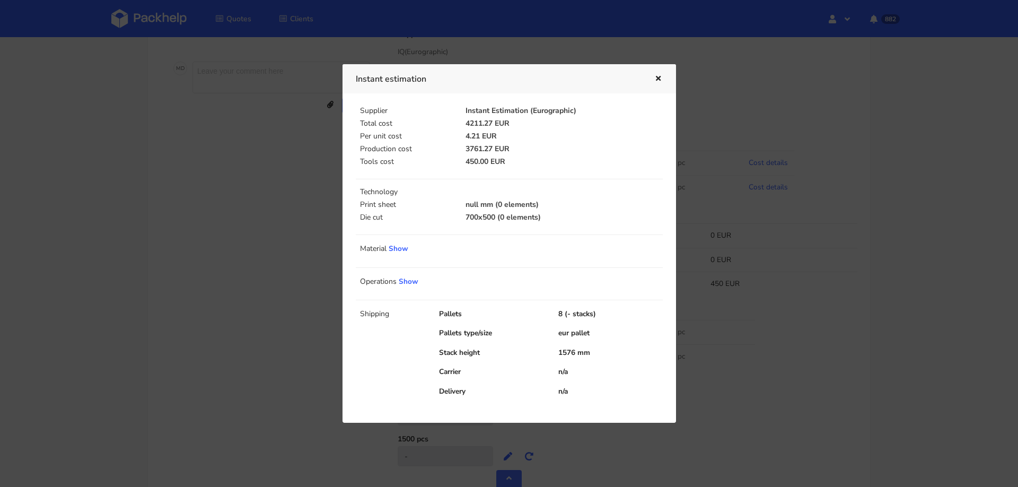
click at [762, 161] on div at bounding box center [509, 243] width 1018 height 487
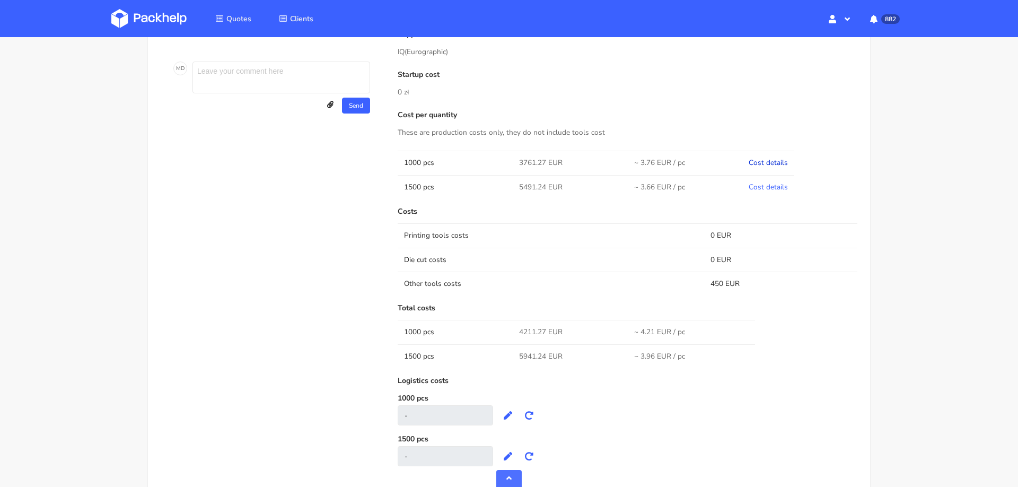
click at [751, 162] on link "Cost details" at bounding box center [768, 163] width 39 height 10
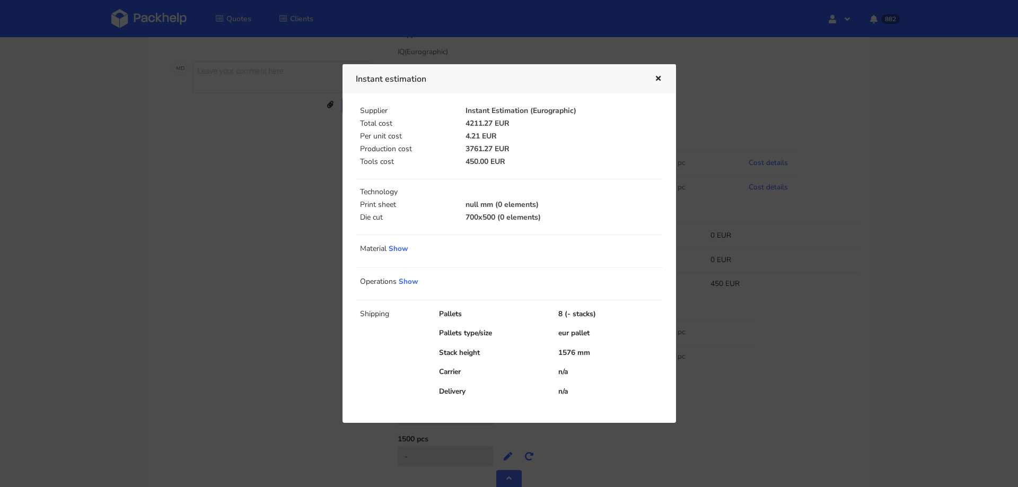
click at [845, 268] on div at bounding box center [509, 243] width 1018 height 487
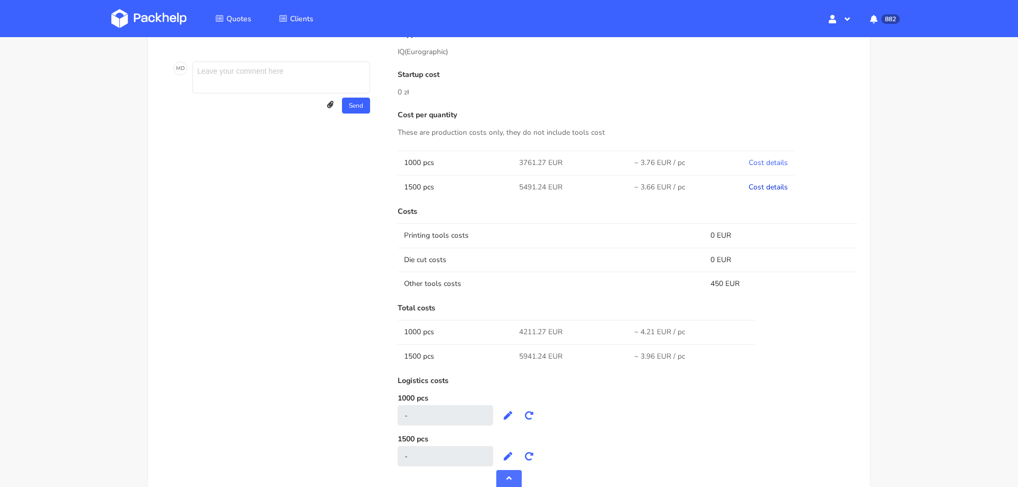
click at [768, 182] on link "Cost details" at bounding box center [768, 187] width 39 height 10
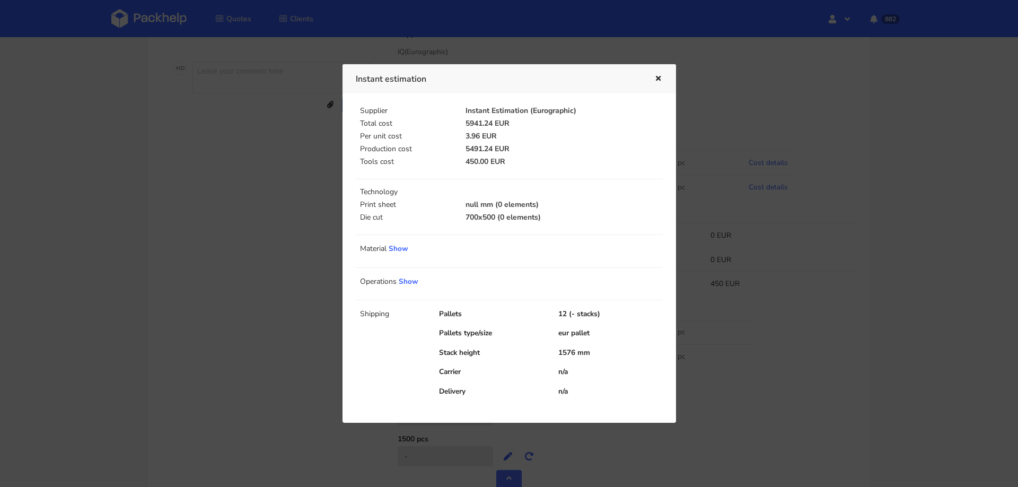
click at [853, 188] on div at bounding box center [509, 243] width 1018 height 487
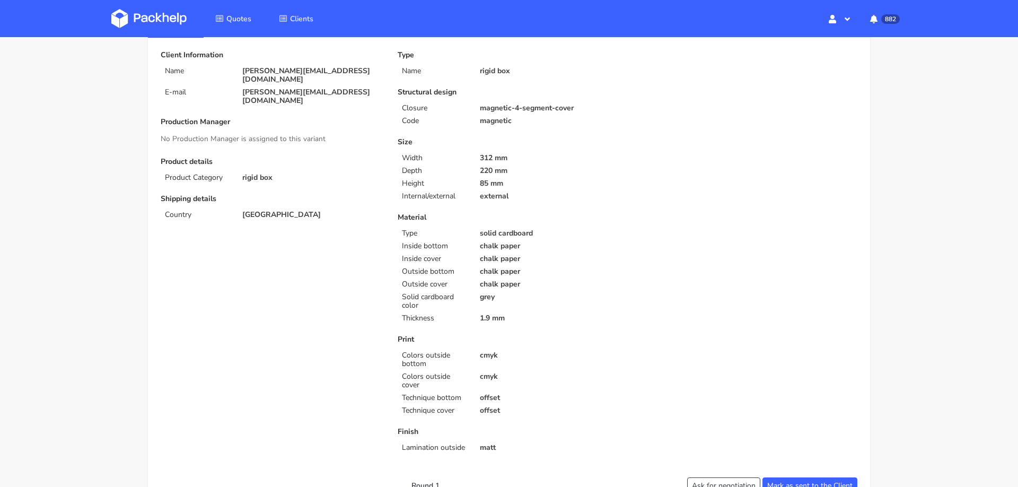
scroll to position [0, 0]
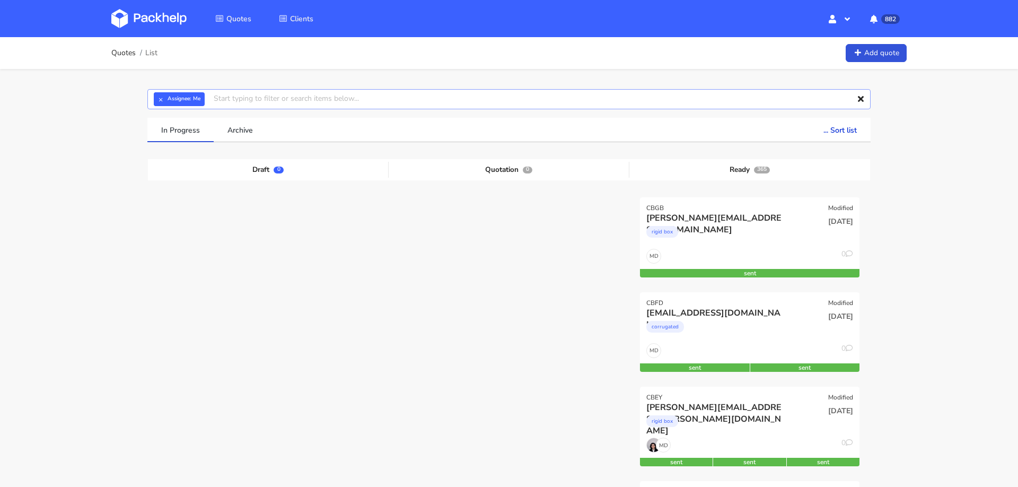
click at [299, 101] on input "text" at bounding box center [508, 99] width 723 height 20
paste input "CBDX"
type input "CBDX"
click at [160, 101] on button "×" at bounding box center [161, 99] width 14 height 14
click at [167, 101] on input "CBDX" at bounding box center [508, 99] width 723 height 20
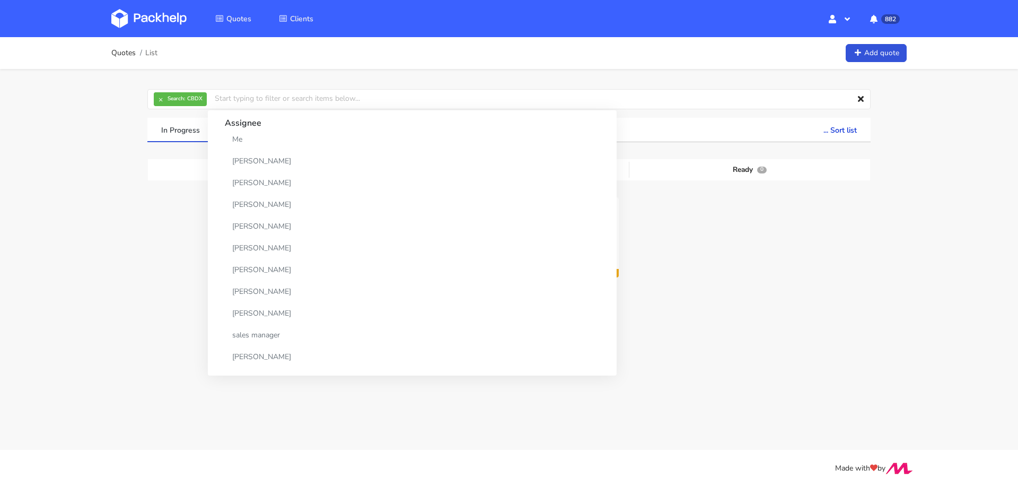
click at [114, 300] on div "Quotes List Add quote × Search: CBDX Assignee Me [PERSON_NAME] [PERSON_NAME] [P…" at bounding box center [509, 203] width 1018 height 332
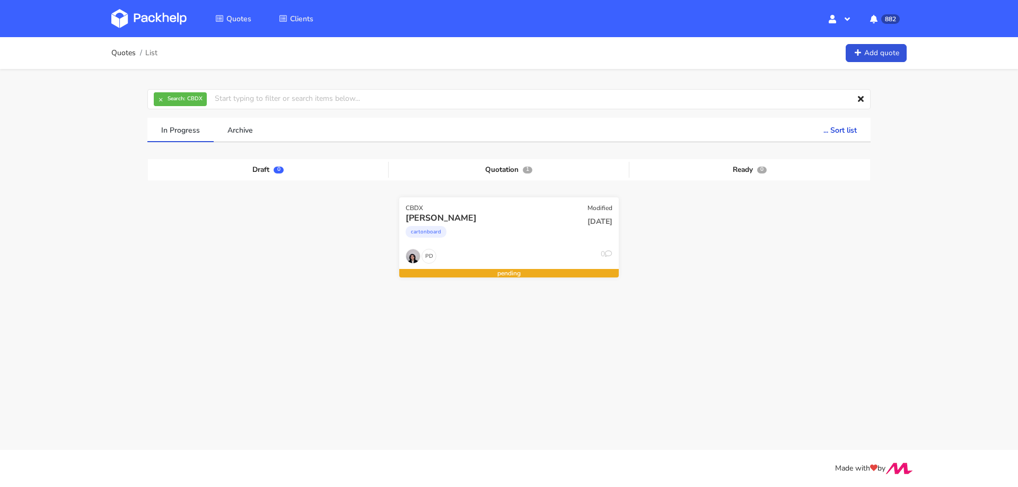
click at [532, 235] on div "cartonboard" at bounding box center [476, 234] width 141 height 21
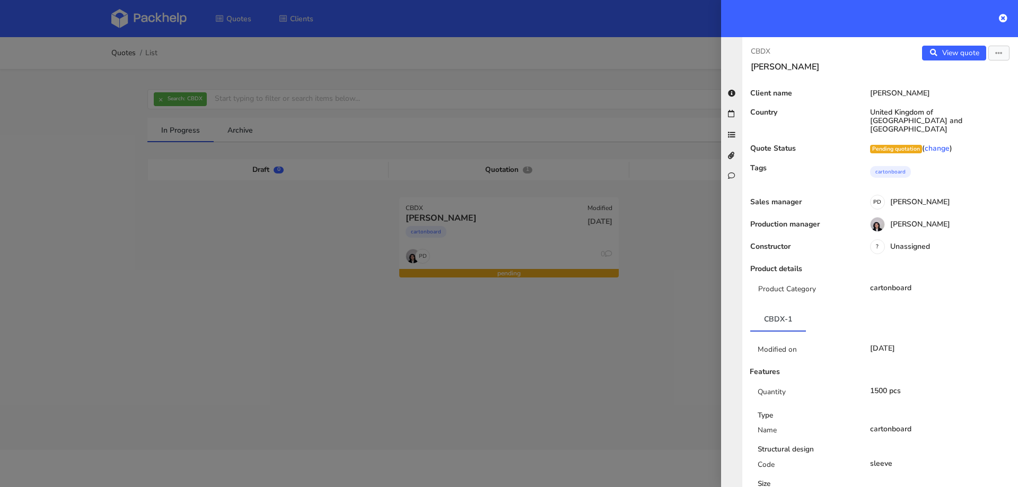
click at [648, 215] on div at bounding box center [509, 243] width 1018 height 487
